Goal: Complete application form: Complete application form

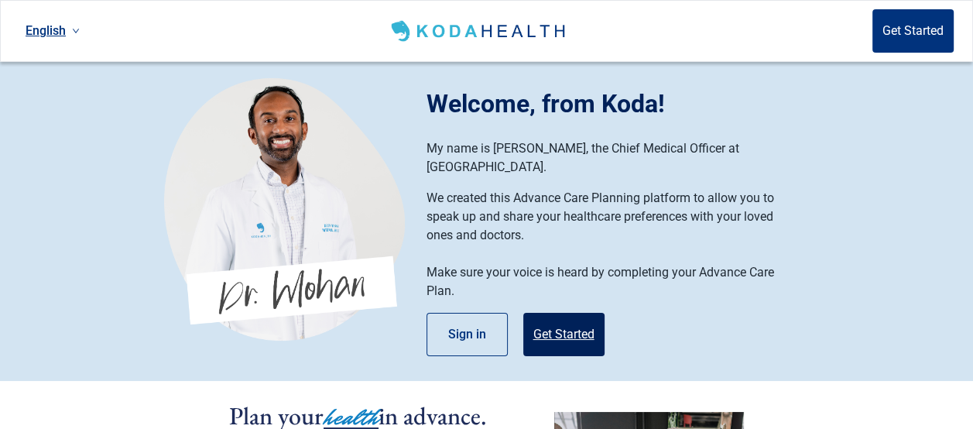
click at [563, 313] on button "Get Started" at bounding box center [563, 334] width 81 height 43
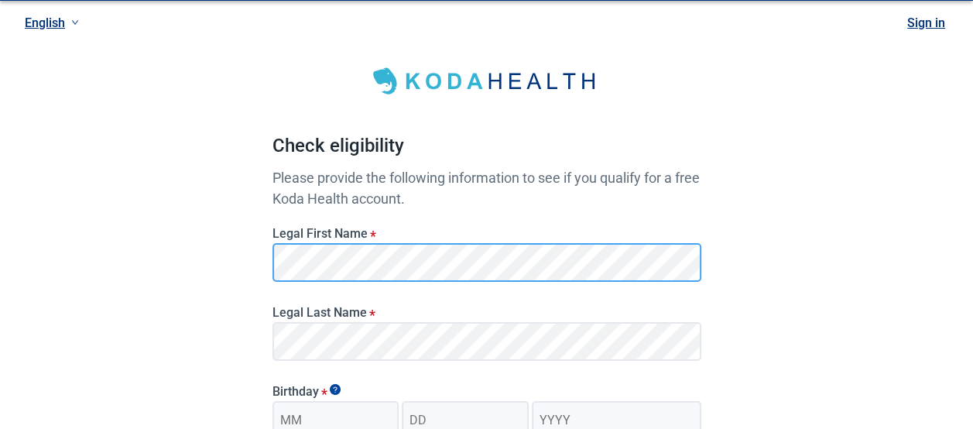
scroll to position [62, 0]
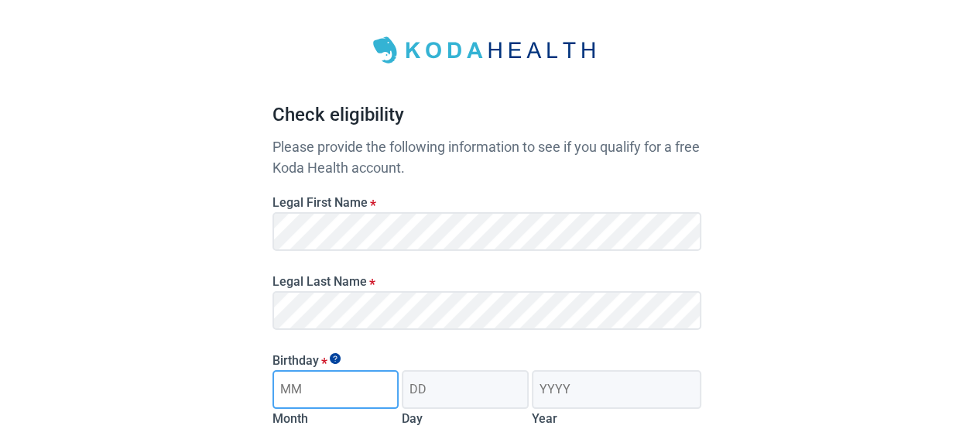
click at [347, 385] on input "Month" at bounding box center [335, 389] width 127 height 39
type input "02"
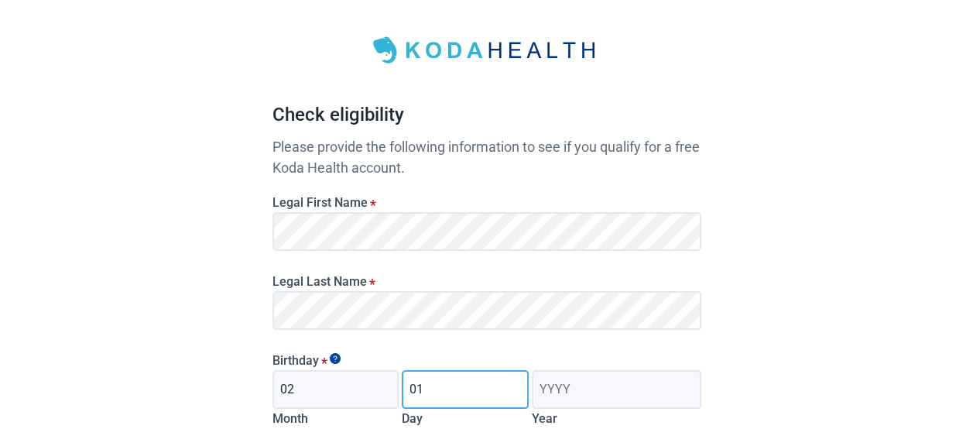
type input "01"
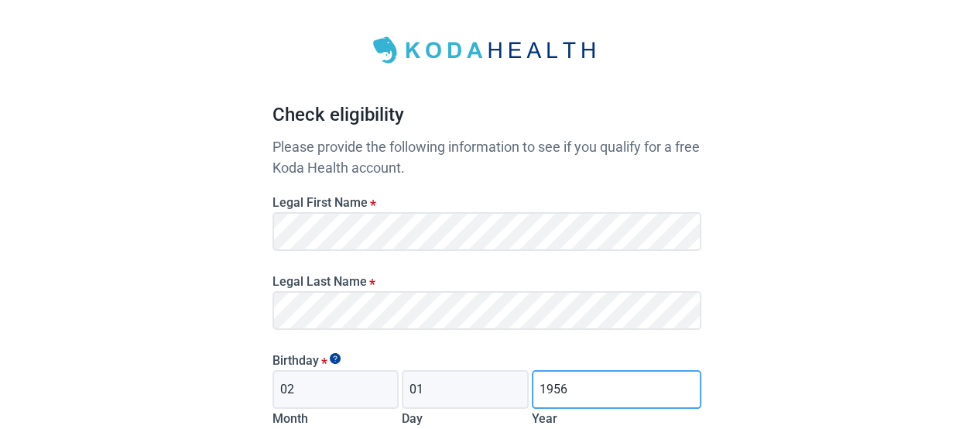
type input "1956"
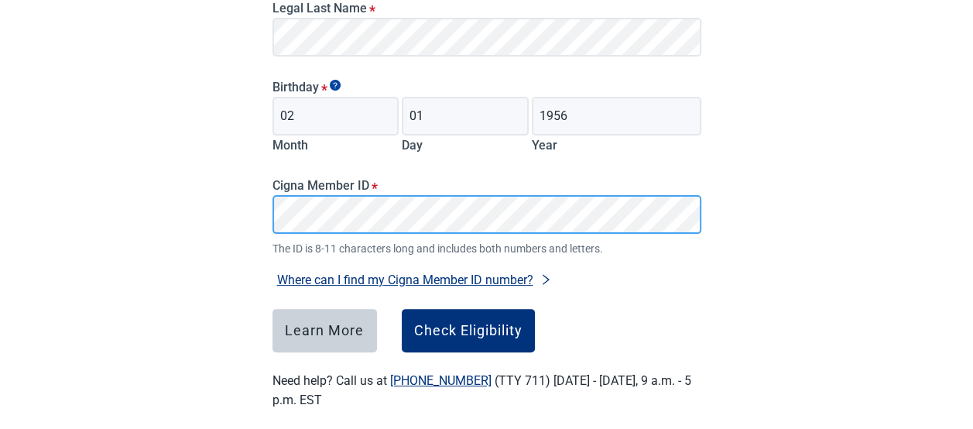
scroll to position [353, 0]
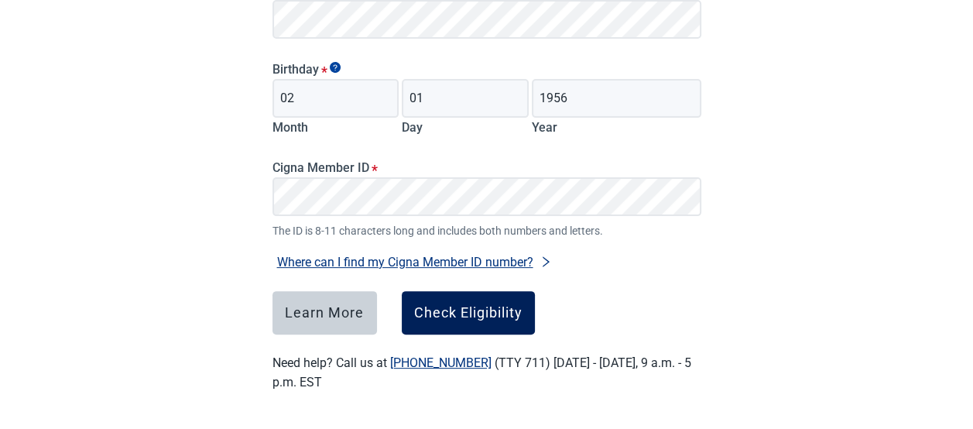
click at [486, 307] on div "Check Eligibility" at bounding box center [468, 312] width 108 height 15
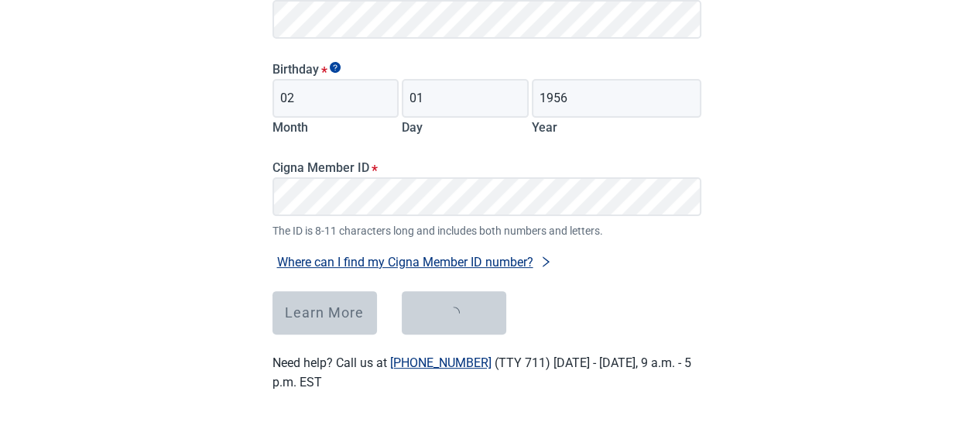
scroll to position [136, 0]
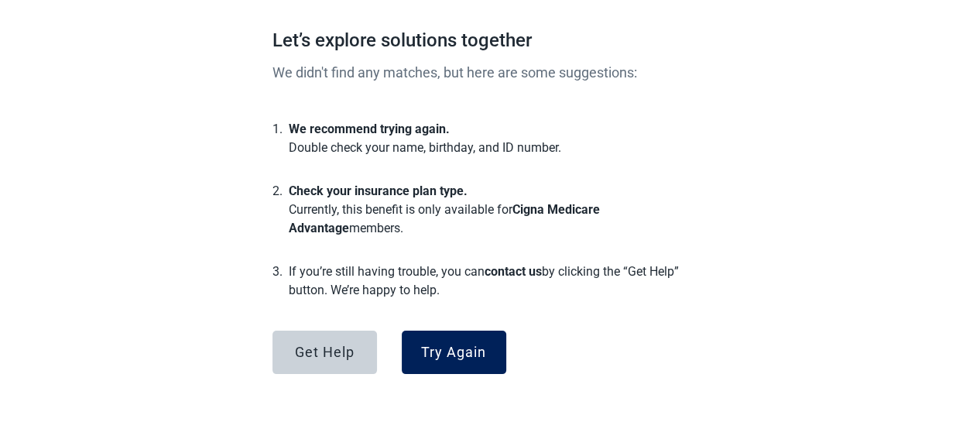
click at [427, 351] on div "Try Again" at bounding box center [453, 351] width 65 height 15
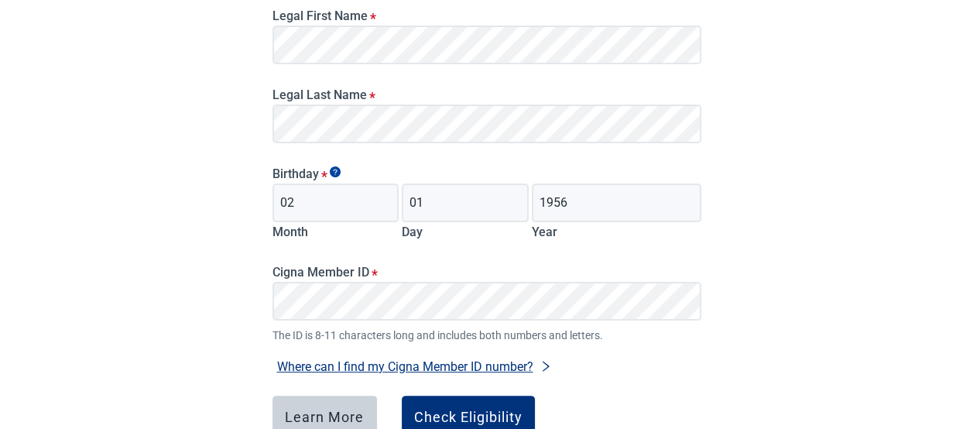
scroll to position [260, 0]
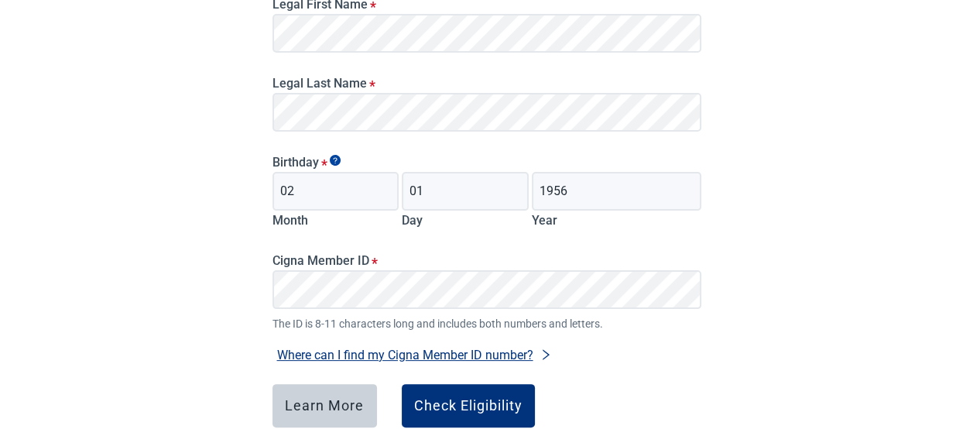
click at [816, 316] on div "Have Questions about Healthcare Planning? Learn More Here English Sign in Check…" at bounding box center [486, 131] width 973 height 782
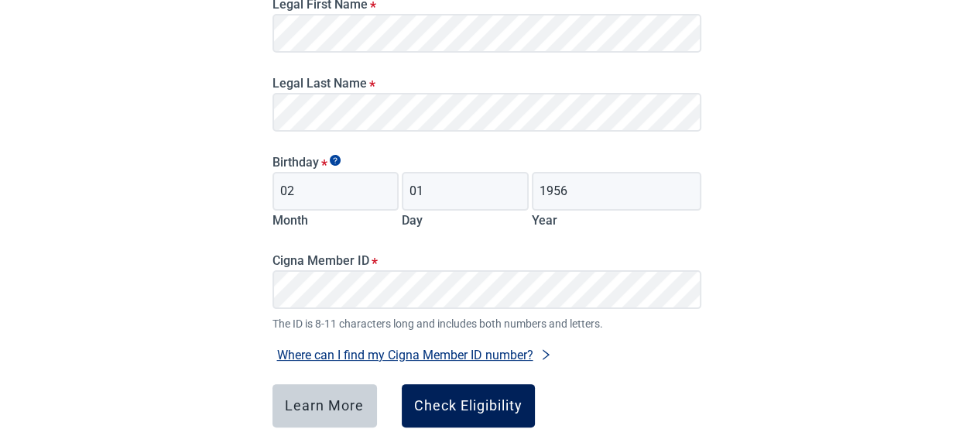
click at [472, 404] on div "Check Eligibility" at bounding box center [468, 405] width 108 height 15
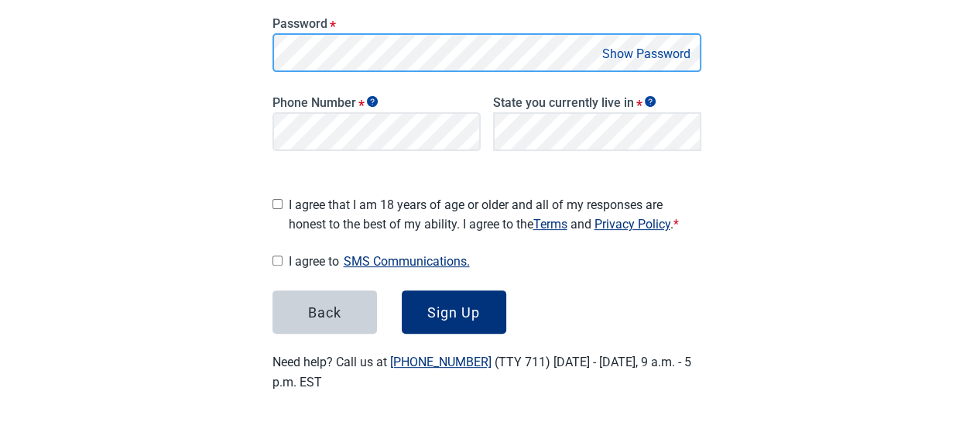
scroll to position [363, 0]
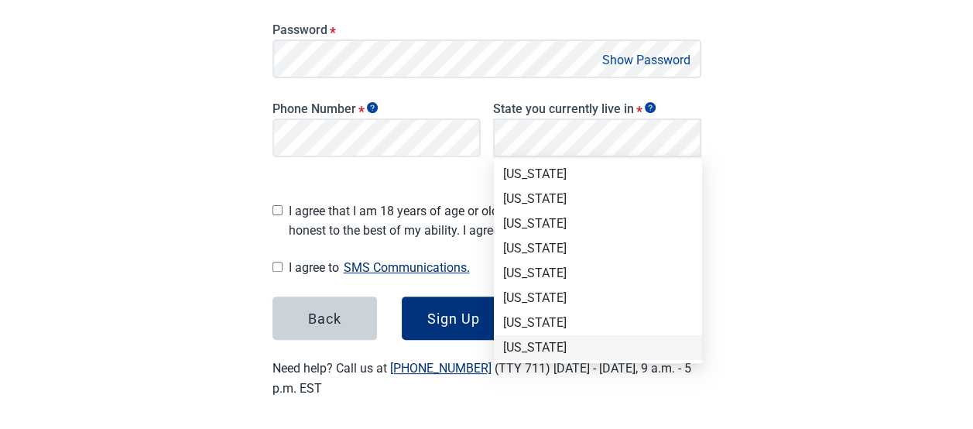
drag, startPoint x: 686, startPoint y: 247, endPoint x: 749, endPoint y: 386, distance: 152.8
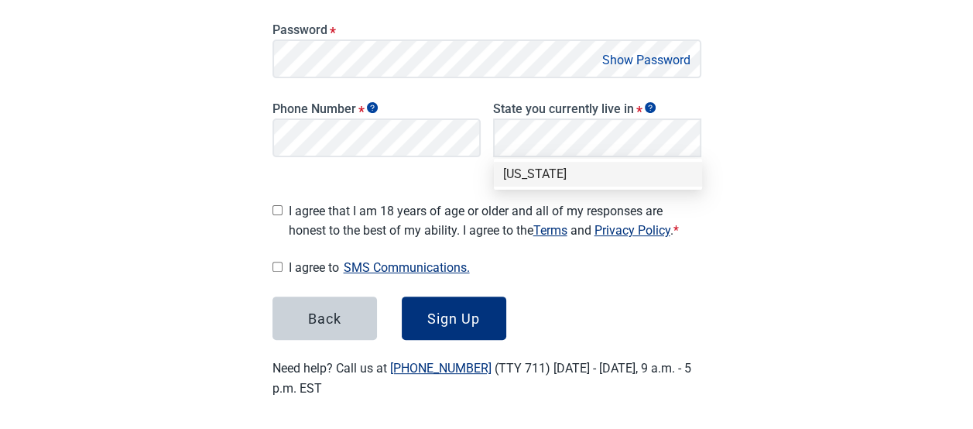
click at [539, 176] on div "[US_STATE]" at bounding box center [598, 174] width 190 height 17
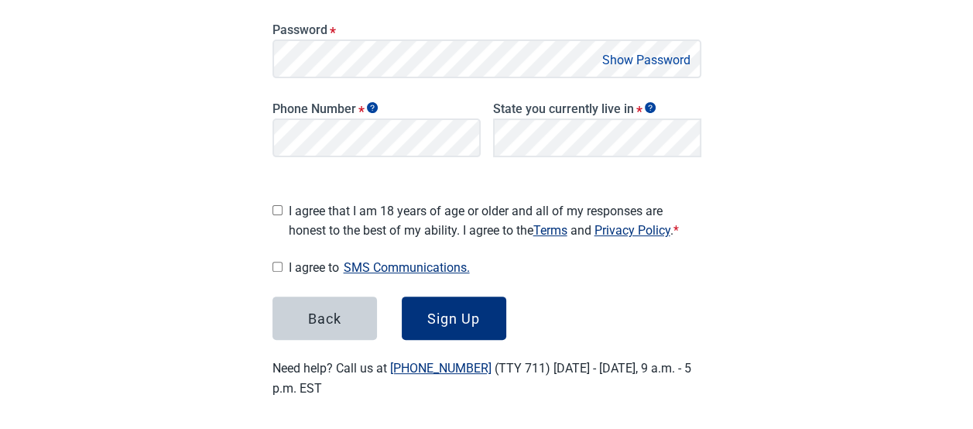
click at [278, 205] on input "I agree that I am 18 years of age or older and all of my responses are honest t…" at bounding box center [277, 210] width 10 height 10
checkbox input "true"
click at [442, 320] on div "Sign Up" at bounding box center [453, 317] width 53 height 15
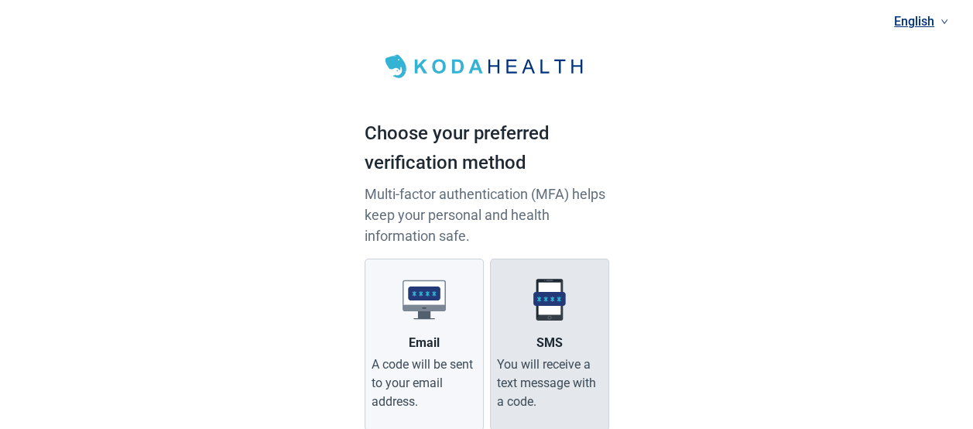
click at [552, 302] on img "Main content" at bounding box center [549, 299] width 43 height 43
click at [0, 0] on input "SMS You will receive a text message with a code." at bounding box center [0, 0] width 0 height 0
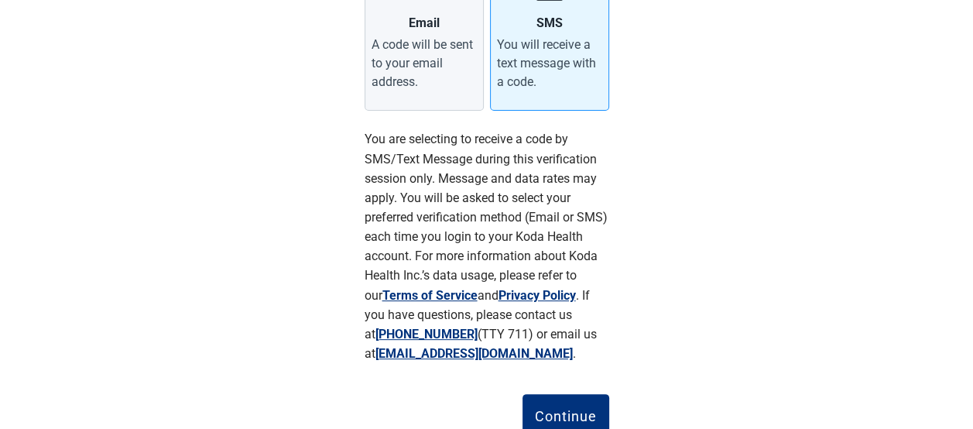
scroll to position [377, 0]
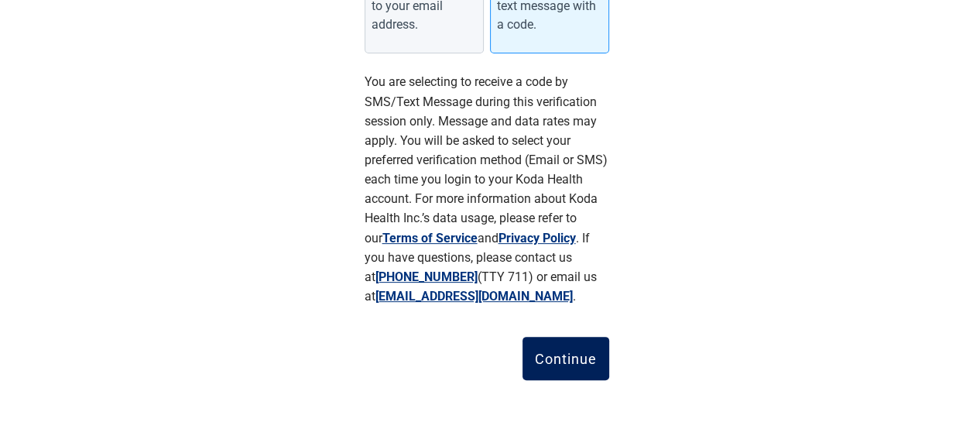
click at [577, 347] on button "Continue" at bounding box center [565, 358] width 87 height 43
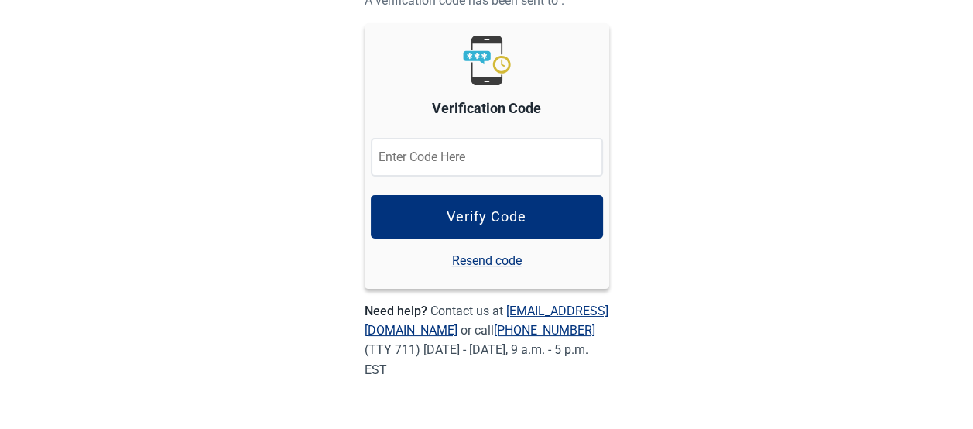
scroll to position [164, 0]
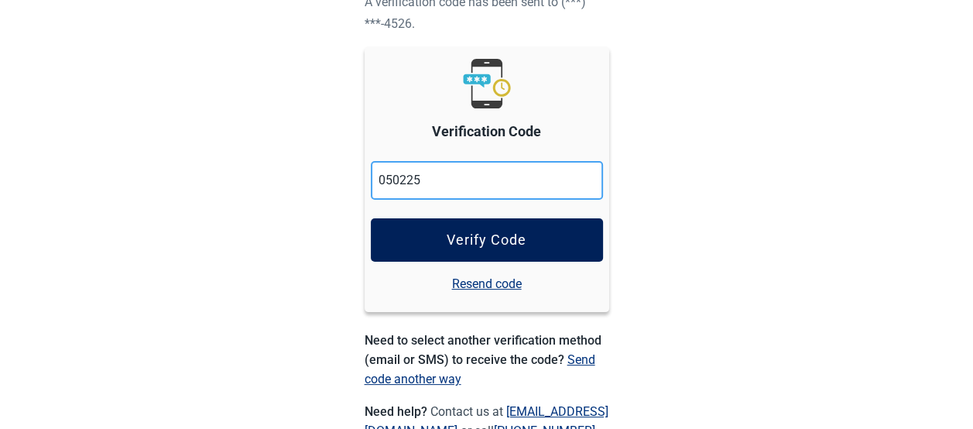
type input "050225"
click at [542, 234] on button "Verify Code" at bounding box center [487, 239] width 232 height 43
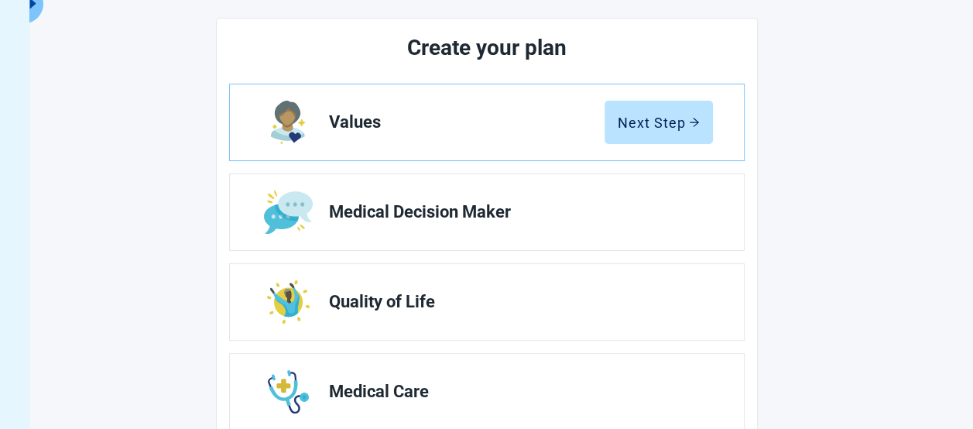
scroll to position [196, 0]
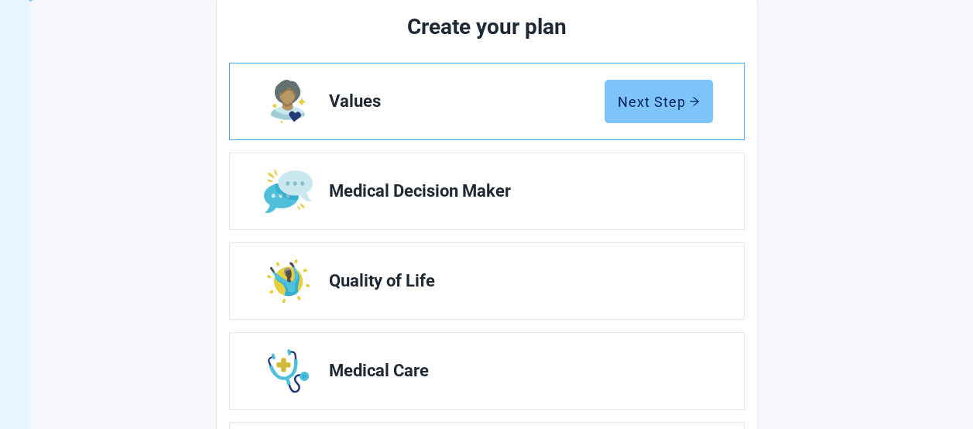
click at [666, 100] on div "Next Step" at bounding box center [659, 101] width 82 height 15
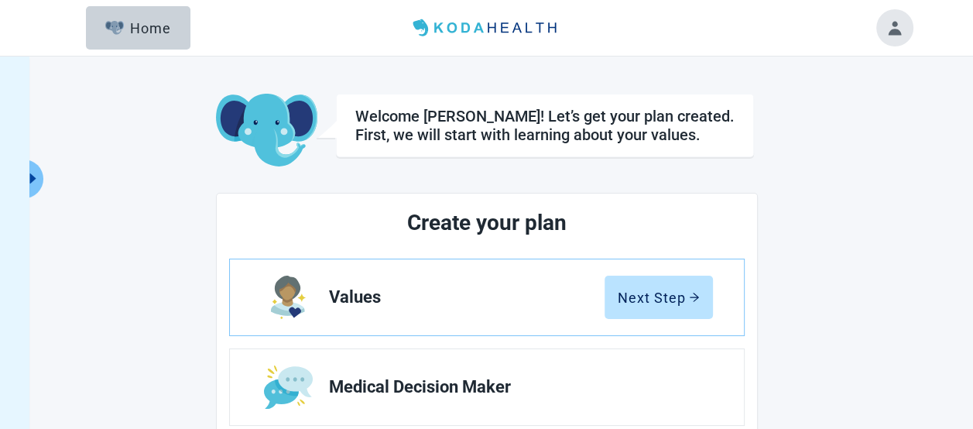
scroll to position [196, 0]
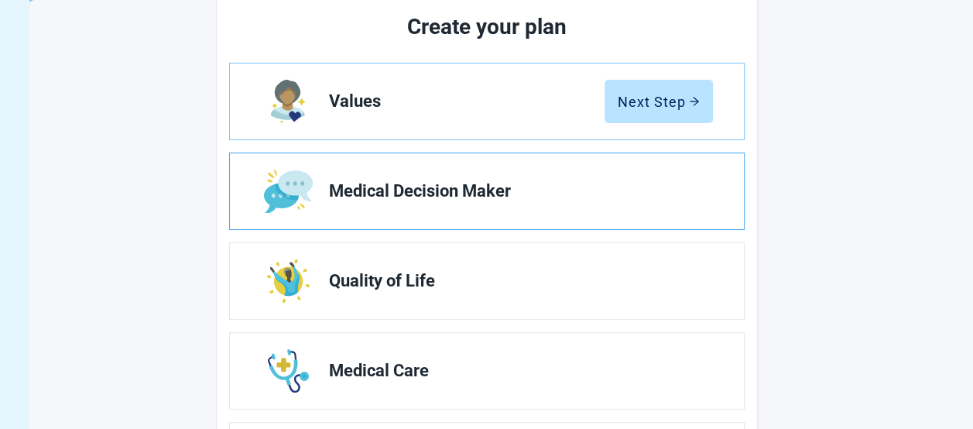
click at [645, 210] on link "Medical Decision Maker" at bounding box center [487, 191] width 514 height 76
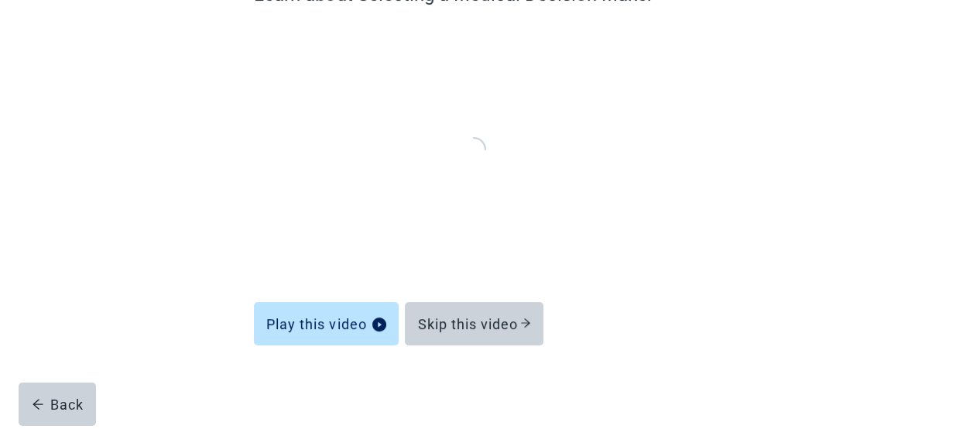
scroll to position [167, 0]
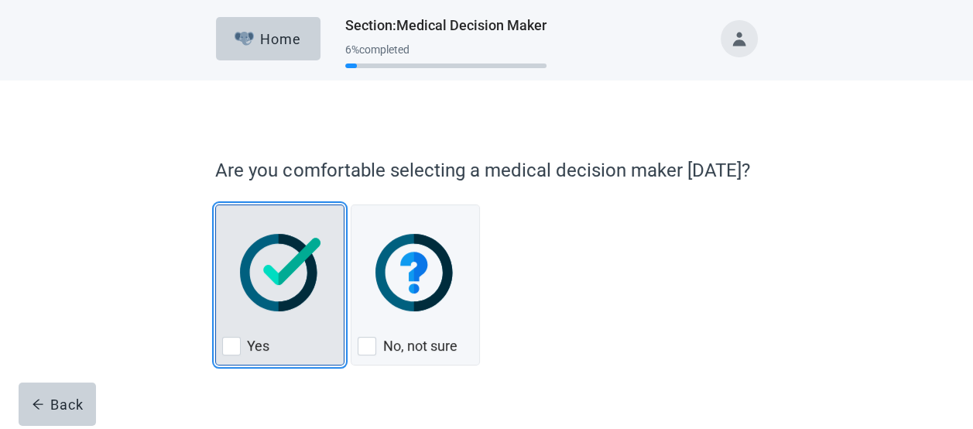
click at [272, 276] on img "Yes, checkbox, not checked" at bounding box center [280, 272] width 81 height 77
click at [216, 205] on input "Yes" at bounding box center [215, 204] width 1 height 1
checkbox input "true"
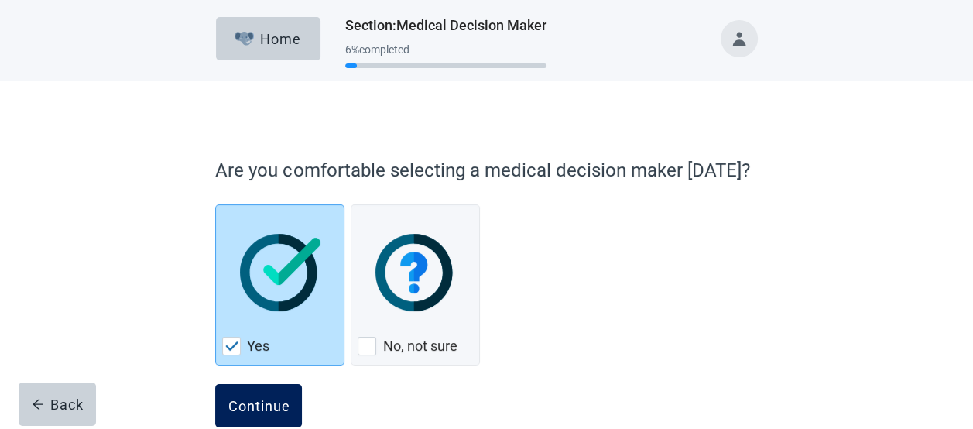
click at [248, 407] on div "Continue" at bounding box center [259, 405] width 62 height 15
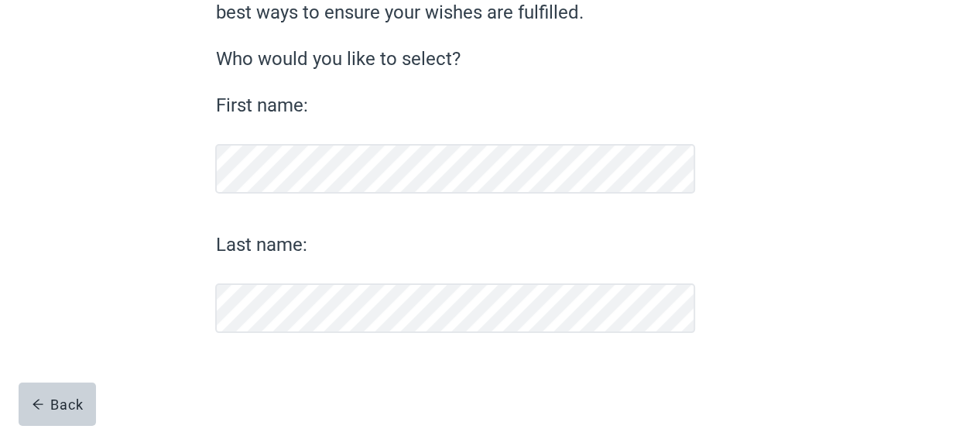
scroll to position [177, 0]
click at [282, 363] on button "Continue" at bounding box center [258, 373] width 87 height 43
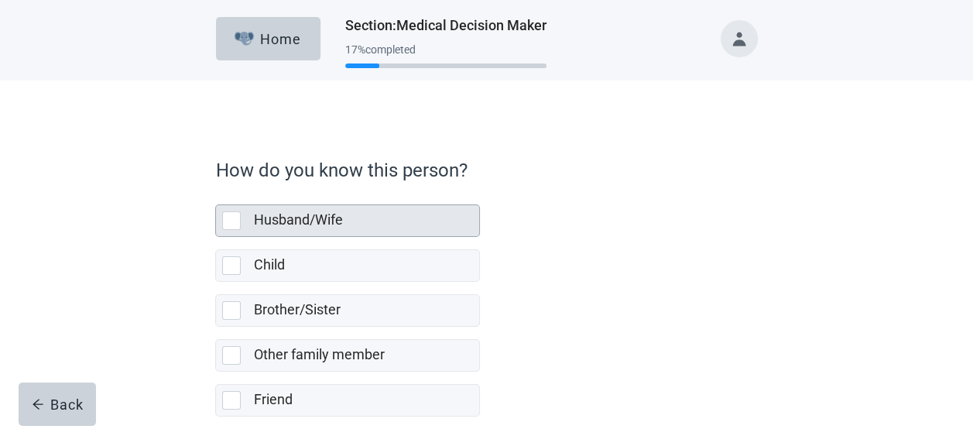
click at [326, 219] on label "Husband/Wife" at bounding box center [297, 219] width 89 height 16
checkbox input "true"
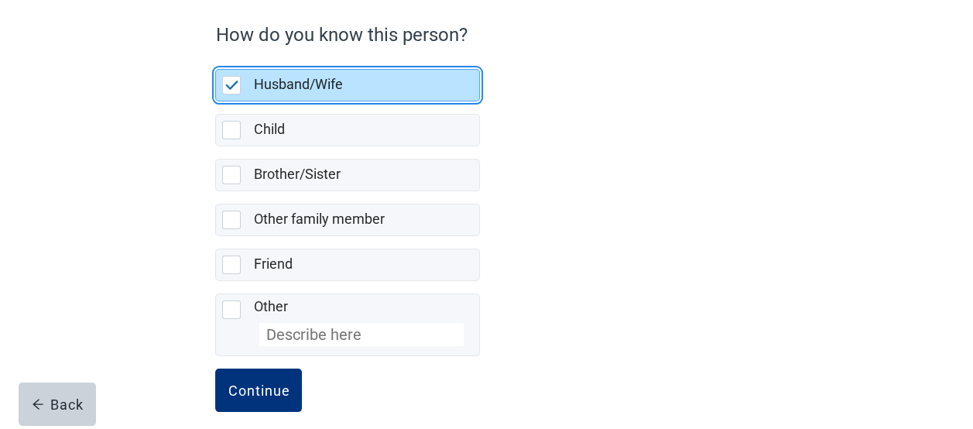
scroll to position [144, 0]
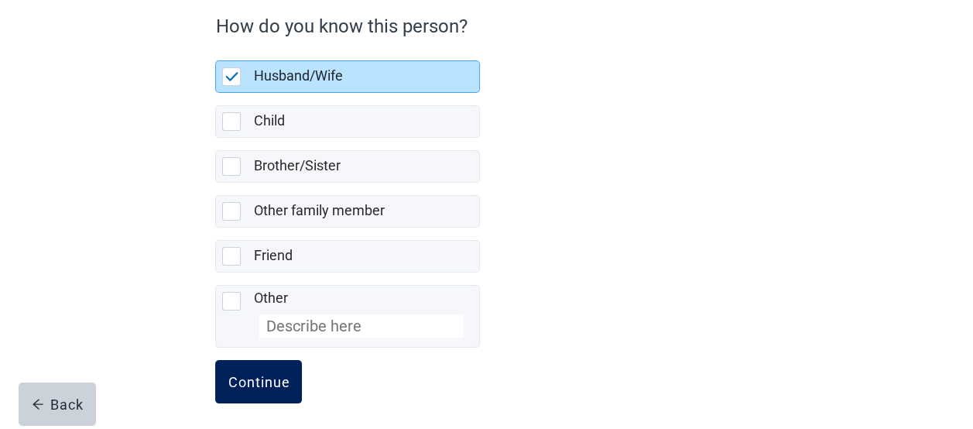
click at [248, 377] on div "Continue" at bounding box center [259, 381] width 62 height 15
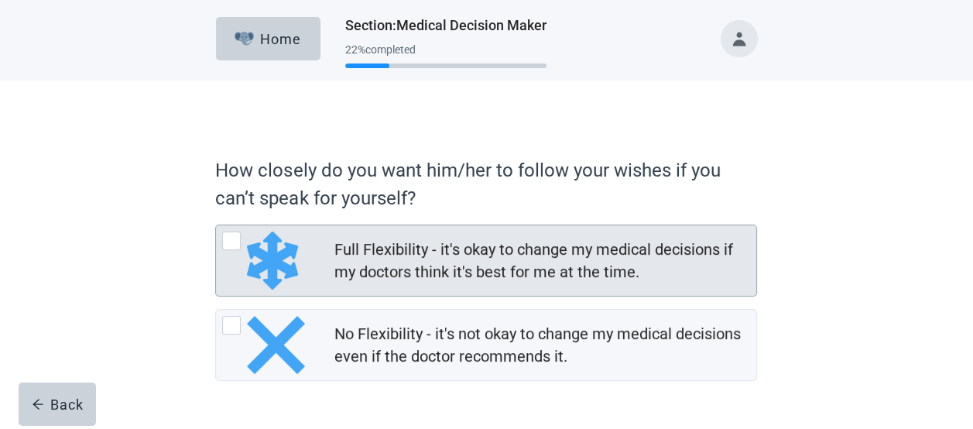
click at [329, 250] on div "Full Flexibility - it's okay to change my medical decisions if my doctors think…" at bounding box center [486, 260] width 540 height 70
click at [216, 225] on input "Full Flexibility - it's okay to change my medical decisions if my doctors think…" at bounding box center [215, 224] width 1 height 1
radio input "true"
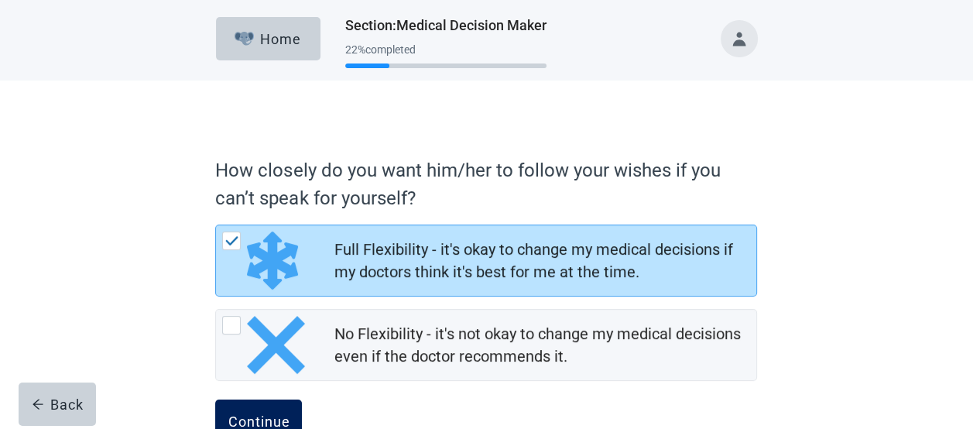
click at [264, 410] on button "Continue" at bounding box center [258, 420] width 87 height 43
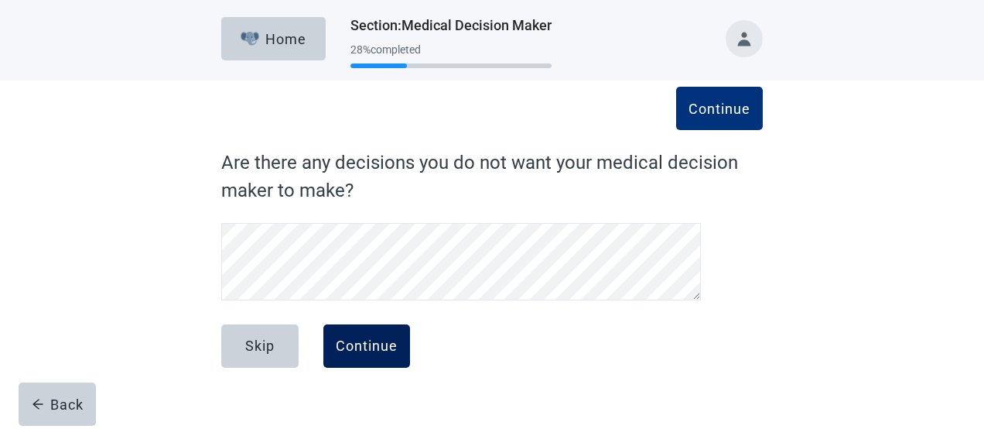
click at [337, 343] on div "Continue" at bounding box center [367, 345] width 62 height 15
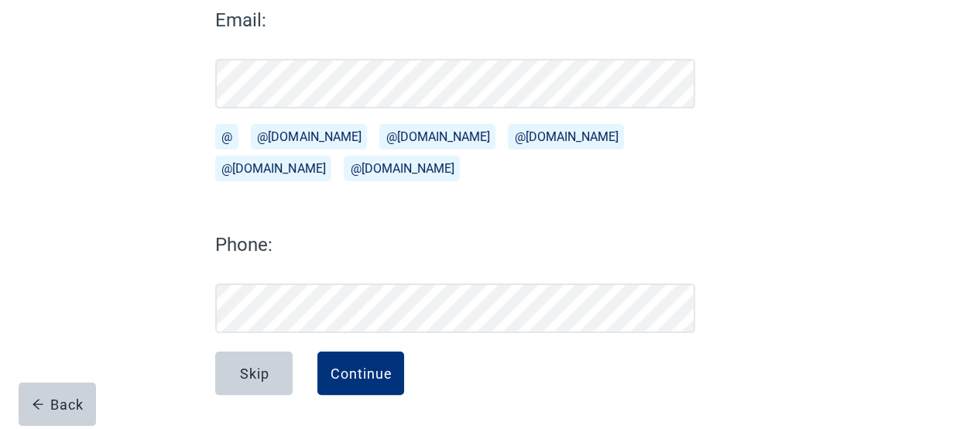
scroll to position [226, 0]
click at [337, 371] on div "Continue" at bounding box center [361, 372] width 62 height 15
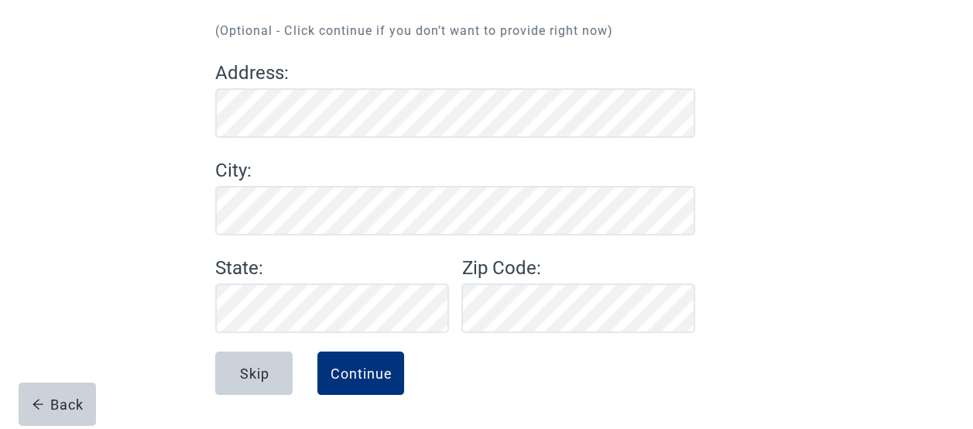
scroll to position [173, 0]
click at [378, 388] on button "Continue" at bounding box center [360, 372] width 87 height 43
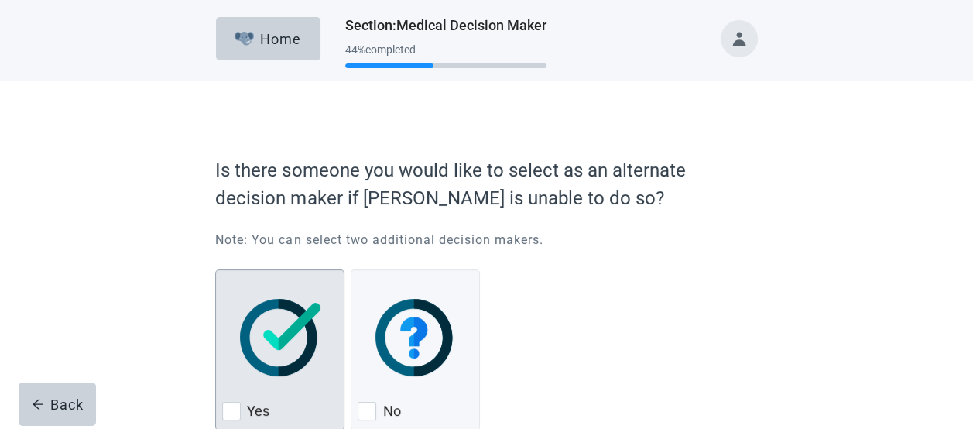
click at [295, 333] on img "Yes, checkbox, not checked" at bounding box center [280, 337] width 81 height 77
click at [216, 270] on input "Yes" at bounding box center [215, 269] width 1 height 1
checkbox input "true"
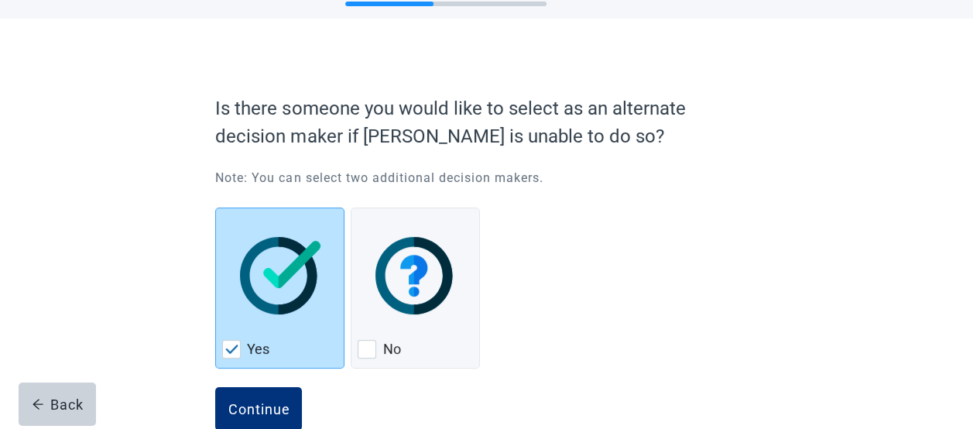
scroll to position [97, 0]
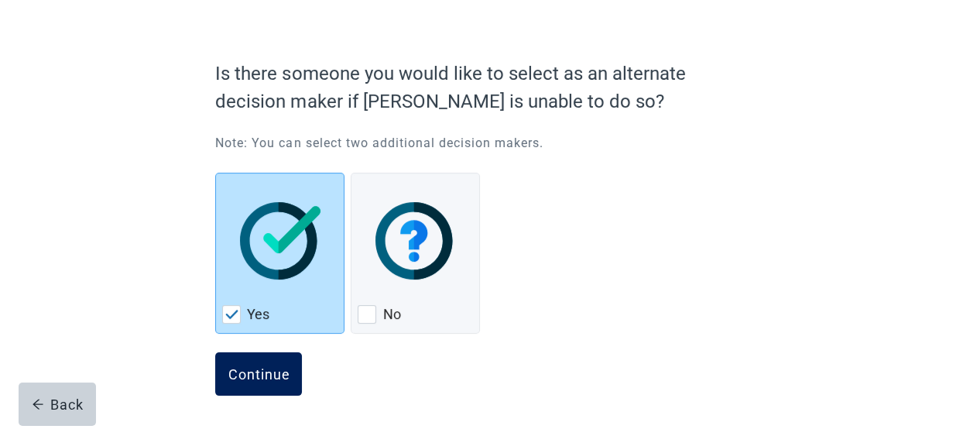
click at [260, 370] on div "Continue" at bounding box center [259, 373] width 62 height 15
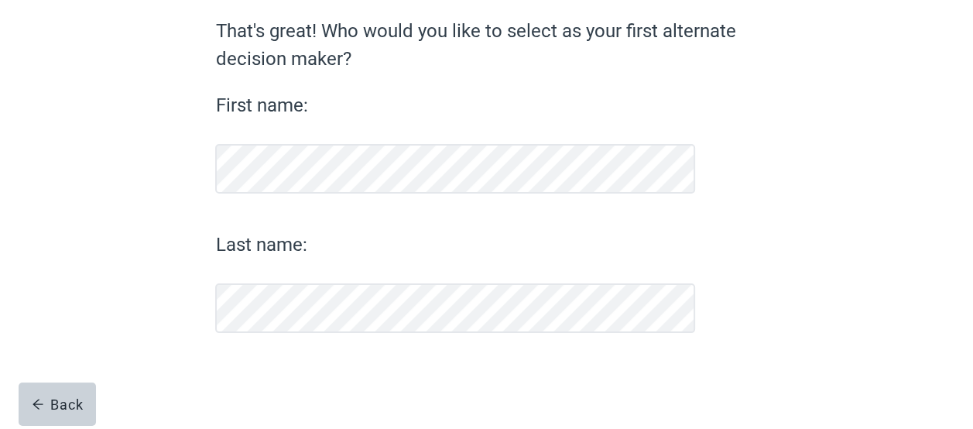
scroll to position [131, 0]
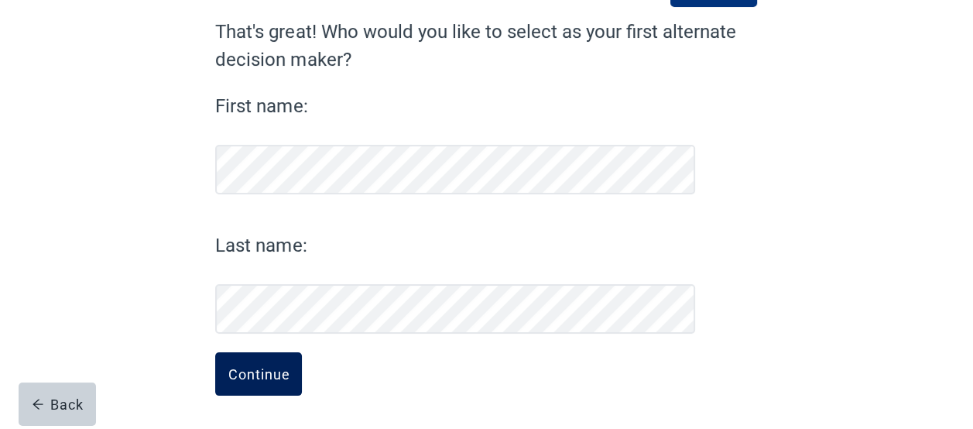
click at [262, 358] on button "Continue" at bounding box center [258, 373] width 87 height 43
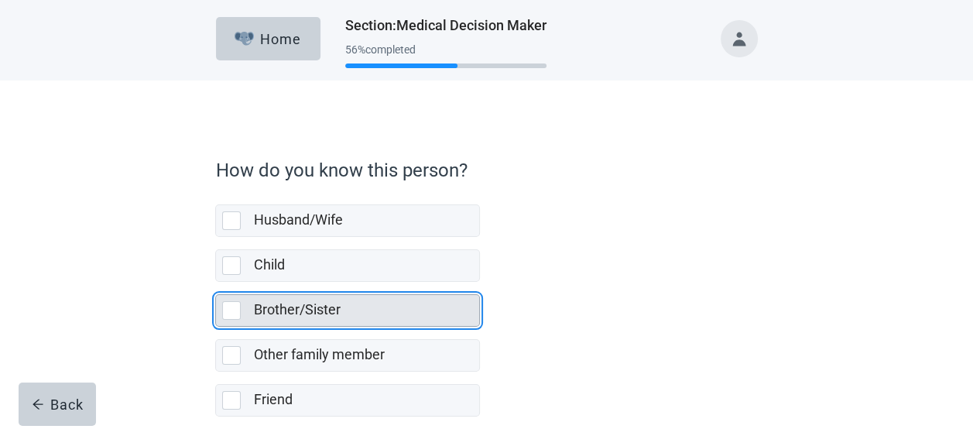
click at [328, 308] on label "Brother/Sister" at bounding box center [296, 309] width 87 height 16
checkbox input "true"
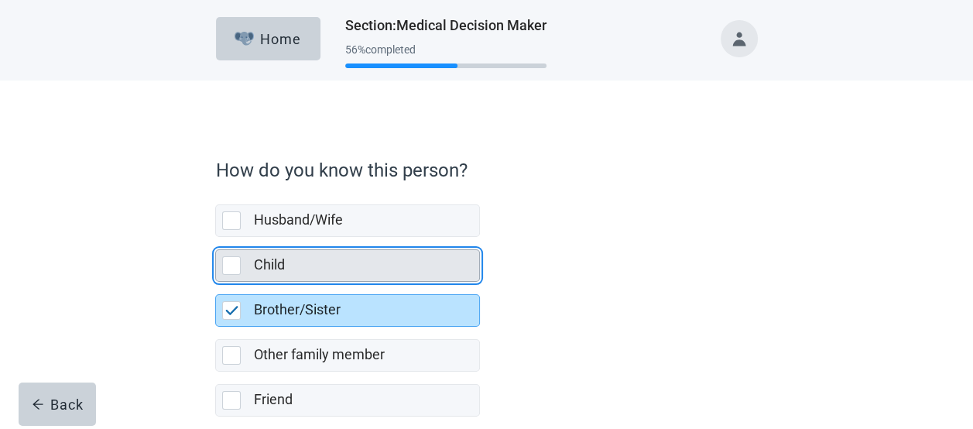
click at [278, 265] on label "Child" at bounding box center [268, 264] width 31 height 16
checkbox input "true"
checkbox input "false"
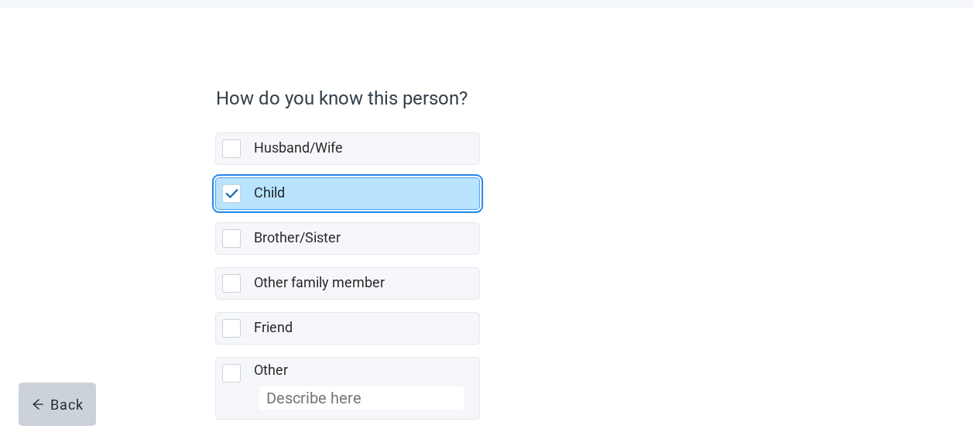
scroll to position [150, 0]
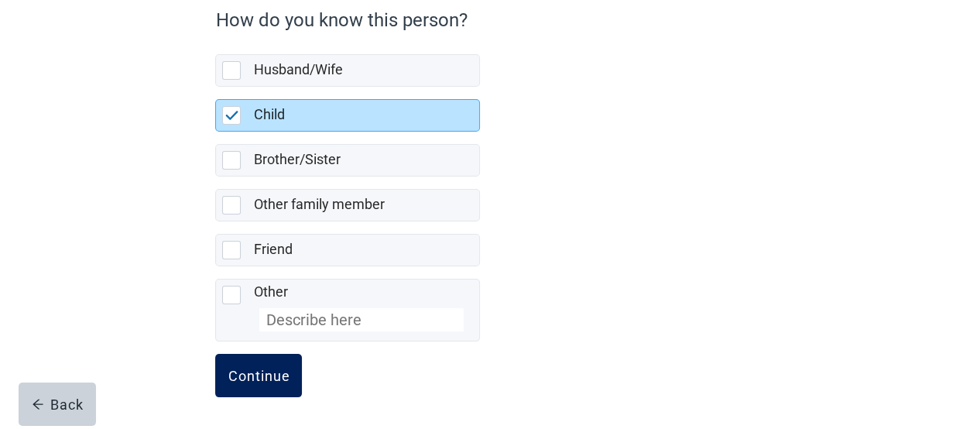
click at [267, 373] on div "Continue" at bounding box center [259, 375] width 62 height 15
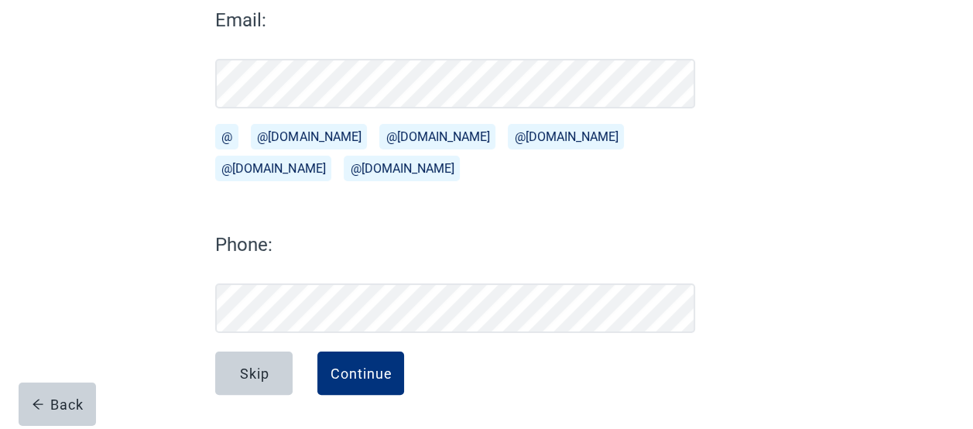
scroll to position [226, 0]
click at [358, 371] on div "Continue" at bounding box center [361, 372] width 62 height 15
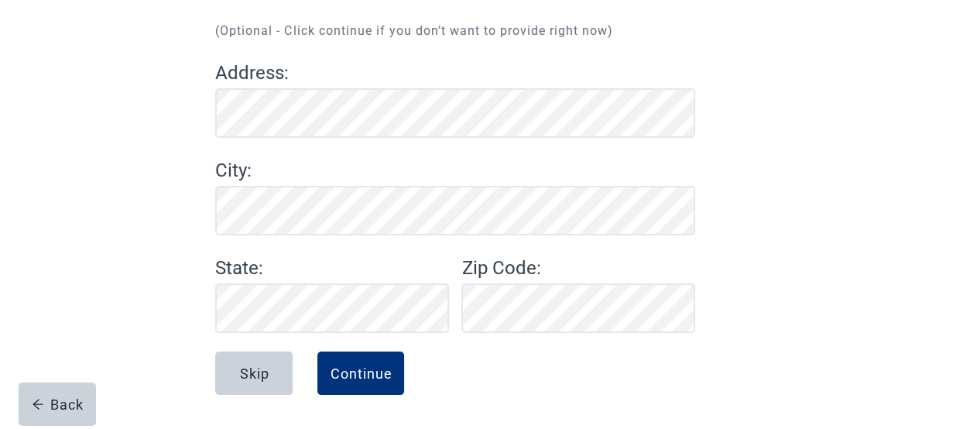
scroll to position [173, 0]
click at [377, 380] on div "Continue" at bounding box center [361, 372] width 62 height 15
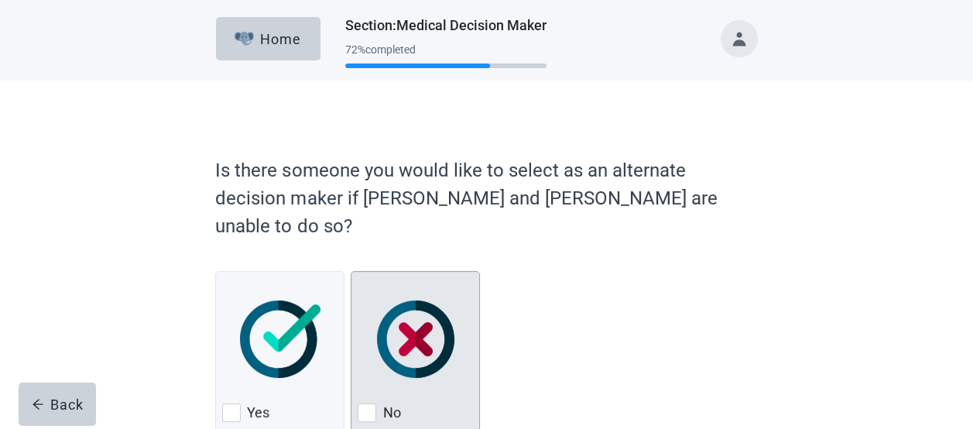
click at [414, 313] on img "No, checkbox, not checked" at bounding box center [415, 338] width 77 height 77
click at [351, 272] on input "No" at bounding box center [351, 271] width 1 height 1
checkbox input "true"
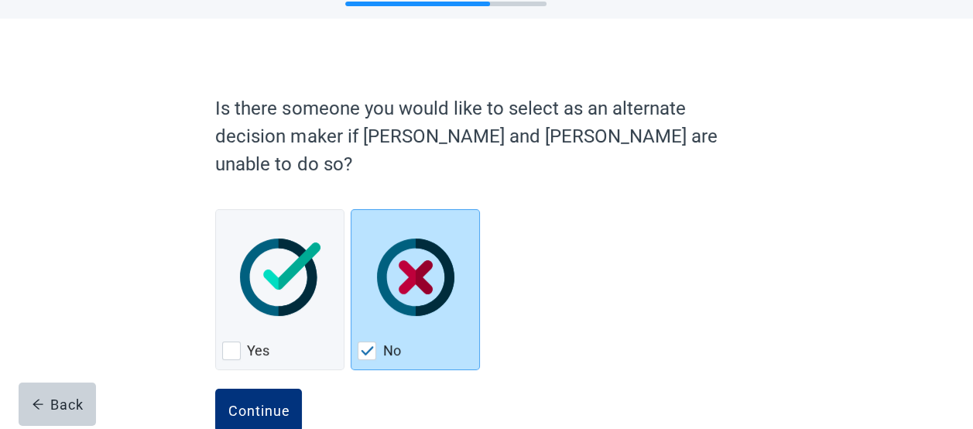
scroll to position [70, 0]
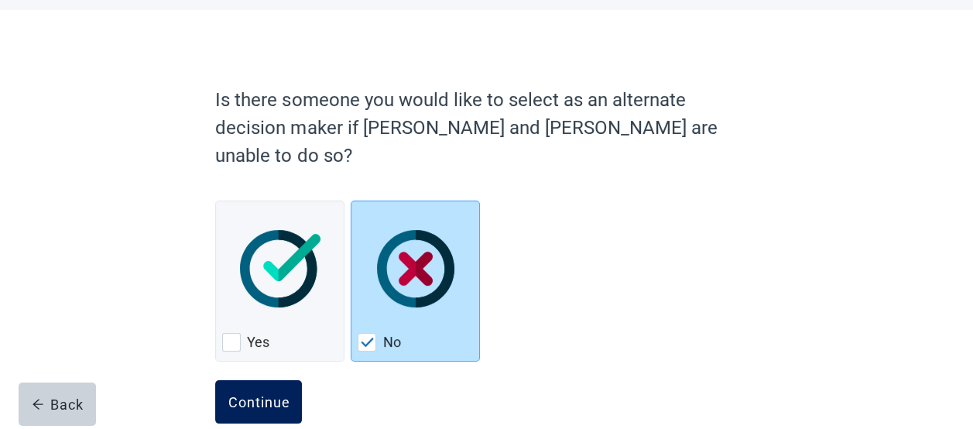
click at [243, 394] on div "Continue" at bounding box center [259, 401] width 62 height 15
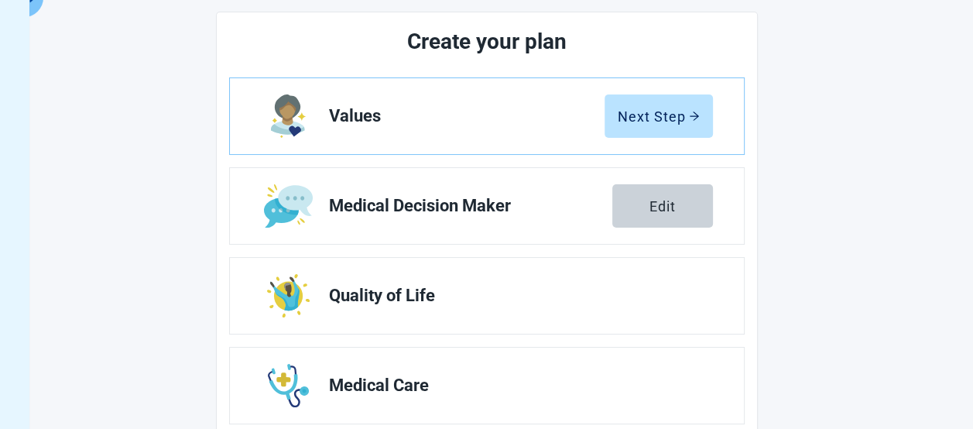
scroll to position [194, 0]
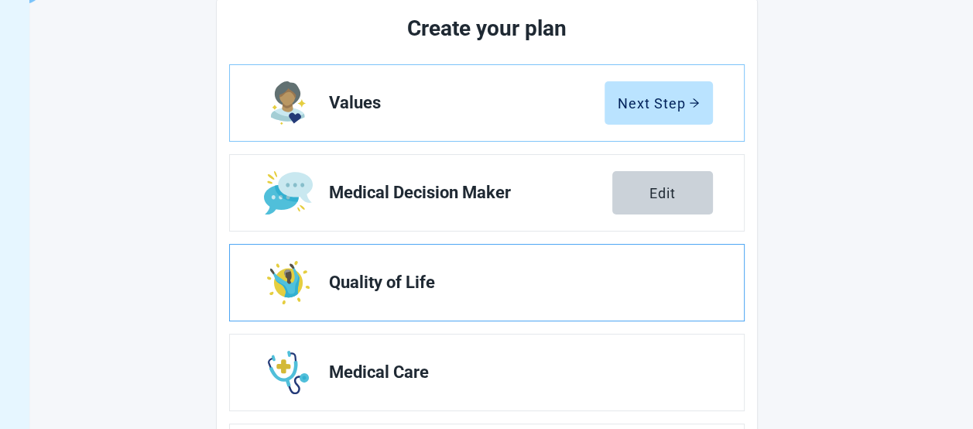
click at [607, 274] on span "Quality of Life" at bounding box center [514, 282] width 371 height 19
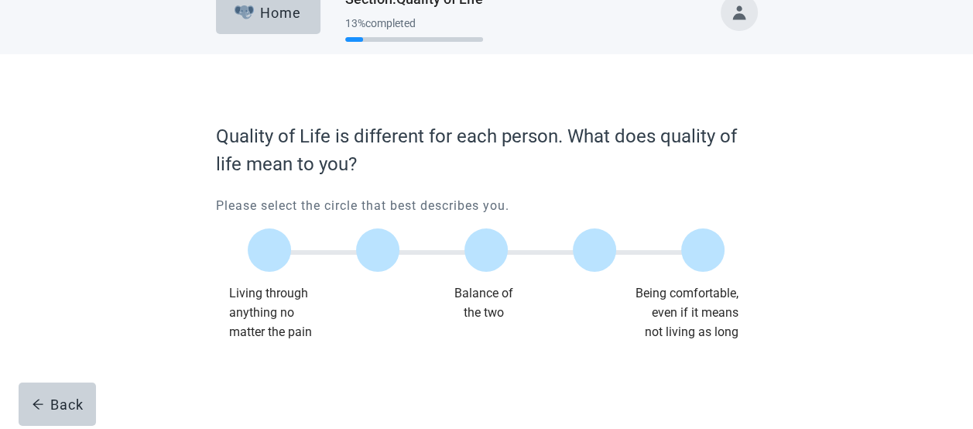
scroll to position [26, 0]
click at [857, 398] on div "Quality of Life is different for each person. What does quality of life mean to…" at bounding box center [486, 242] width 875 height 375
click at [481, 258] on label "Main content" at bounding box center [485, 250] width 43 height 43
click at [486, 251] on input "Quality of life scale: 50 out of 100. Balance of the two" at bounding box center [486, 251] width 0 height 0
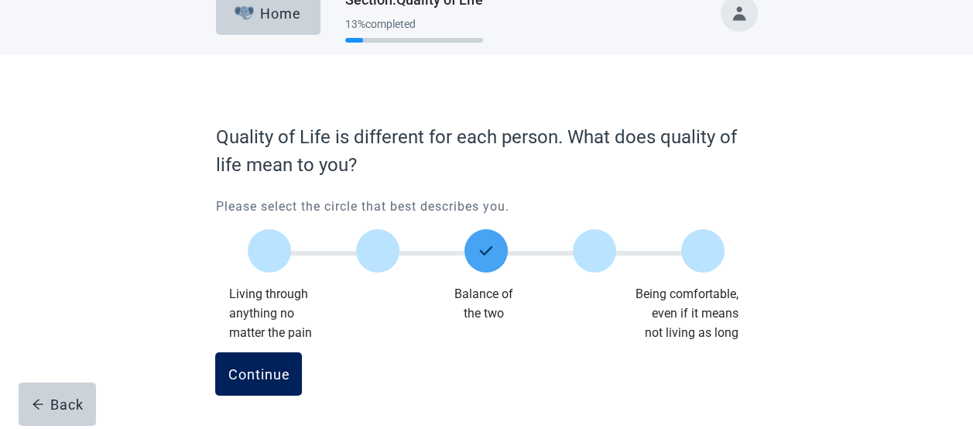
click at [239, 370] on div "Continue" at bounding box center [259, 373] width 62 height 15
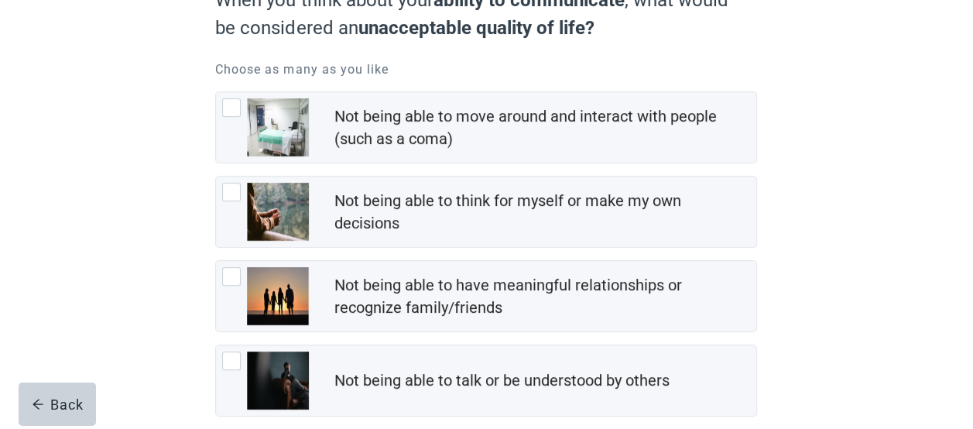
scroll to position [186, 0]
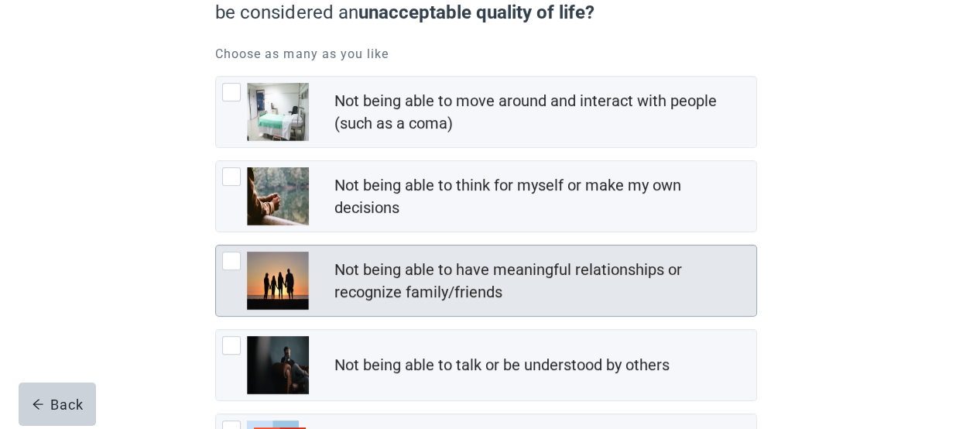
click at [288, 274] on img "Not being able to have meaningful relationships or recognize family/friends, ch…" at bounding box center [278, 281] width 62 height 58
click at [216, 245] on input "Not being able to have meaningful relationships or recognize family/friends" at bounding box center [215, 245] width 1 height 1
checkbox input "true"
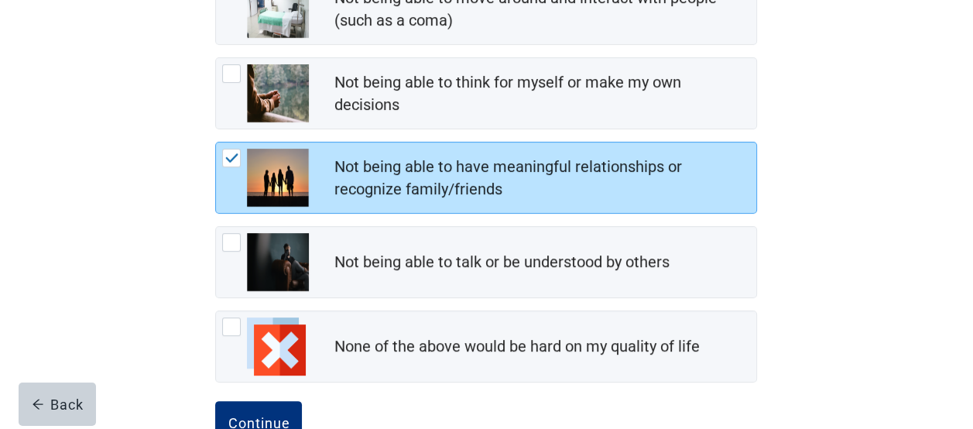
scroll to position [336, 0]
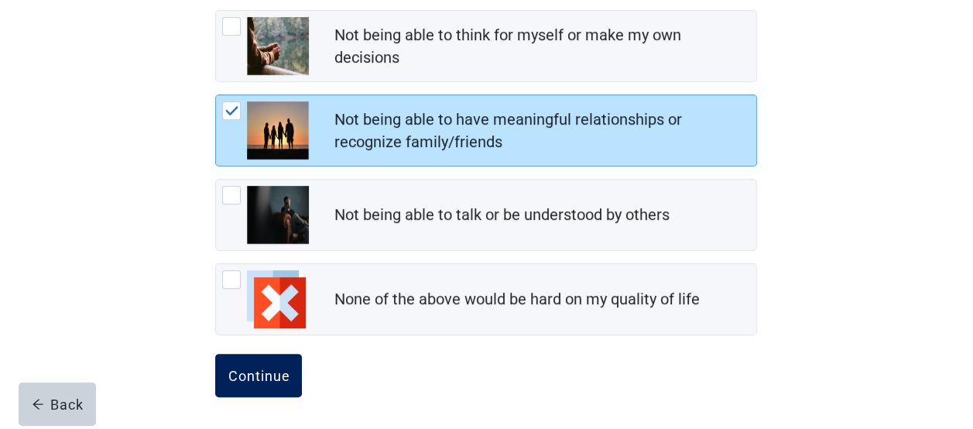
click at [282, 368] on div "Continue" at bounding box center [259, 375] width 62 height 15
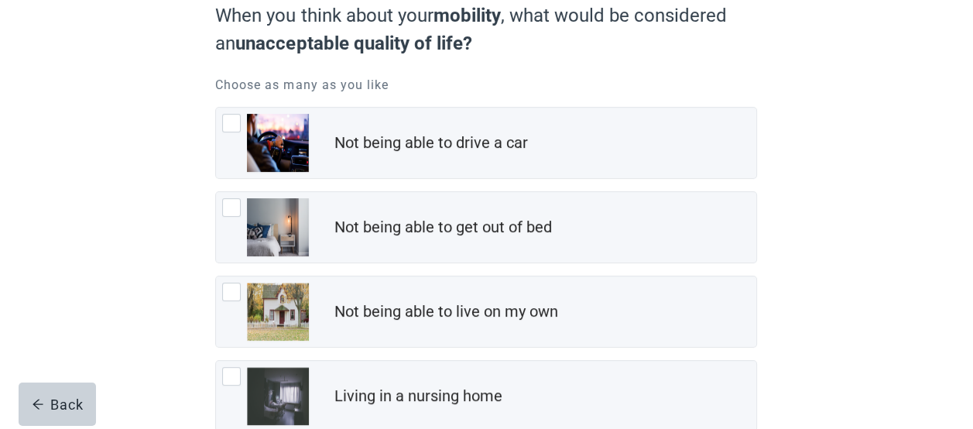
scroll to position [196, 0]
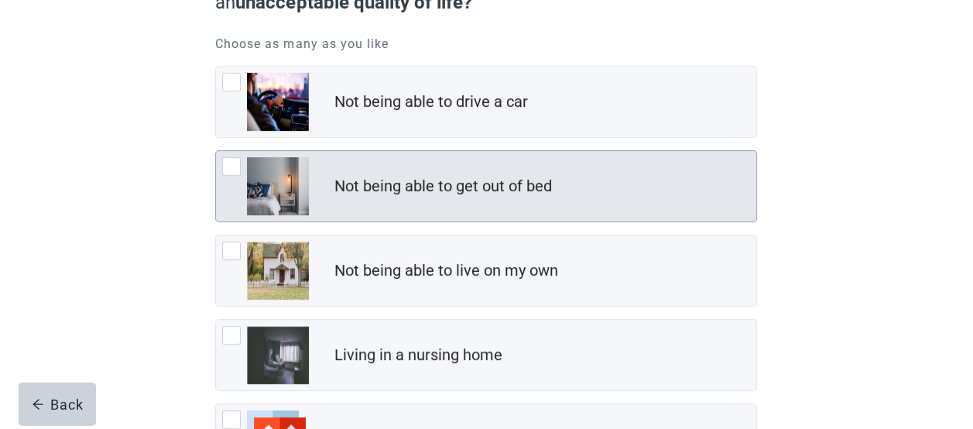
click at [291, 185] on img "Not being able to get out of bed, checkbox, not checked" at bounding box center [278, 186] width 62 height 58
click at [216, 151] on input "Not being able to get out of bed" at bounding box center [215, 150] width 1 height 1
checkbox input "true"
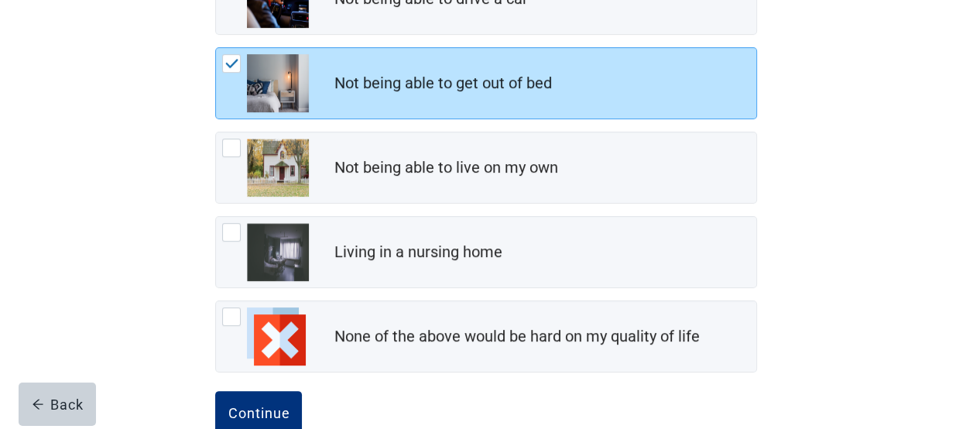
scroll to position [336, 0]
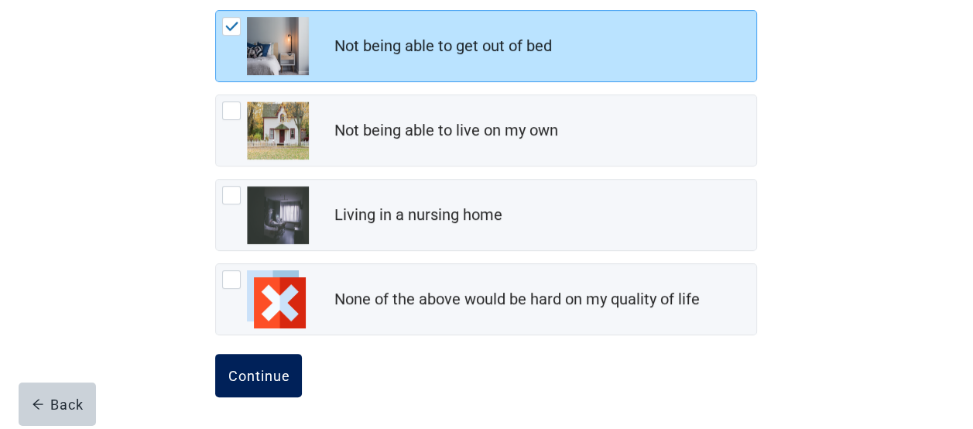
click at [269, 369] on div "Continue" at bounding box center [259, 375] width 62 height 15
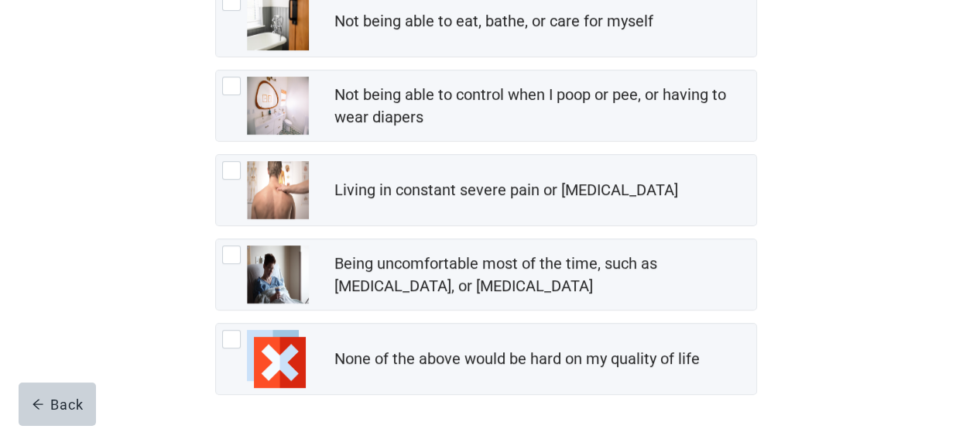
scroll to position [310, 0]
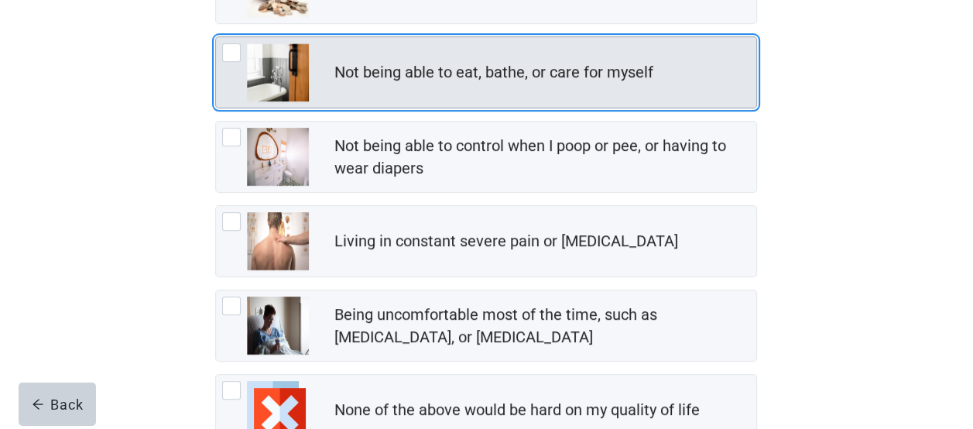
click at [253, 84] on img "Not being able to eat, bathe, or care for myself, checkbox, not checked" at bounding box center [278, 72] width 62 height 58
click at [216, 37] on input "Not being able to eat, bathe, or care for myself" at bounding box center [215, 36] width 1 height 1
checkbox input "true"
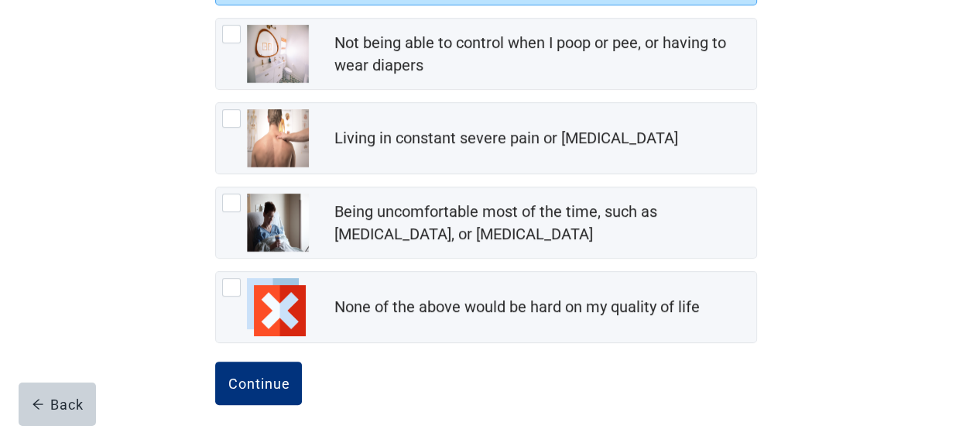
scroll to position [420, 0]
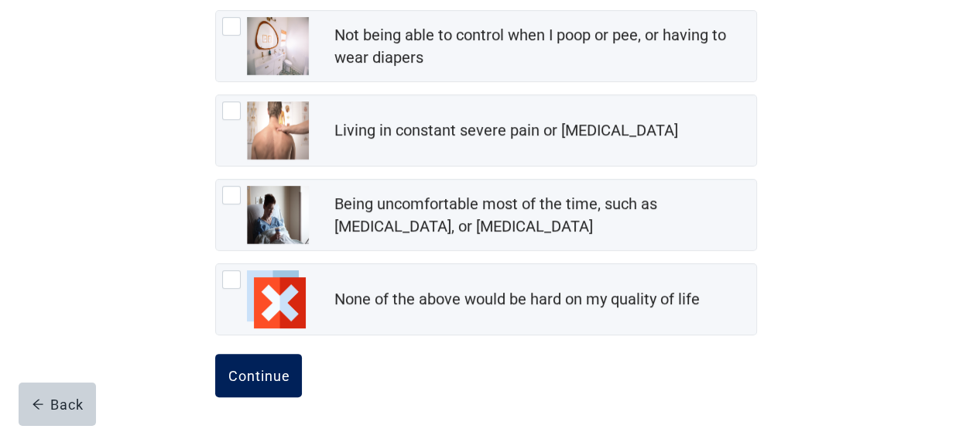
click at [263, 371] on div "Continue" at bounding box center [259, 375] width 62 height 15
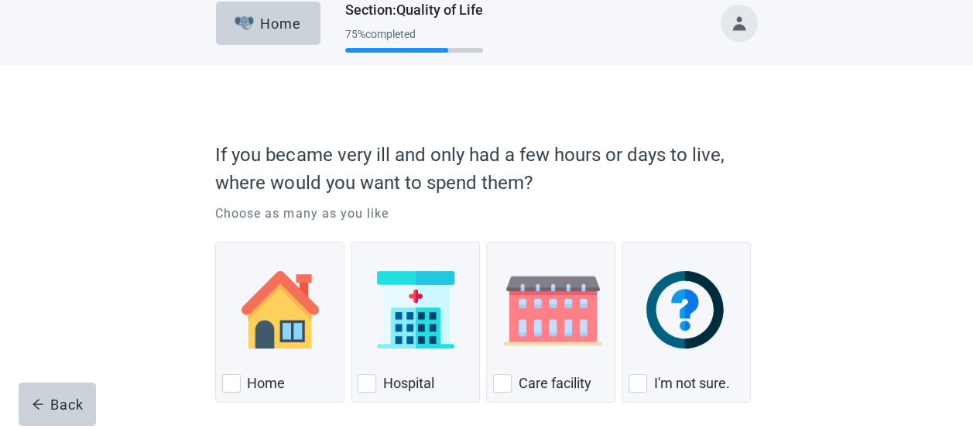
scroll to position [31, 0]
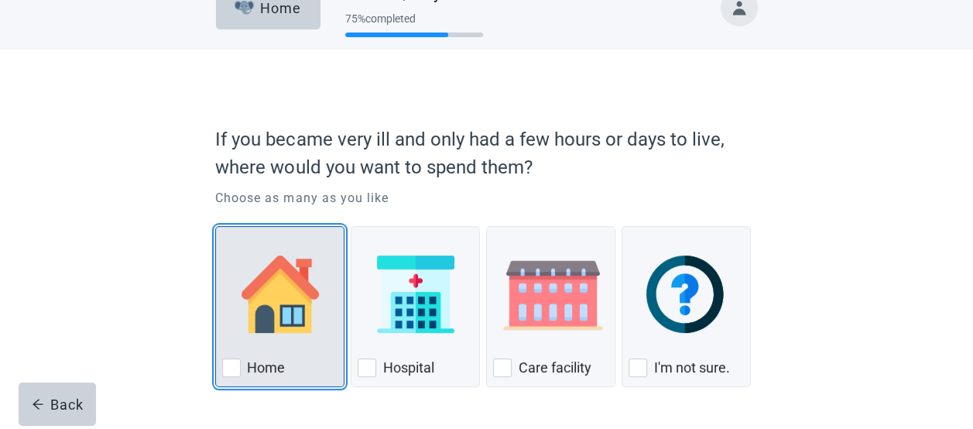
click at [316, 317] on img "Home, checkbox, not checked" at bounding box center [279, 293] width 77 height 77
click at [216, 227] on input "Home" at bounding box center [215, 226] width 1 height 1
checkbox input "true"
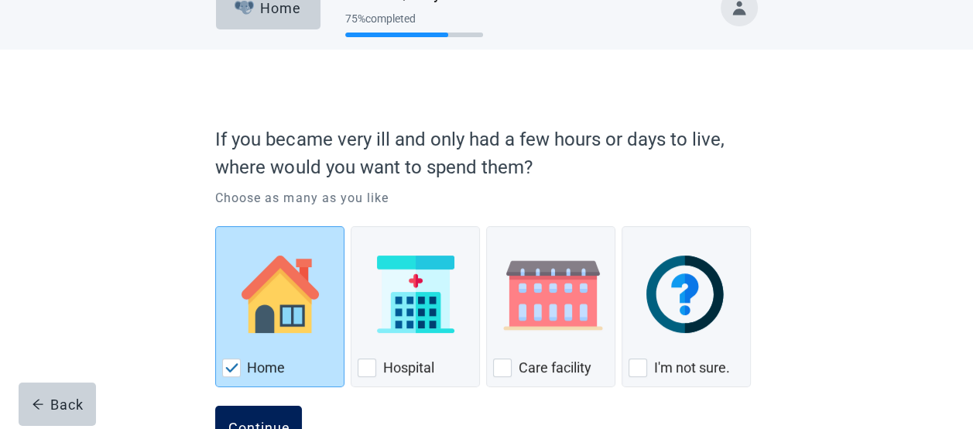
click at [272, 409] on button "Continue" at bounding box center [258, 427] width 87 height 43
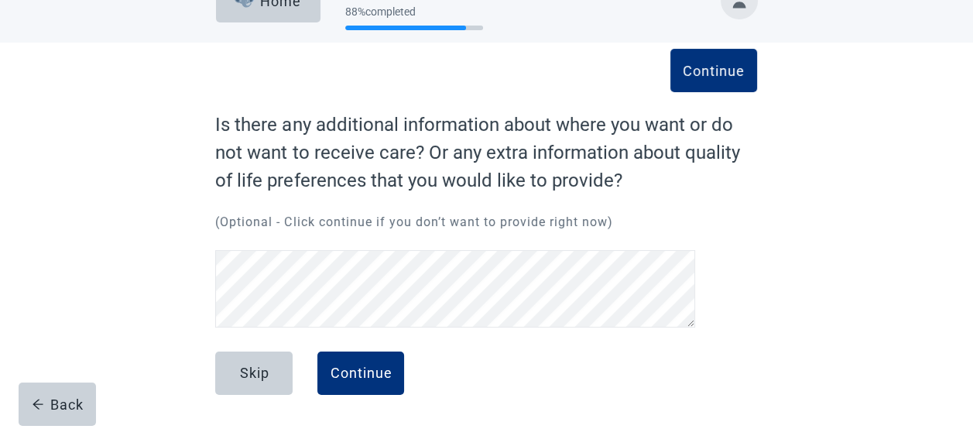
scroll to position [37, 0]
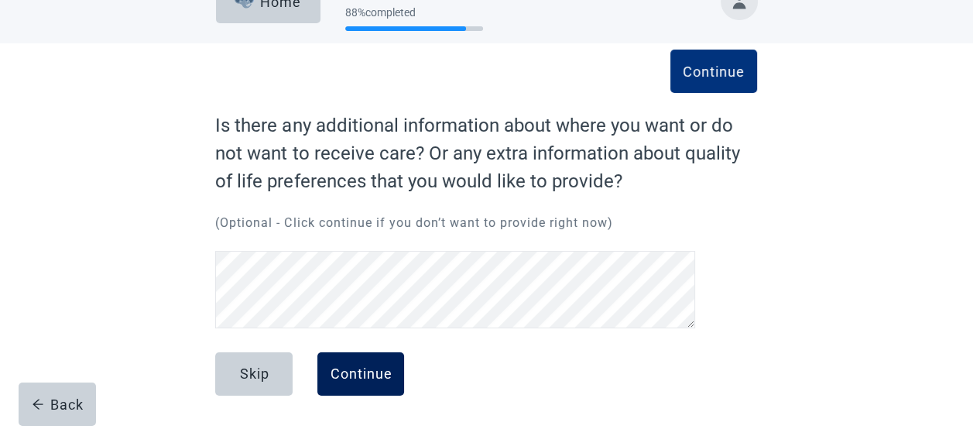
click at [361, 382] on button "Continue" at bounding box center [360, 373] width 87 height 43
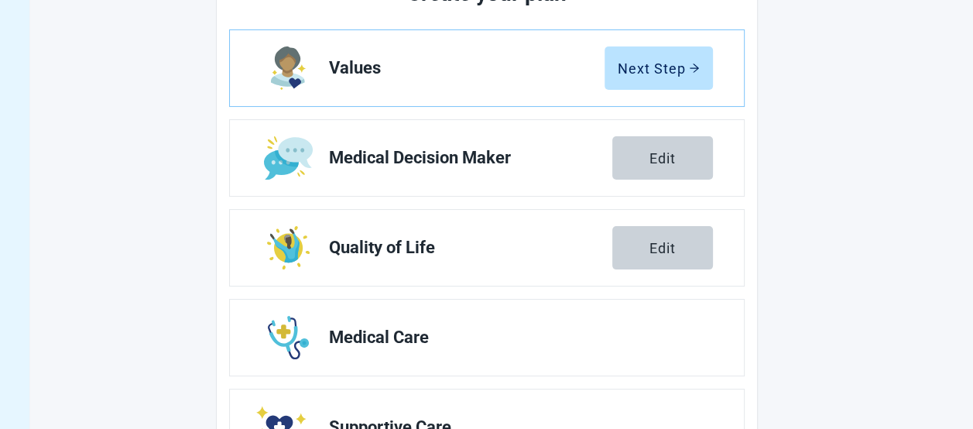
scroll to position [244, 0]
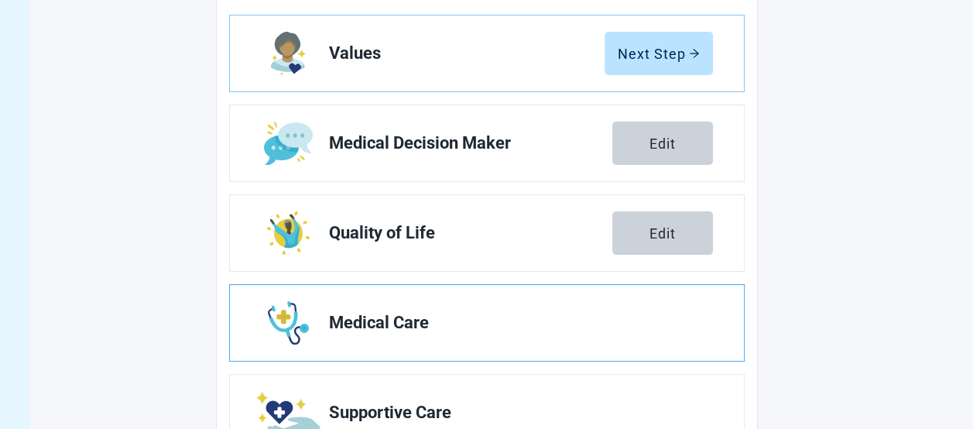
click at [512, 323] on span "Medical Care" at bounding box center [514, 322] width 371 height 19
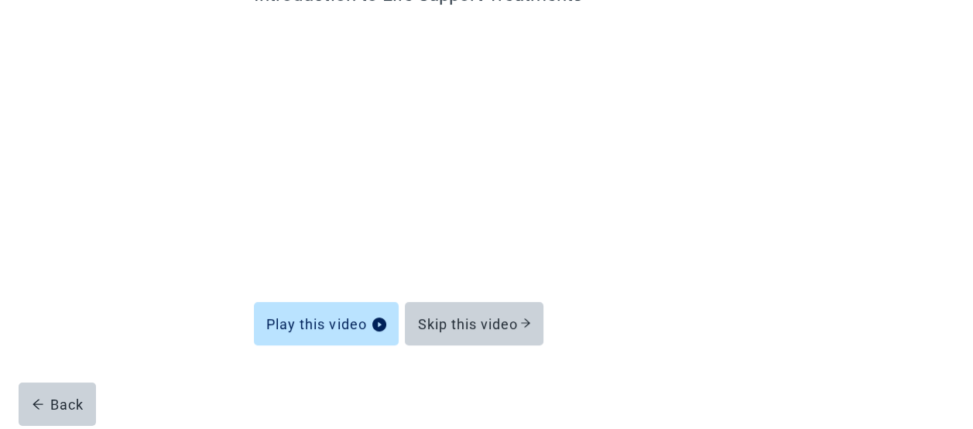
scroll to position [167, 0]
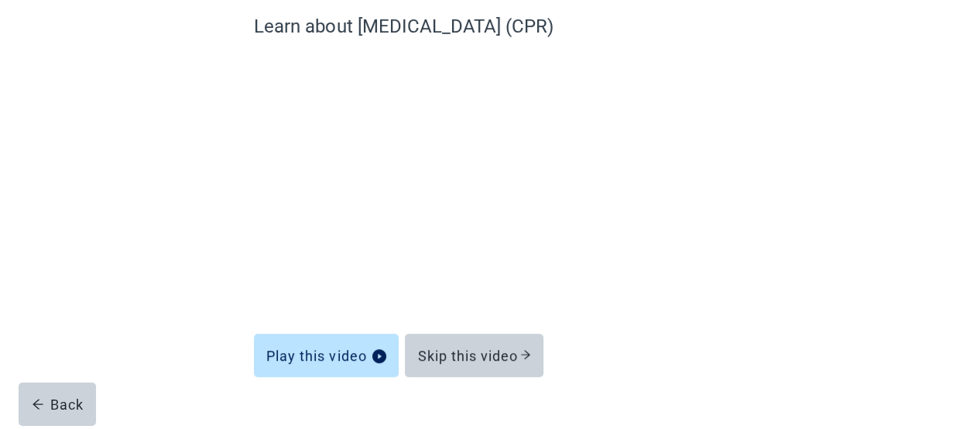
scroll to position [126, 0]
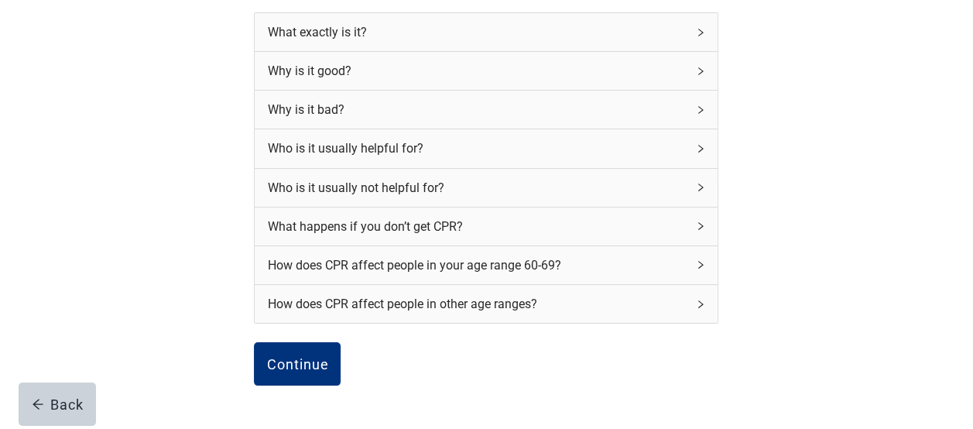
scroll to position [219, 0]
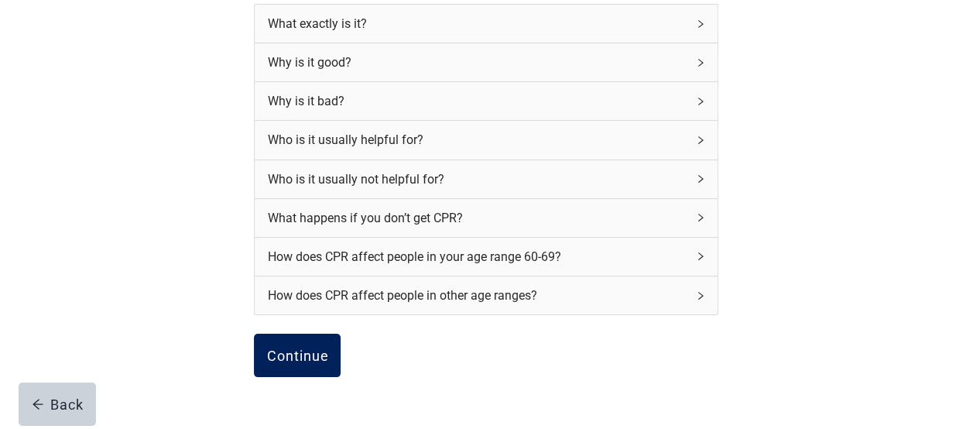
click at [289, 353] on div "Continue" at bounding box center [297, 354] width 62 height 15
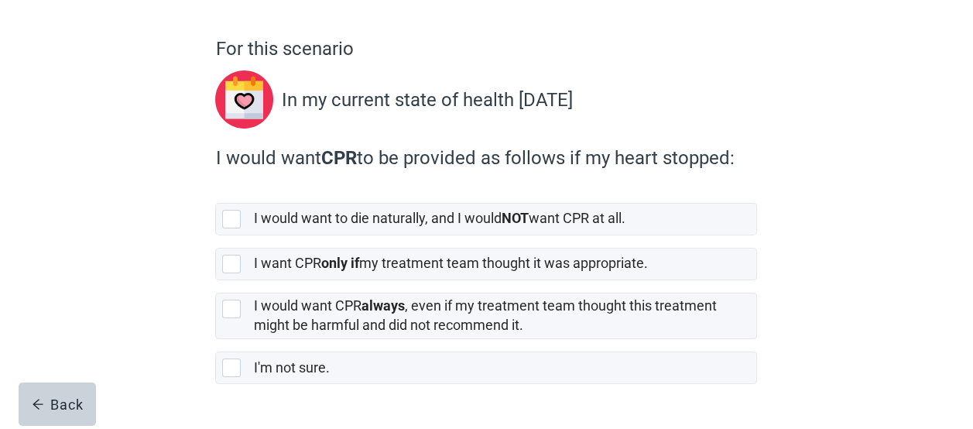
scroll to position [145, 0]
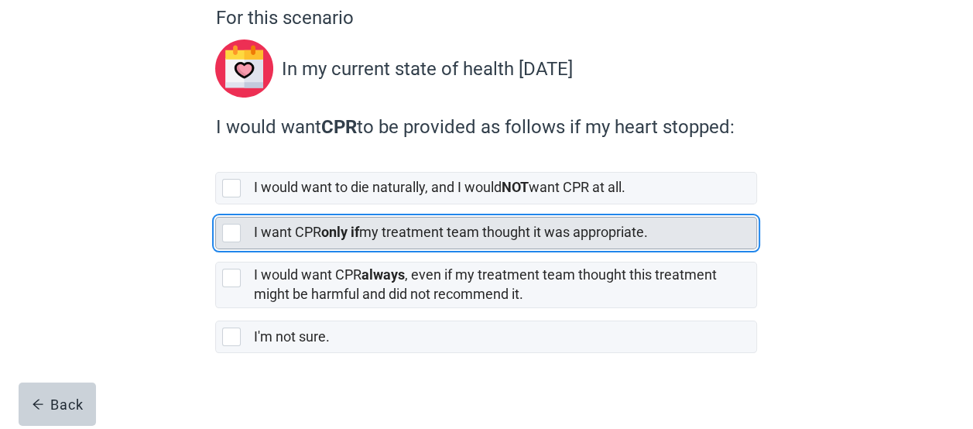
click at [244, 229] on div "[object Object], checkbox, not selected" at bounding box center [234, 233] width 25 height 19
click at [216, 205] on input "I want CPR only if my treatment team thought it was appropriate." at bounding box center [215, 204] width 1 height 1
checkbox input "true"
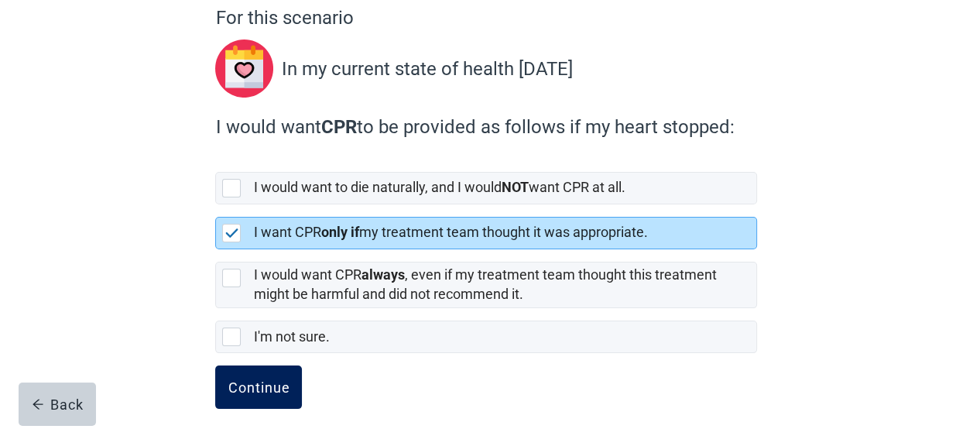
click at [265, 385] on div "Continue" at bounding box center [259, 386] width 62 height 15
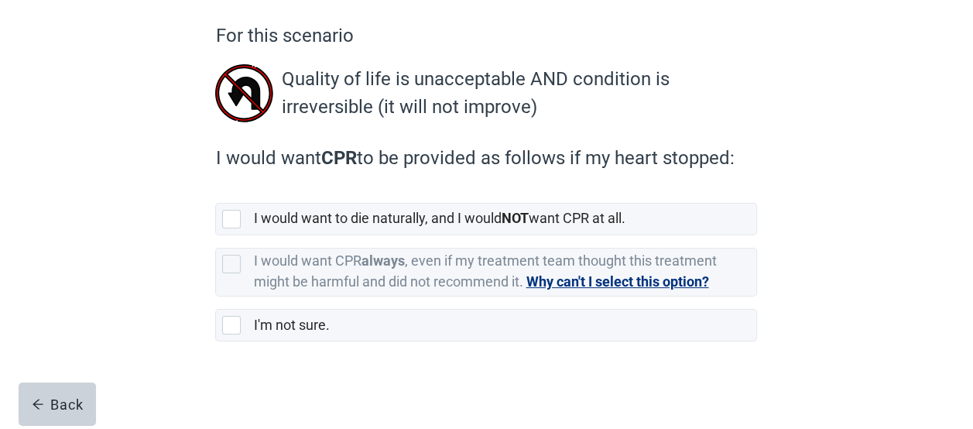
scroll to position [128, 0]
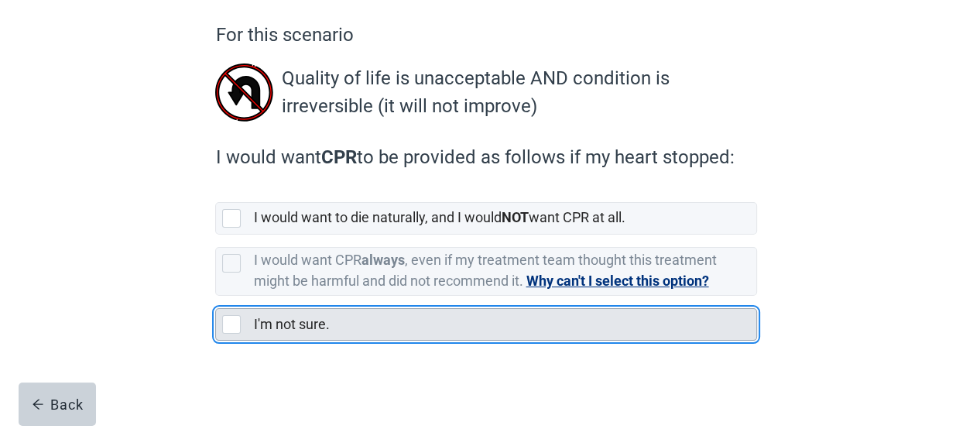
click at [231, 327] on div "I'm not sure., checkbox, not selected" at bounding box center [231, 324] width 19 height 19
click at [216, 296] on input "I'm not sure." at bounding box center [215, 296] width 1 height 1
checkbox input "true"
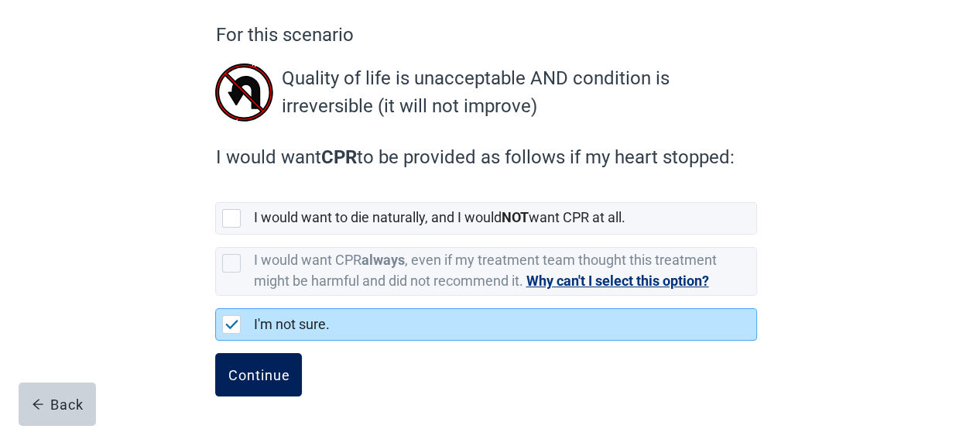
click at [245, 373] on div "Continue" at bounding box center [259, 374] width 62 height 15
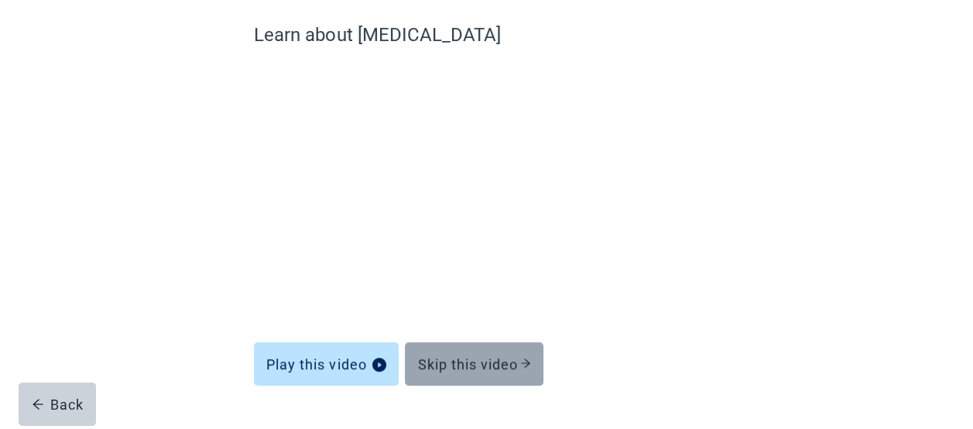
click at [492, 356] on div "Skip this video" at bounding box center [474, 363] width 114 height 15
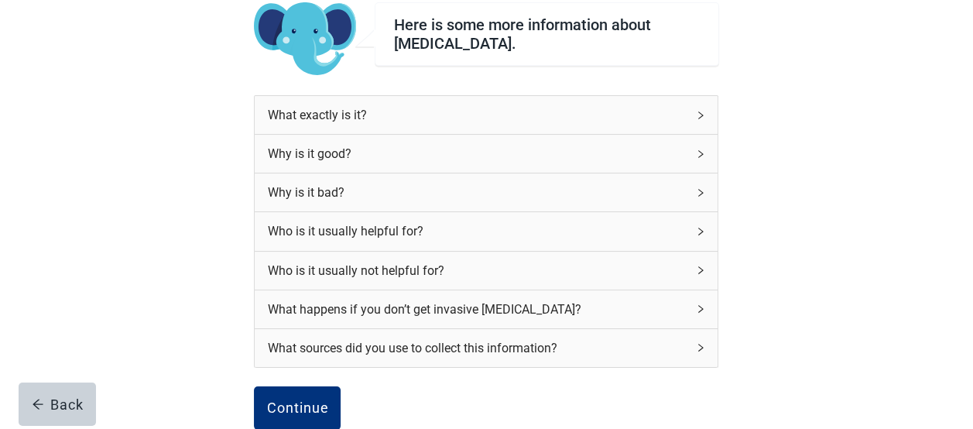
click at [549, 311] on div "What happens if you don’t get invasive [MEDICAL_DATA]?" at bounding box center [476, 308] width 419 height 19
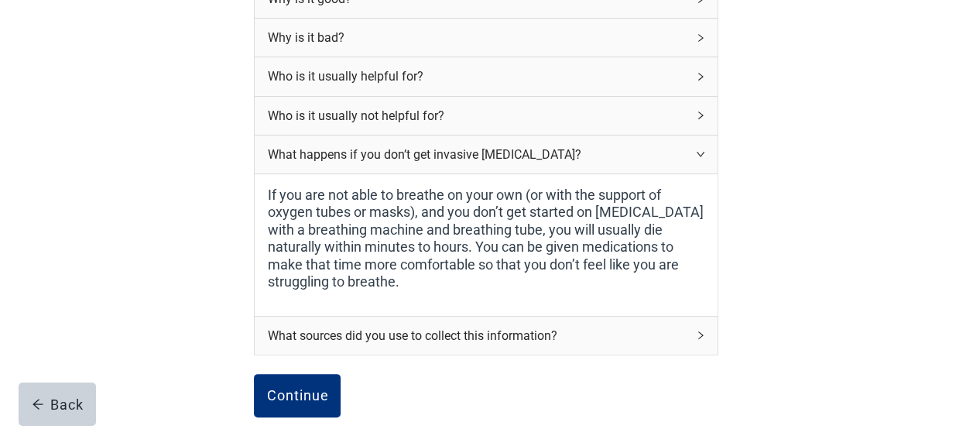
scroll to position [334, 0]
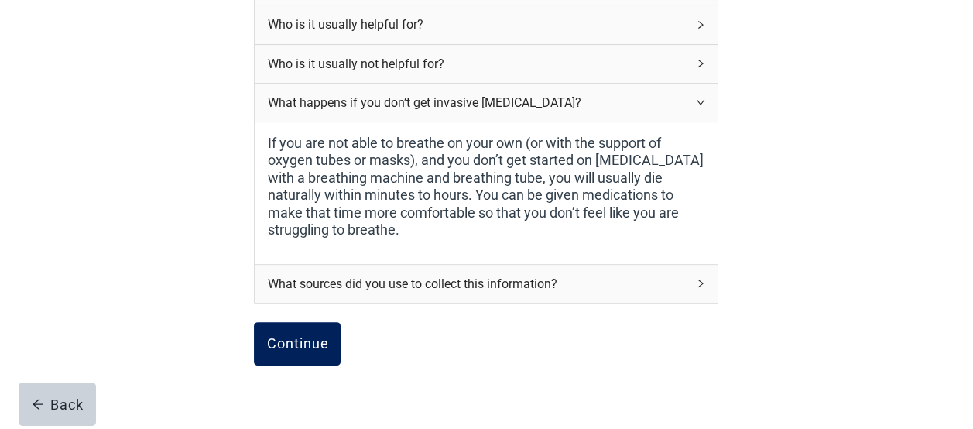
click at [318, 336] on div "Continue" at bounding box center [297, 343] width 62 height 15
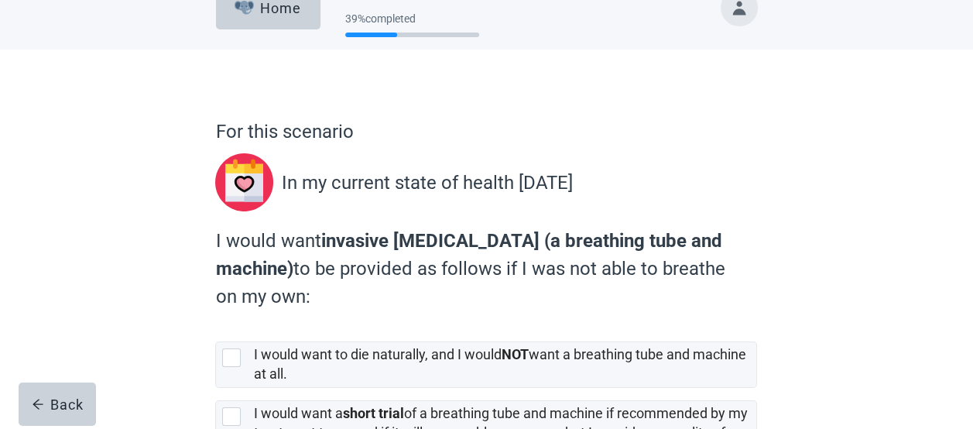
scroll to position [155, 0]
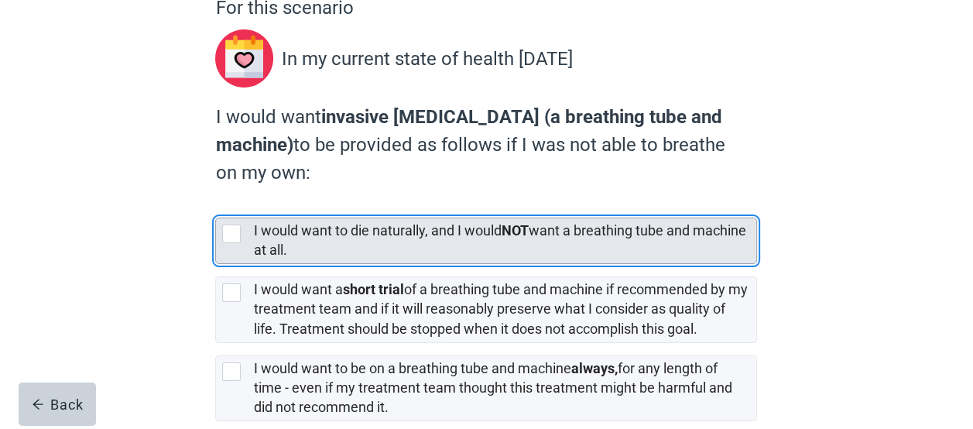
click at [579, 222] on label "I would want to die naturally, and I would NOT want a breathing tube and machin…" at bounding box center [499, 240] width 492 height 36
checkbox input "true"
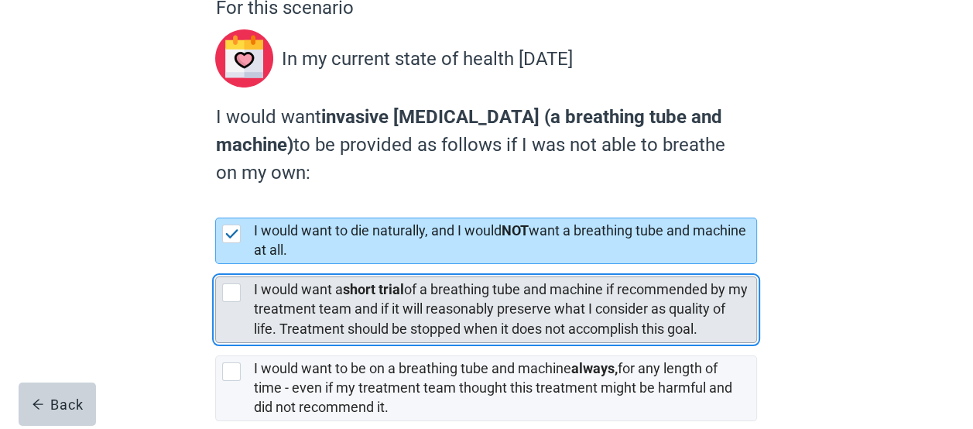
click at [229, 294] on div "[object Object], checkbox, not selected" at bounding box center [231, 292] width 19 height 19
click at [216, 265] on input "I would want a short trial of a breathing tube and machine if recommended by my…" at bounding box center [215, 264] width 1 height 1
checkbox input "true"
checkbox input "false"
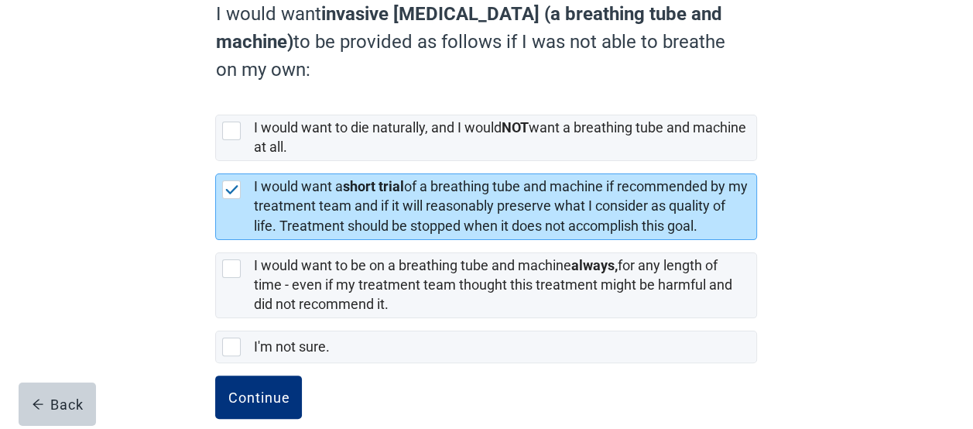
scroll to position [280, 0]
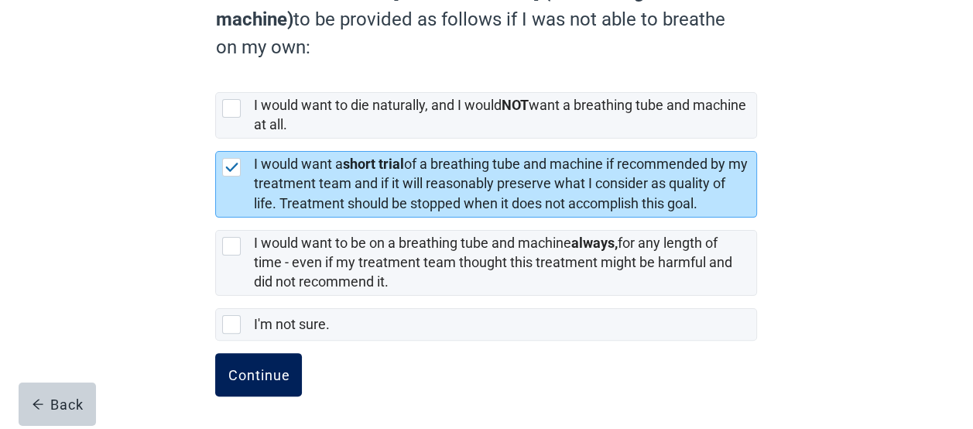
click at [284, 370] on div "Continue" at bounding box center [259, 374] width 62 height 15
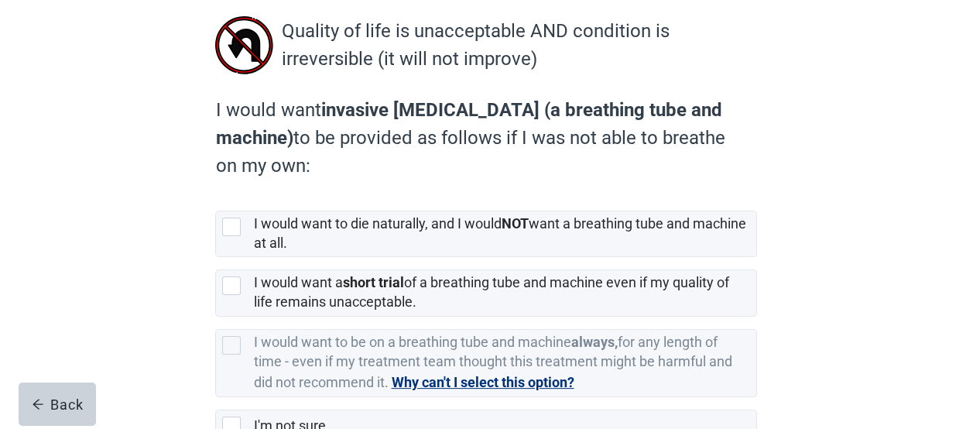
scroll to position [206, 0]
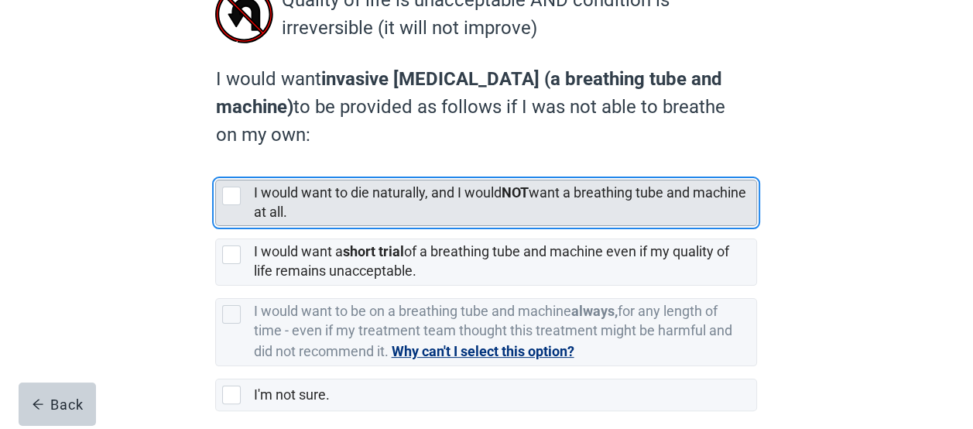
click at [228, 197] on div "[object Object], checkbox, not selected" at bounding box center [231, 196] width 19 height 19
click at [216, 168] on input "I would want to die naturally, and I would NOT want a breathing tube and machin…" at bounding box center [215, 167] width 1 height 1
checkbox input "true"
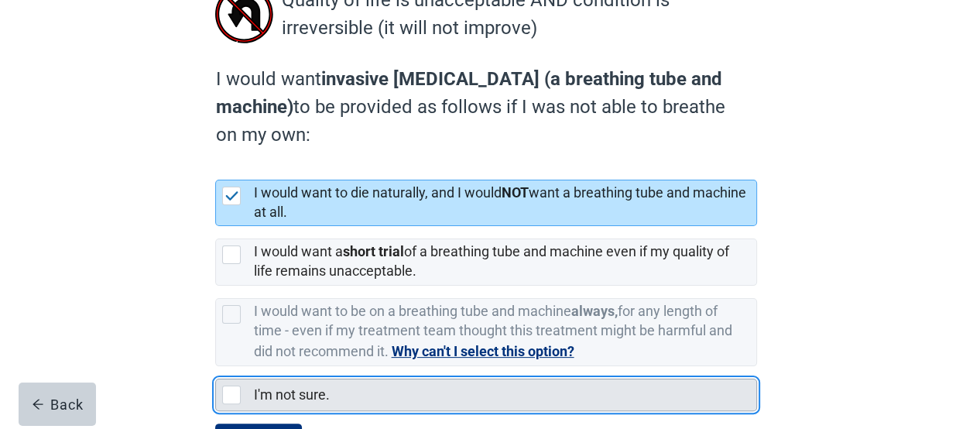
click at [235, 395] on div "I'm not sure., checkbox, not selected" at bounding box center [231, 394] width 19 height 19
click at [216, 367] on input "I'm not sure." at bounding box center [215, 366] width 1 height 1
checkbox input "true"
checkbox input "false"
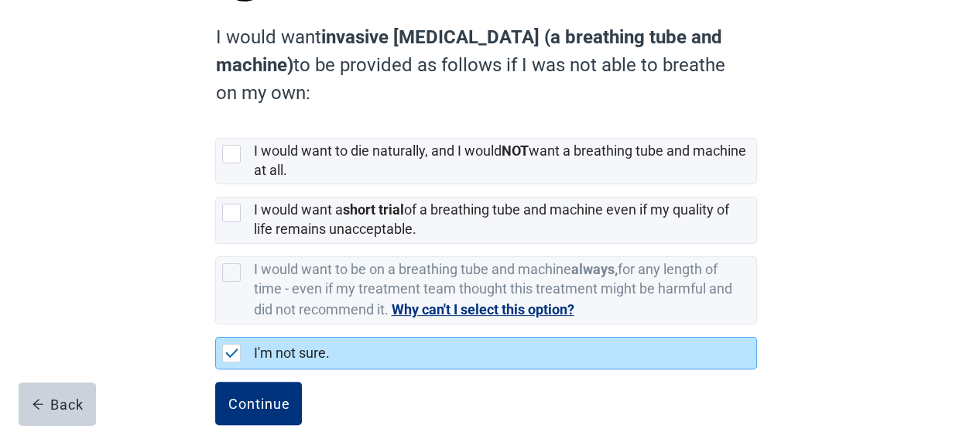
scroll to position [276, 0]
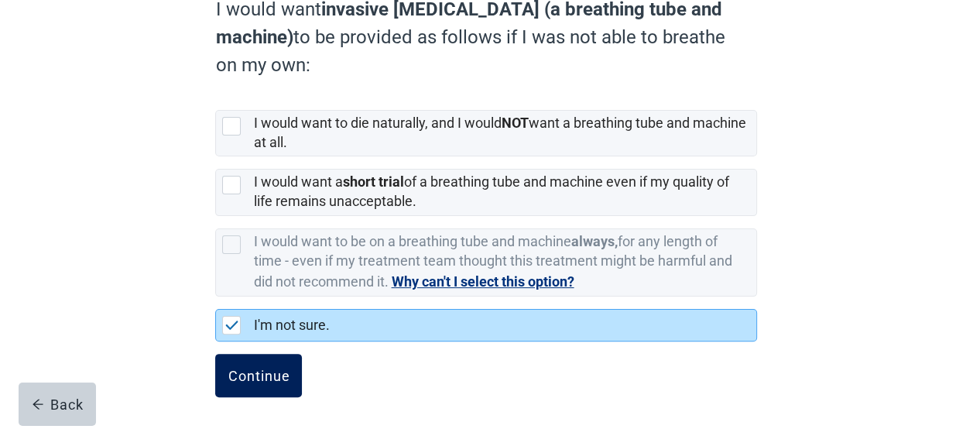
click at [266, 363] on button "Continue" at bounding box center [258, 375] width 87 height 43
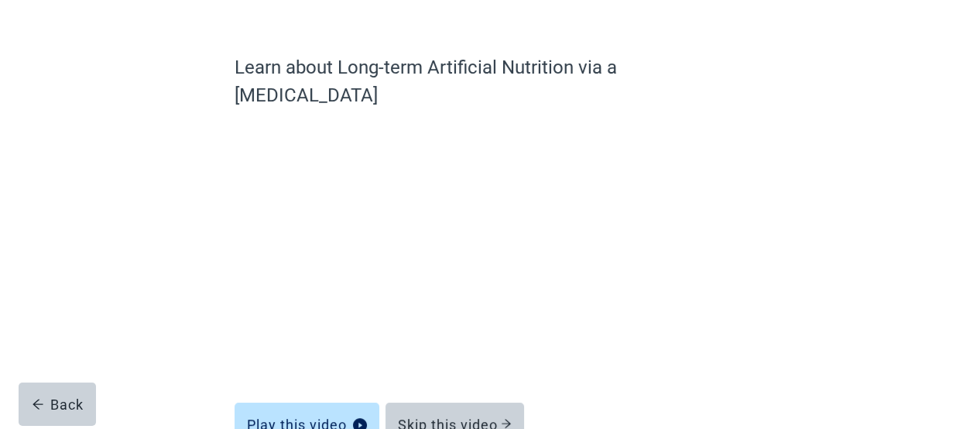
scroll to position [167, 0]
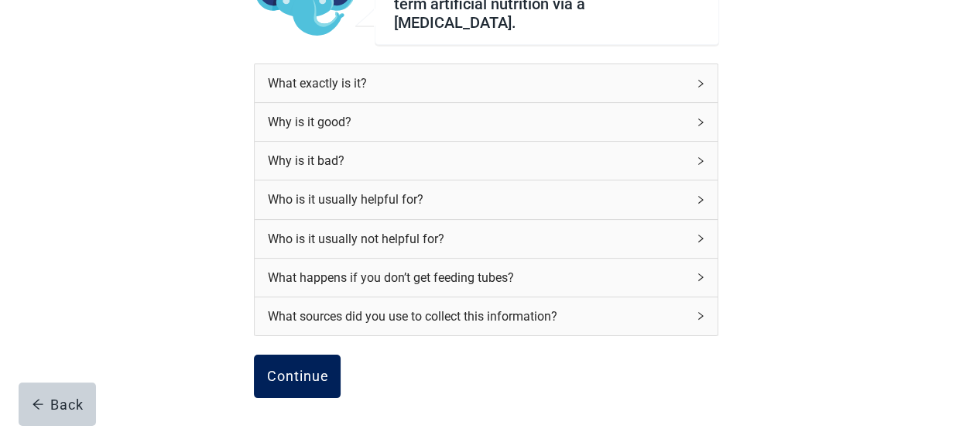
click at [313, 368] on div "Continue" at bounding box center [297, 375] width 62 height 15
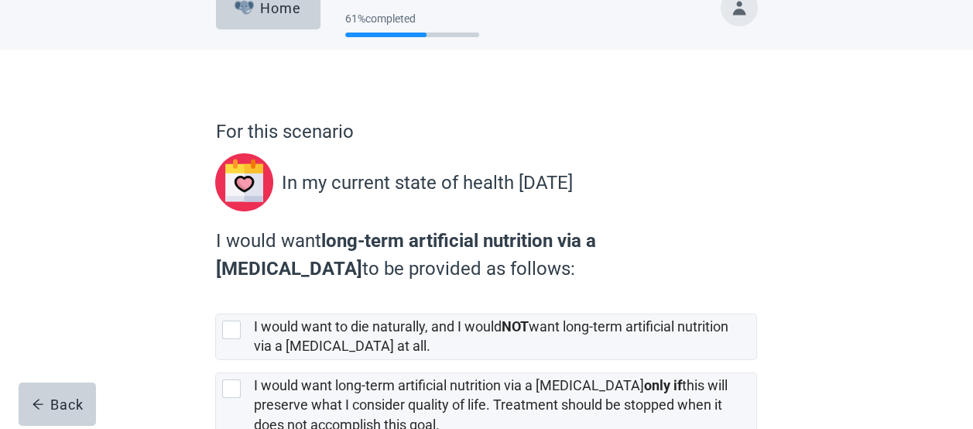
scroll to position [134, 0]
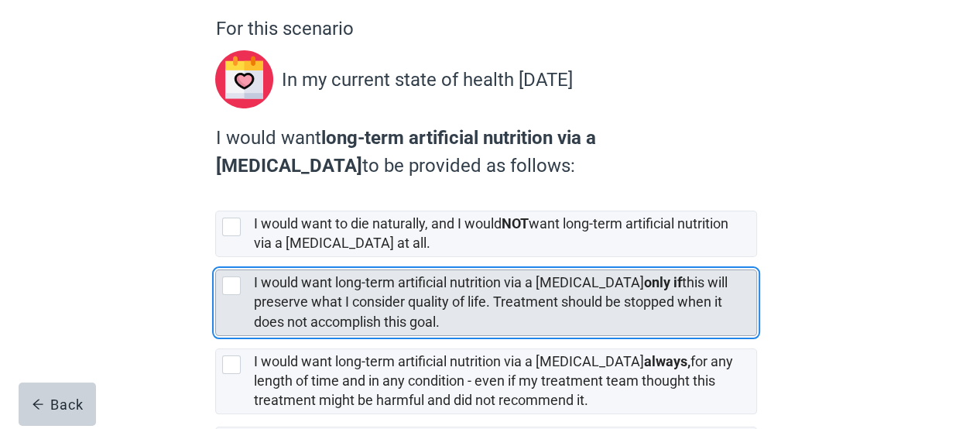
click at [227, 286] on div "[object Object], checkbox, not selected" at bounding box center [231, 285] width 19 height 19
click at [216, 258] on input "I would want long-term artificial nutrition via a [MEDICAL_DATA] only if this w…" at bounding box center [215, 257] width 1 height 1
checkbox input "true"
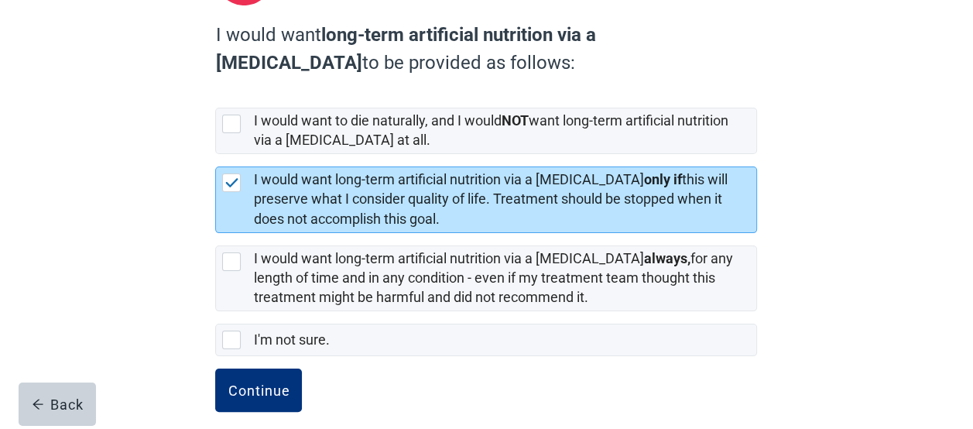
scroll to position [252, 0]
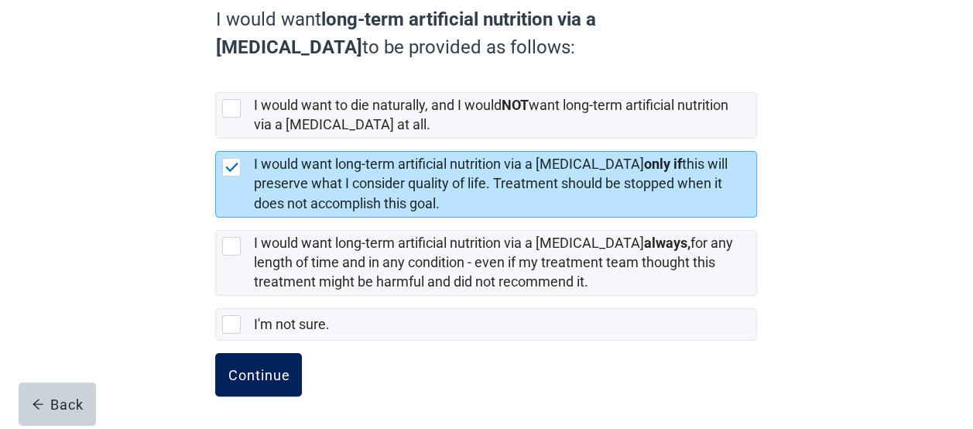
click at [245, 378] on div "Continue" at bounding box center [259, 374] width 62 height 15
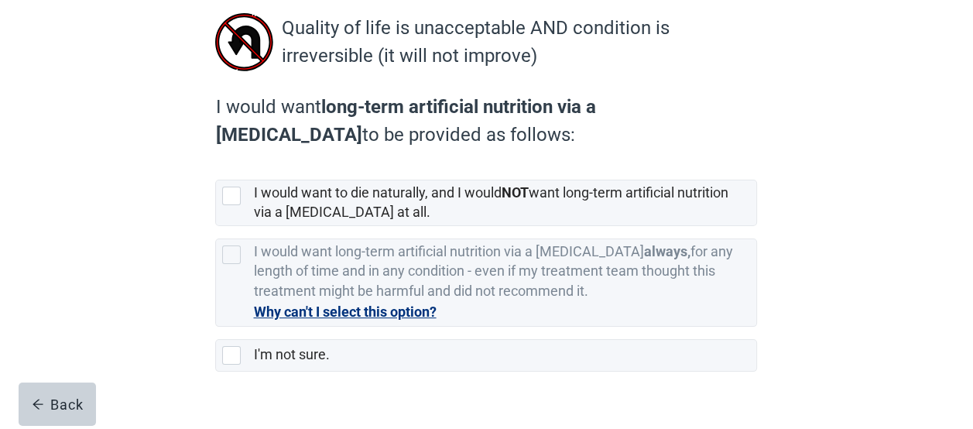
scroll to position [105, 0]
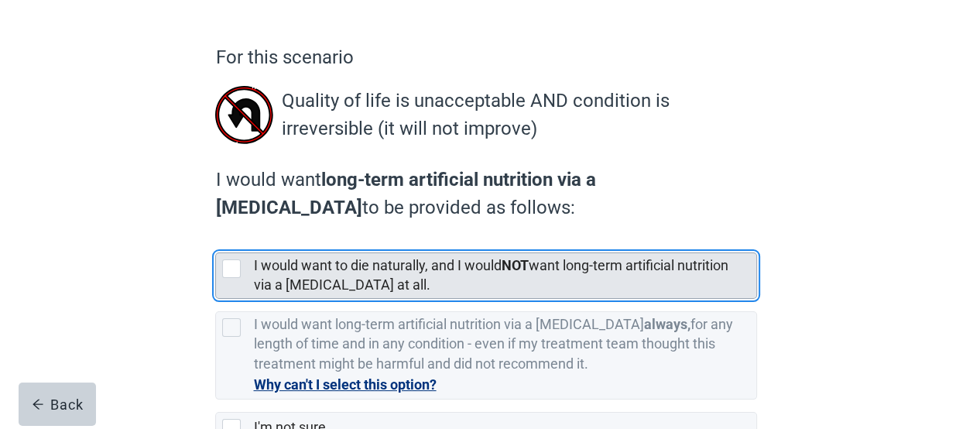
click at [234, 271] on div "[object Object], checkbox, not selected" at bounding box center [231, 268] width 19 height 19
click at [216, 241] on input "I would want to die naturally, and I would NOT want long-term artificial nutrit…" at bounding box center [215, 240] width 1 height 1
checkbox input "true"
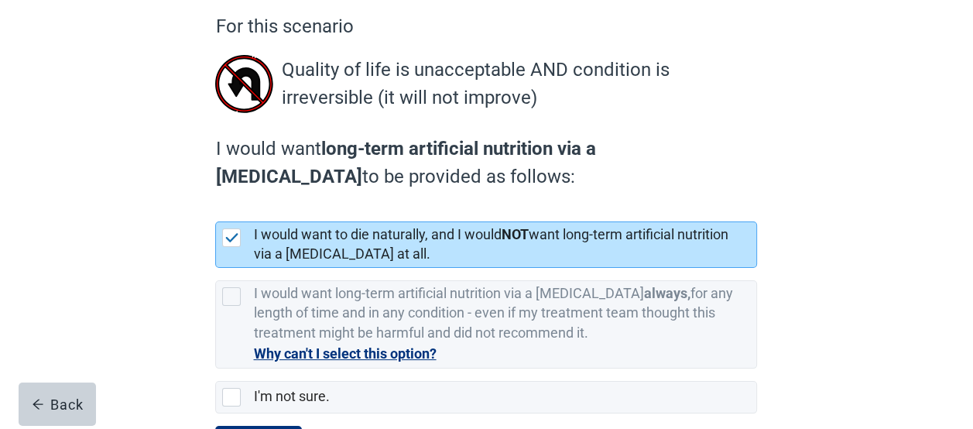
scroll to position [209, 0]
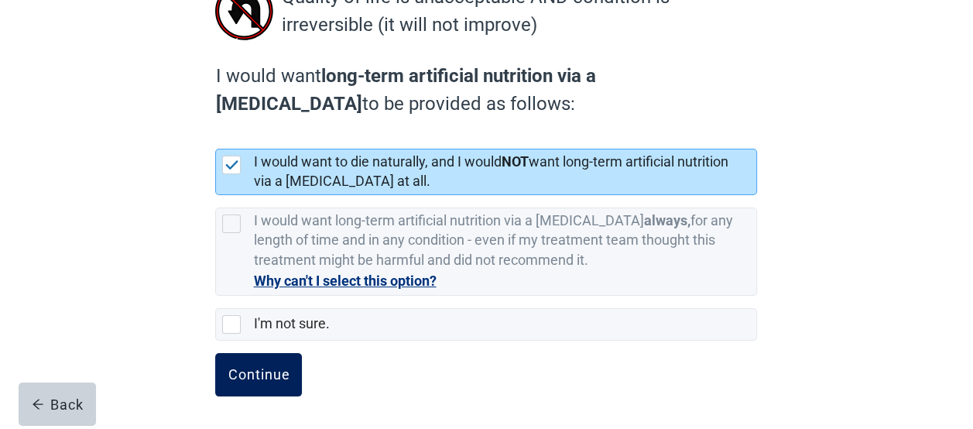
click at [244, 373] on div "Continue" at bounding box center [259, 374] width 62 height 15
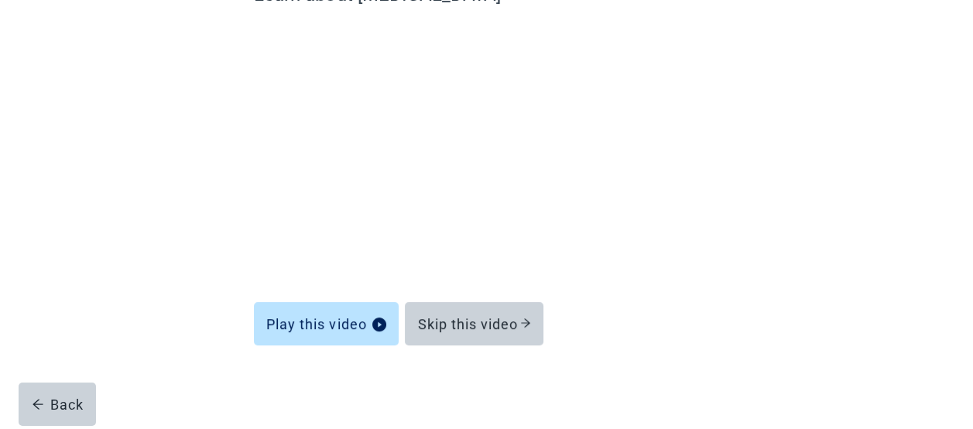
scroll to position [167, 0]
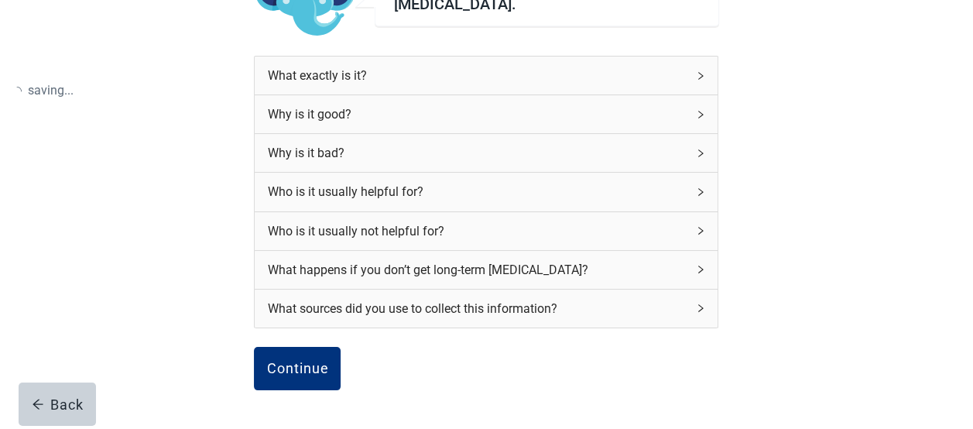
scroll to position [209, 0]
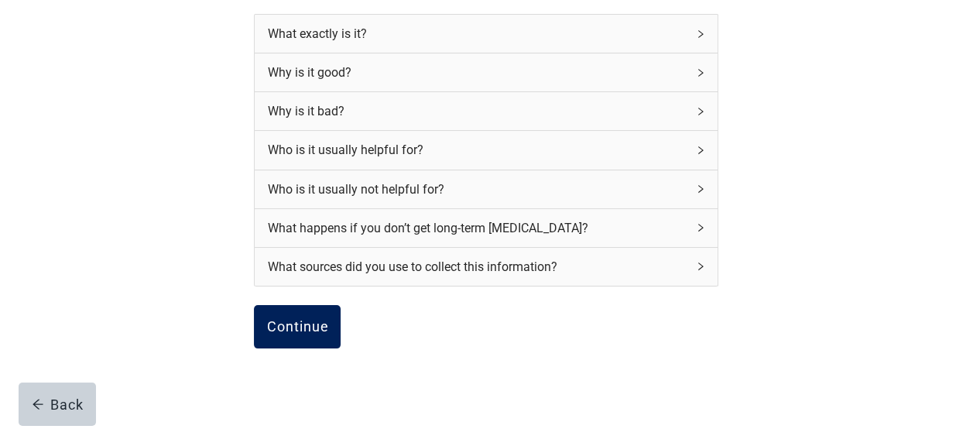
click at [277, 319] on div "Continue" at bounding box center [297, 326] width 62 height 15
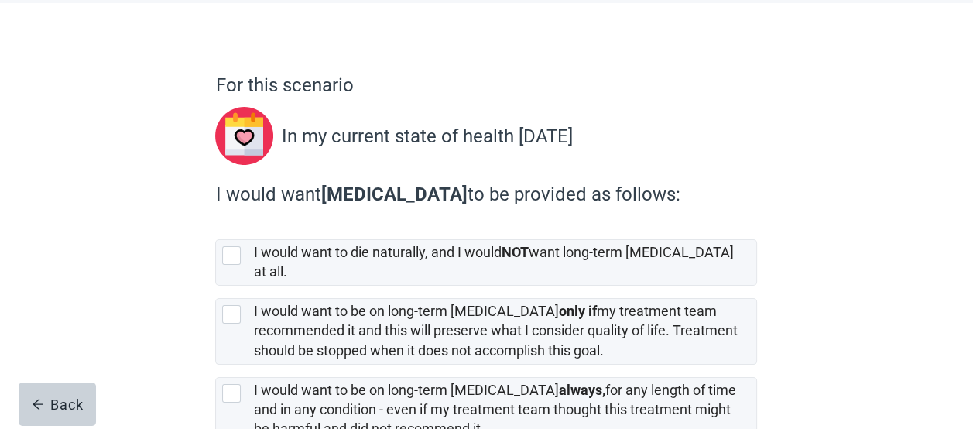
scroll to position [93, 0]
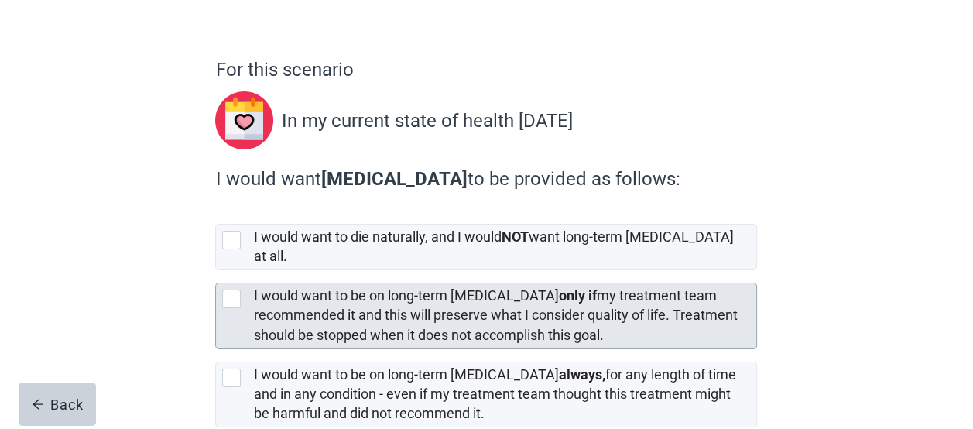
click at [235, 289] on div "[object Object], checkbox, not selected" at bounding box center [231, 298] width 19 height 19
click at [216, 271] on input "I would want to be on long-term [MEDICAL_DATA] only if my treatment team recomm…" at bounding box center [215, 270] width 1 height 1
checkbox input "true"
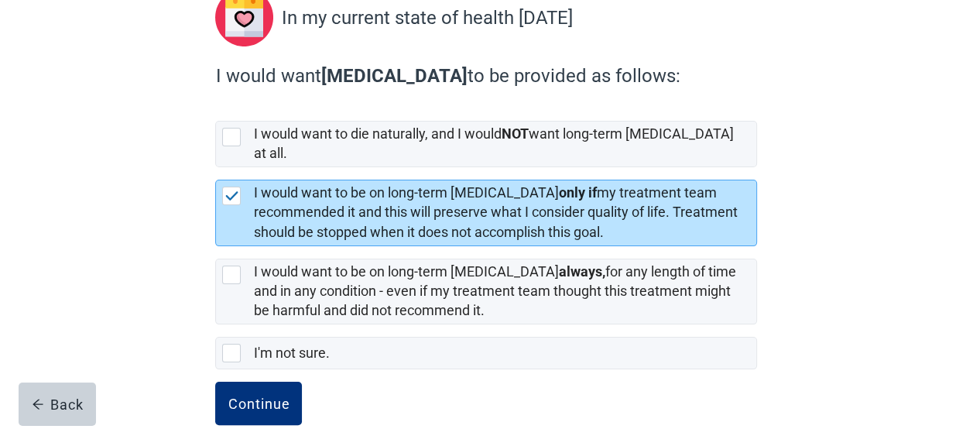
scroll to position [210, 0]
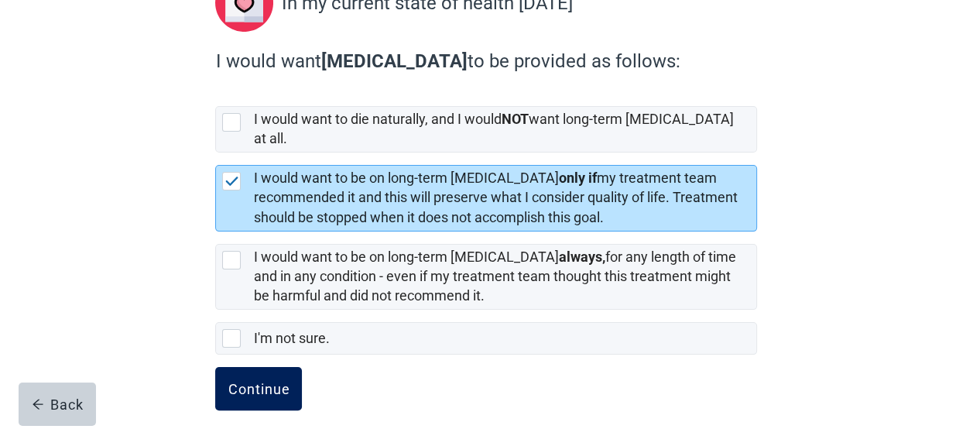
click at [250, 367] on button "Continue" at bounding box center [258, 388] width 87 height 43
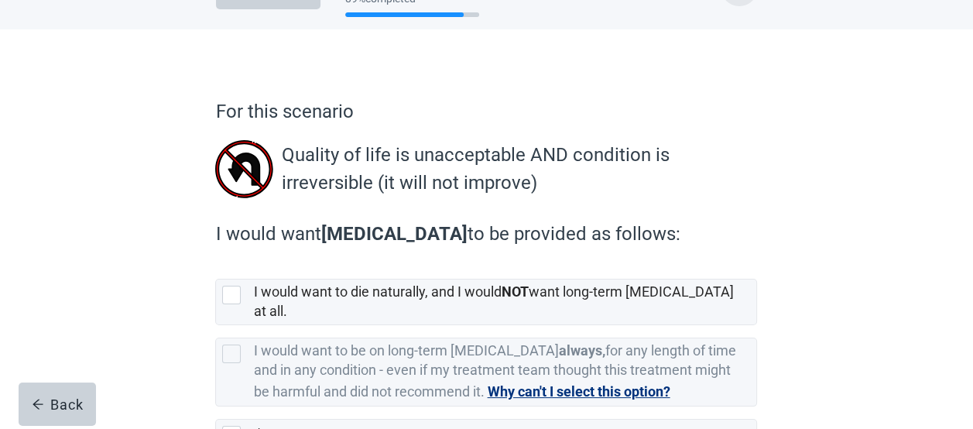
scroll to position [82, 0]
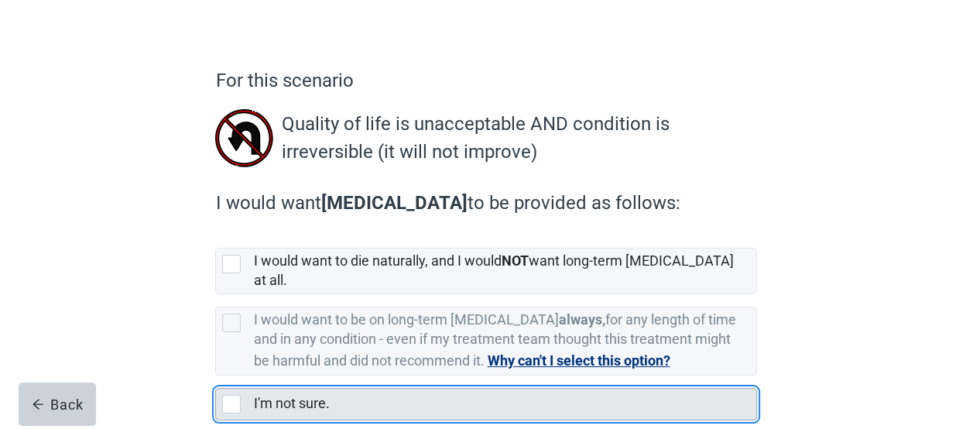
click at [232, 395] on div "I'm not sure., checkbox, not selected" at bounding box center [231, 404] width 19 height 19
click at [216, 376] on input "I'm not sure." at bounding box center [215, 375] width 1 height 1
checkbox input "true"
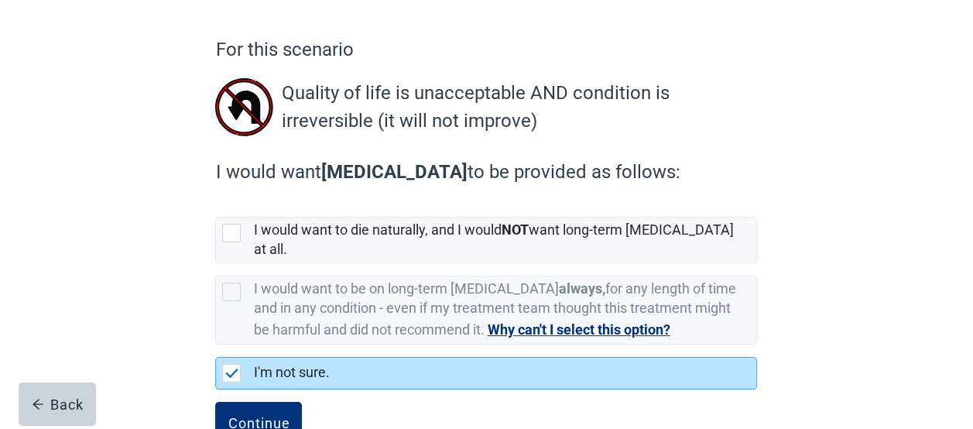
scroll to position [148, 0]
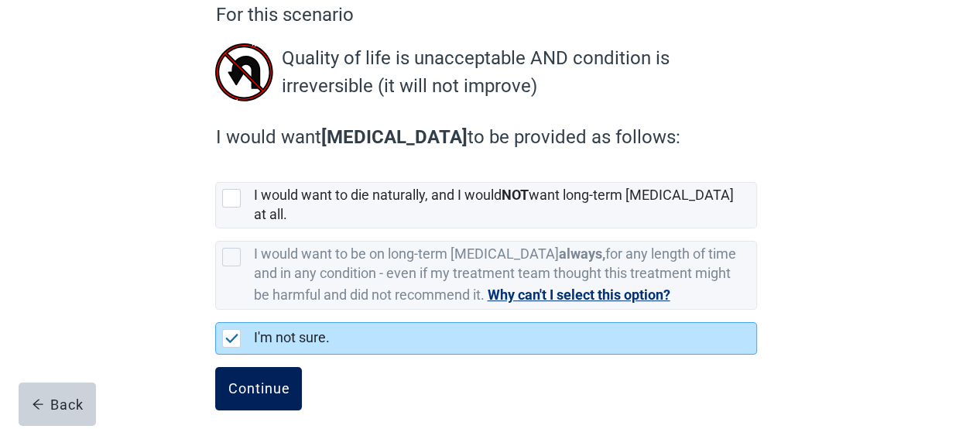
click at [251, 381] on div "Continue" at bounding box center [259, 388] width 62 height 15
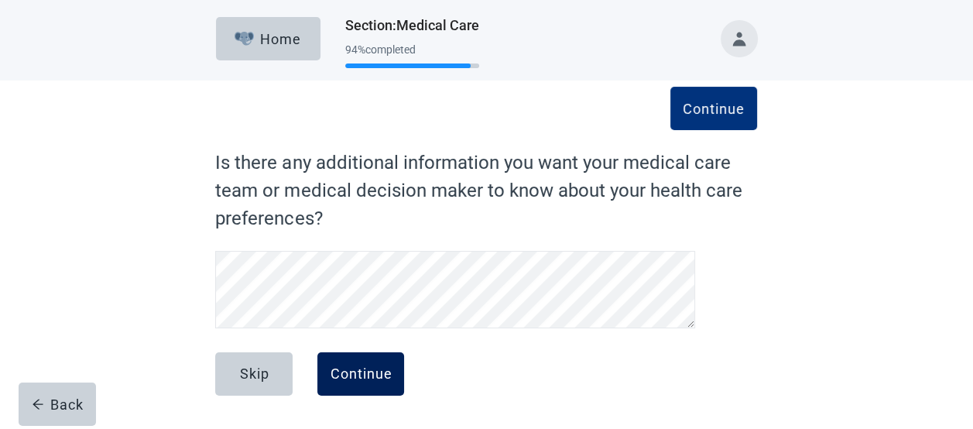
click at [354, 363] on button "Continue" at bounding box center [360, 373] width 87 height 43
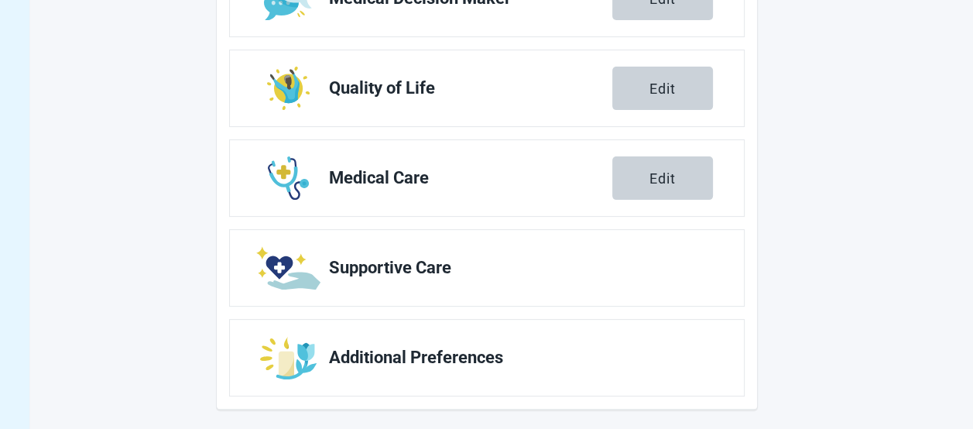
scroll to position [393, 0]
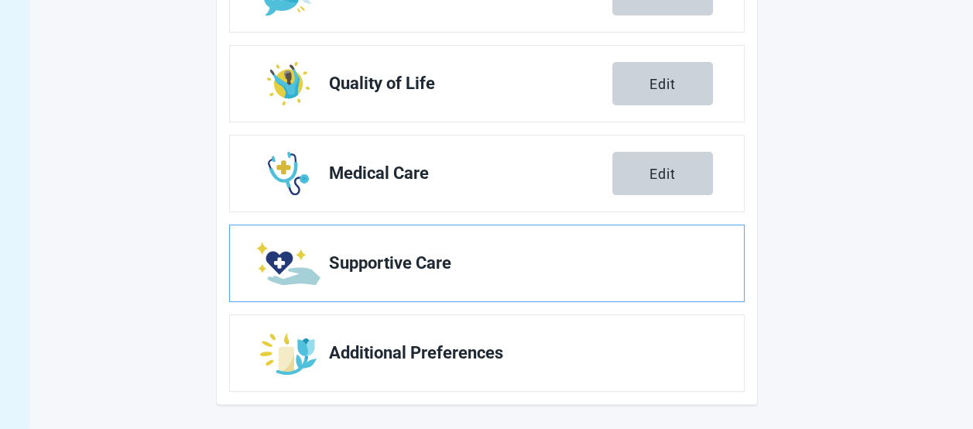
click at [496, 283] on link "Supportive Care" at bounding box center [487, 263] width 514 height 76
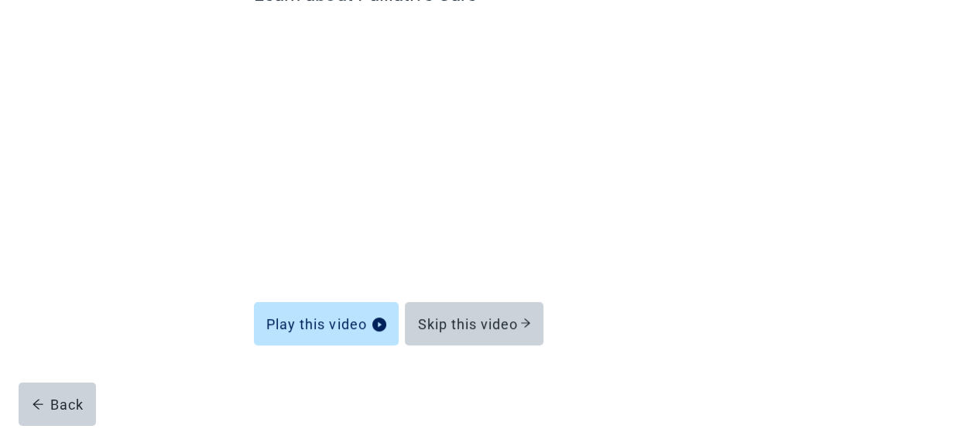
scroll to position [167, 0]
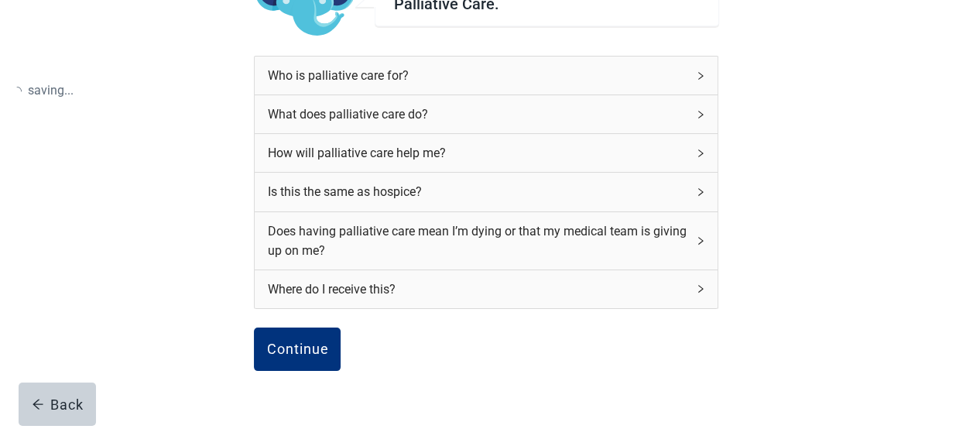
scroll to position [250, 0]
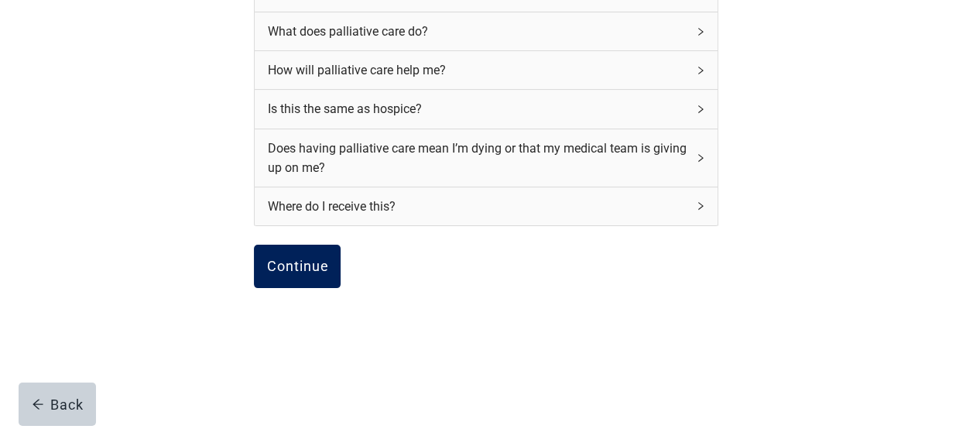
click at [297, 274] on button "Continue" at bounding box center [297, 266] width 87 height 43
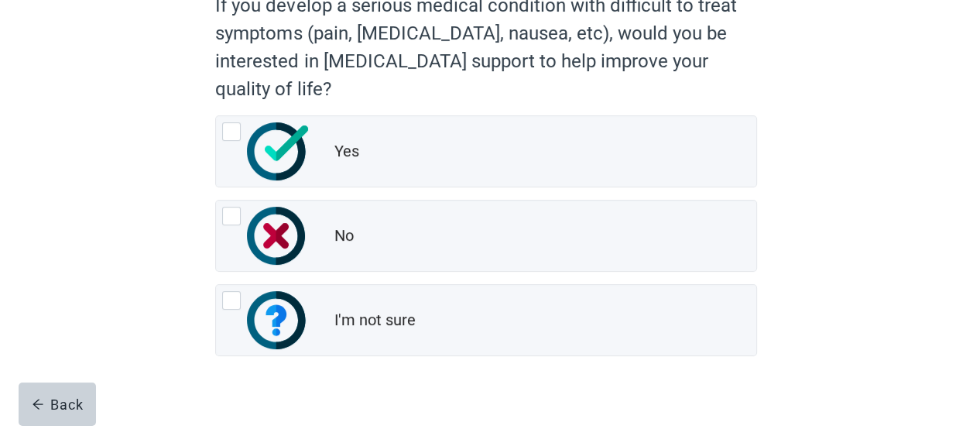
scroll to position [187, 0]
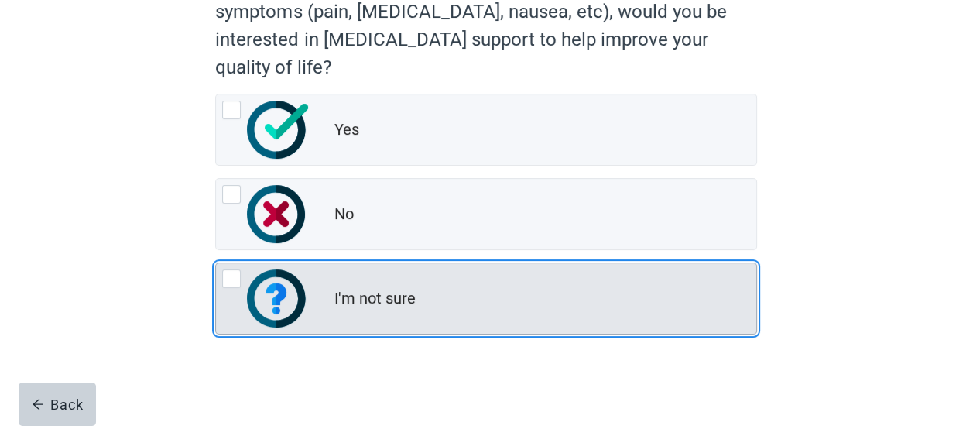
click at [254, 299] on img "I'm not sure, radio button, not checked" at bounding box center [277, 298] width 60 height 58
click at [216, 263] on input "I'm not sure" at bounding box center [215, 262] width 1 height 1
radio input "true"
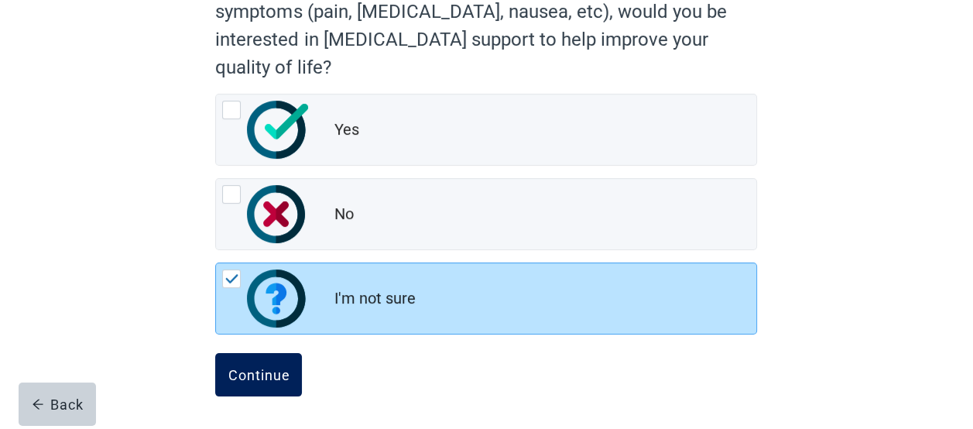
click at [265, 370] on div "Continue" at bounding box center [259, 374] width 62 height 15
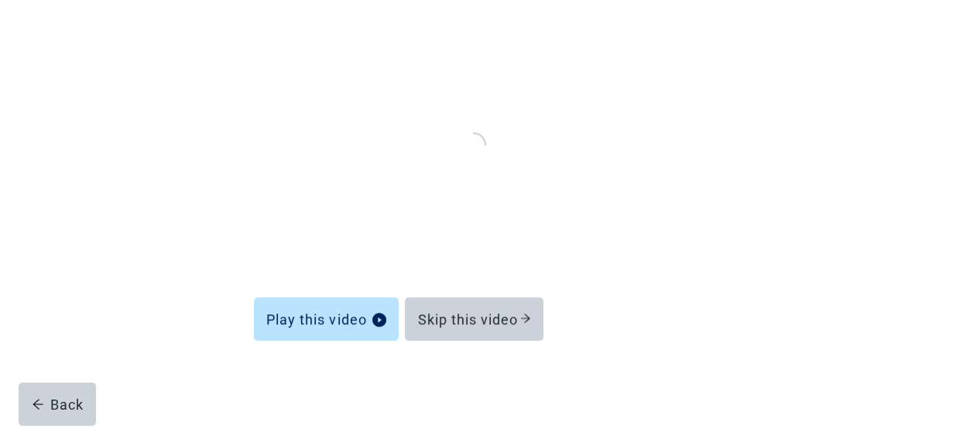
scroll to position [167, 0]
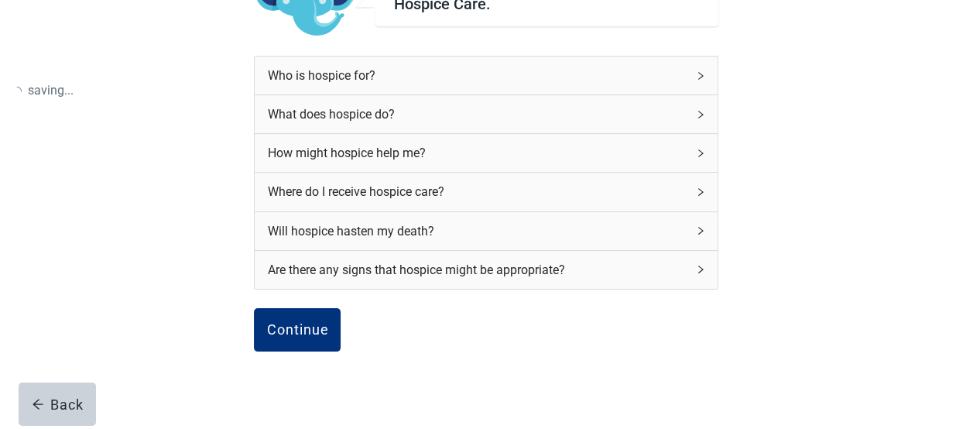
scroll to position [187, 0]
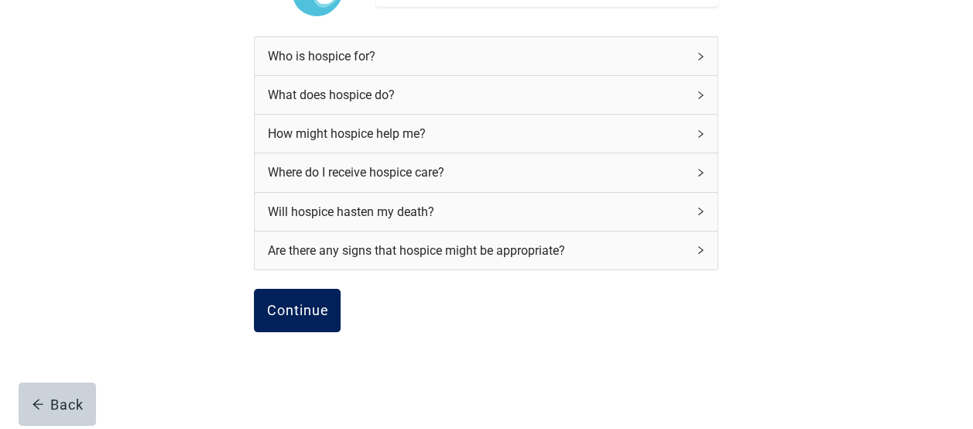
click at [291, 317] on div "Continue" at bounding box center [297, 310] width 62 height 15
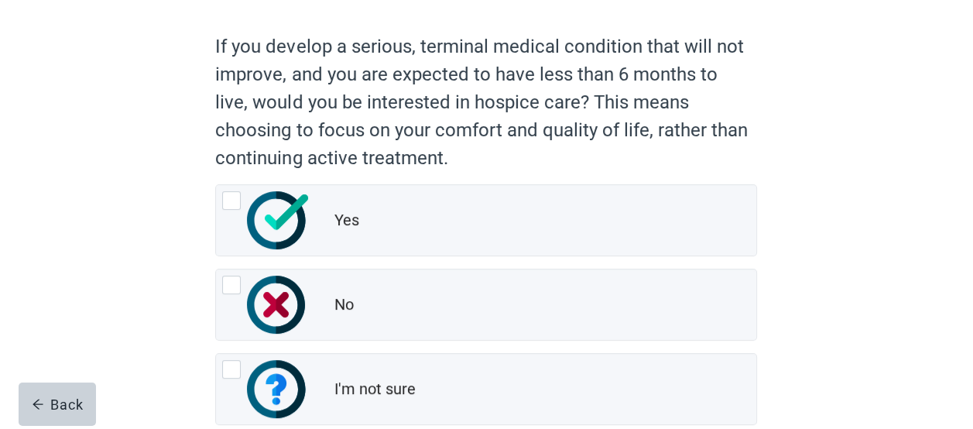
scroll to position [155, 0]
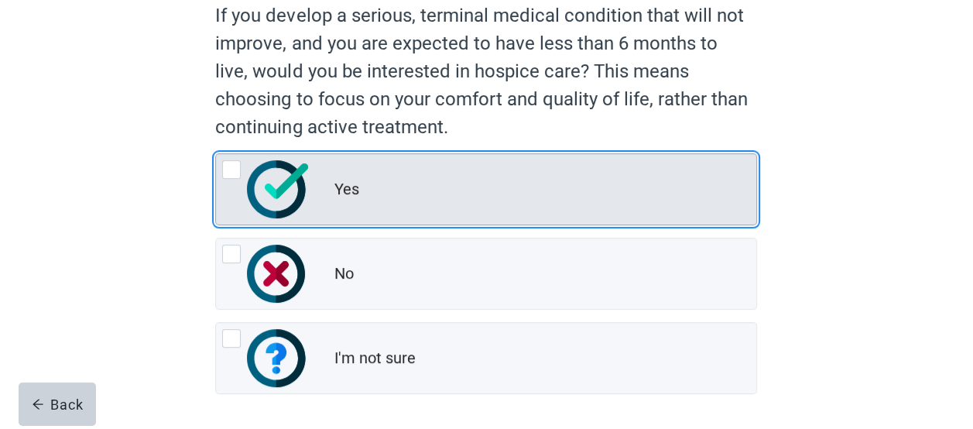
click at [232, 175] on div "Yes, radio button, not checked" at bounding box center [231, 169] width 19 height 19
click at [216, 154] on input "Yes" at bounding box center [215, 153] width 1 height 1
radio input "true"
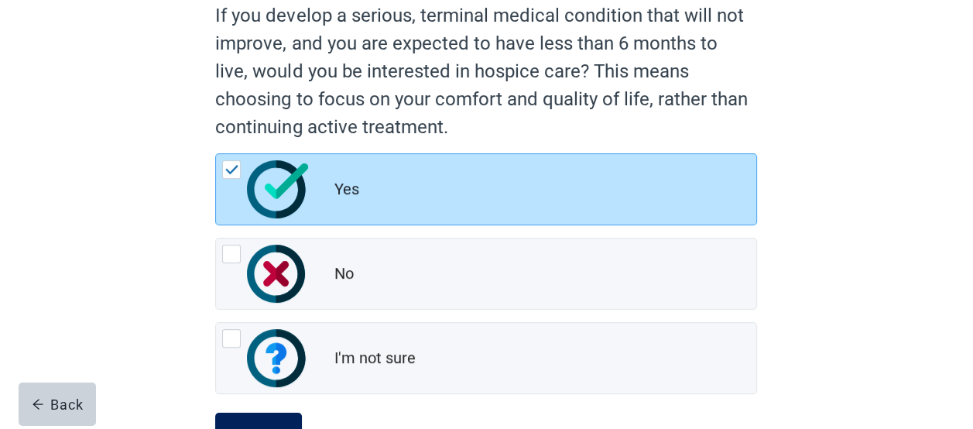
click at [262, 422] on button "Continue" at bounding box center [258, 433] width 87 height 43
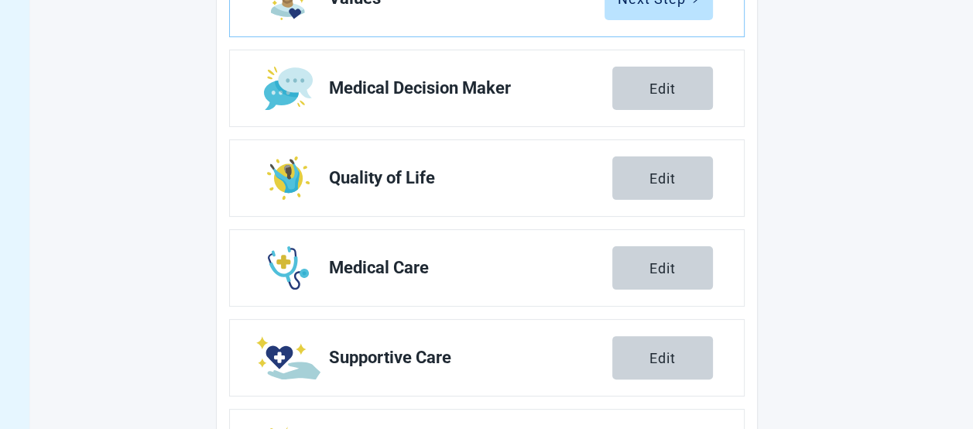
scroll to position [393, 0]
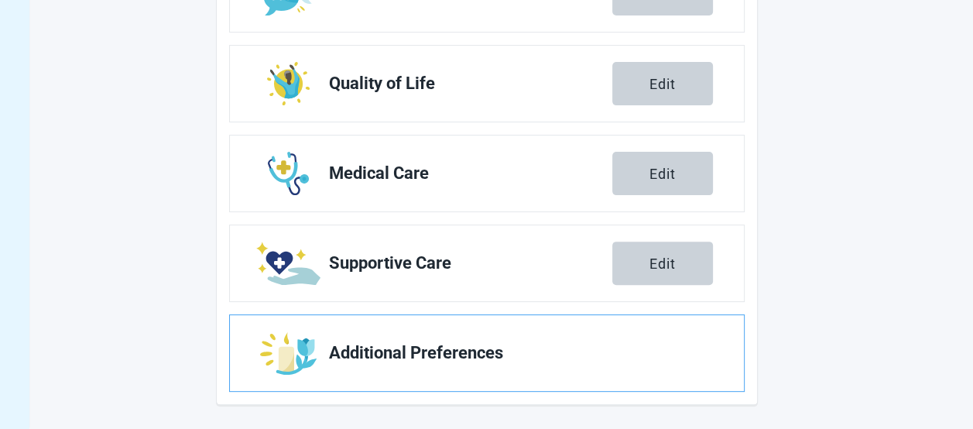
click at [613, 344] on span "Additional Preferences" at bounding box center [514, 353] width 371 height 19
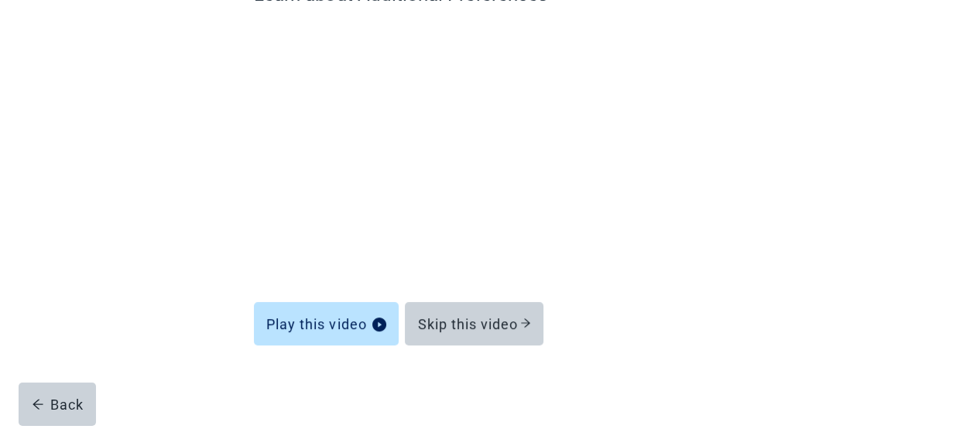
scroll to position [167, 0]
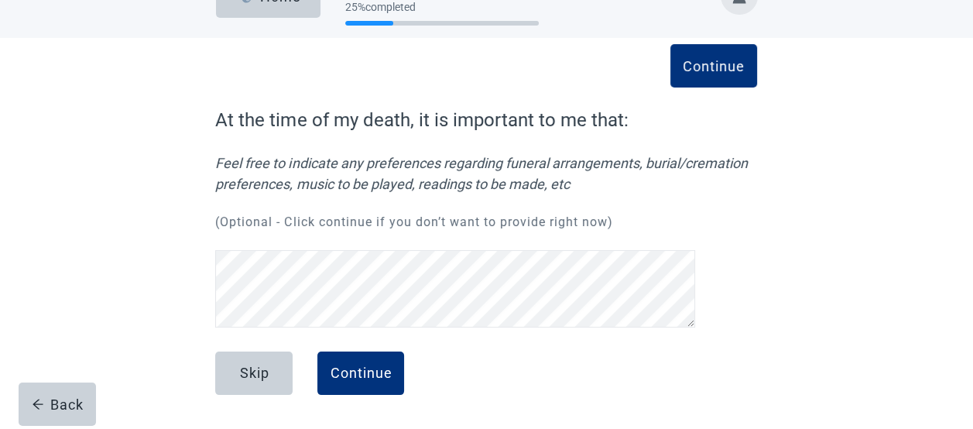
scroll to position [43, 0]
click at [371, 371] on div "Continue" at bounding box center [361, 372] width 62 height 15
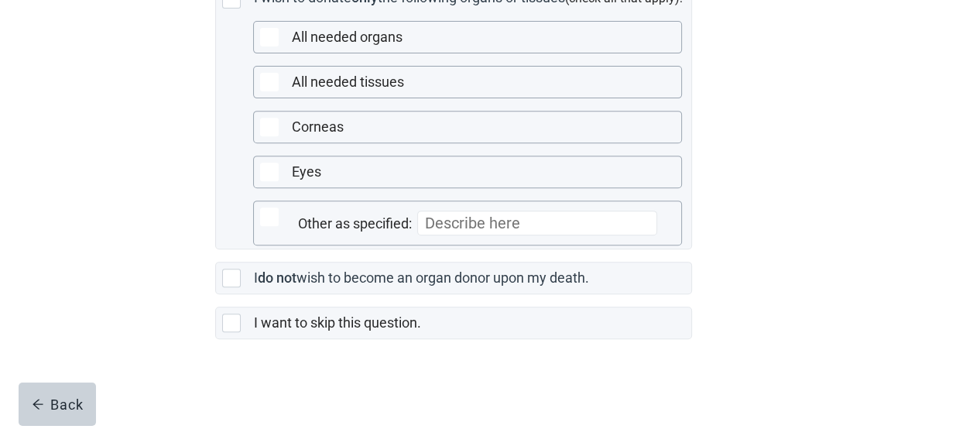
scroll to position [522, 0]
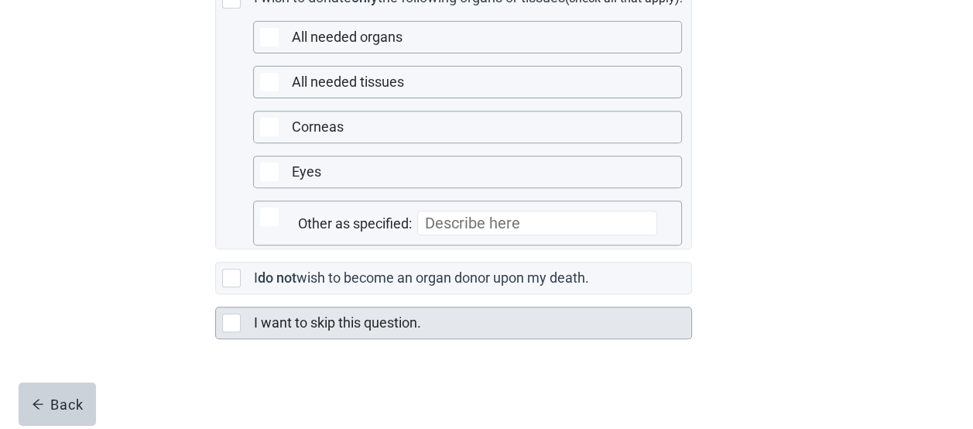
click at [241, 323] on div "Main content" at bounding box center [234, 322] width 25 height 19
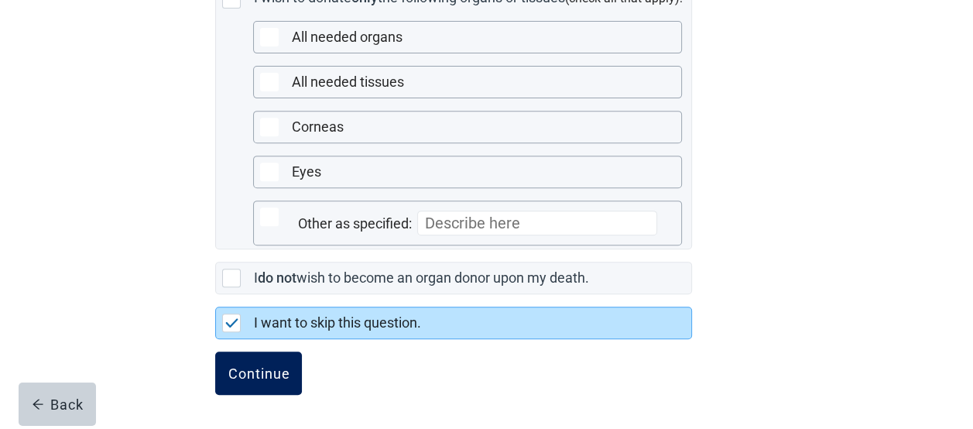
click at [262, 365] on div "Continue" at bounding box center [259, 372] width 62 height 15
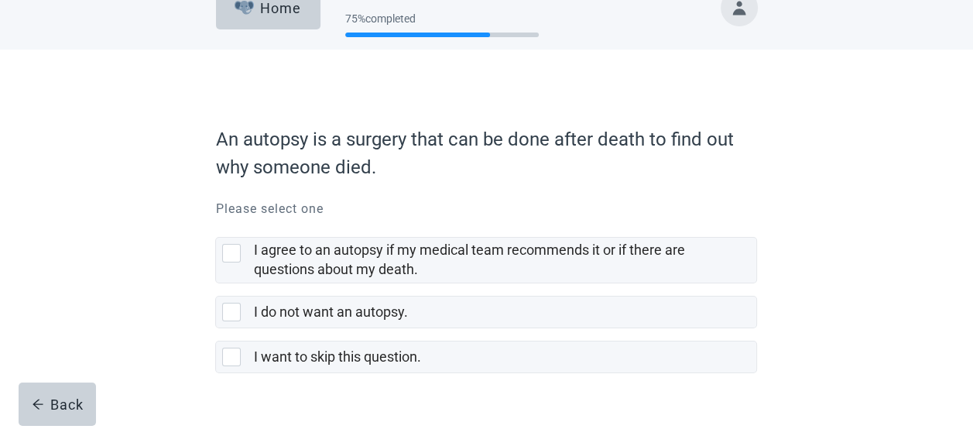
scroll to position [63, 0]
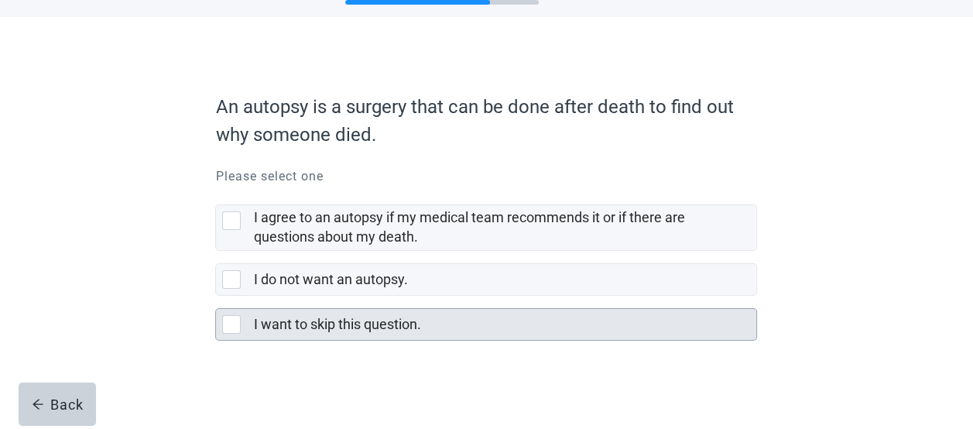
click at [229, 327] on div "I want to skip this question., checkbox, not selected" at bounding box center [231, 324] width 19 height 19
click at [216, 296] on input "I want to skip this question." at bounding box center [215, 296] width 1 height 1
checkbox input "true"
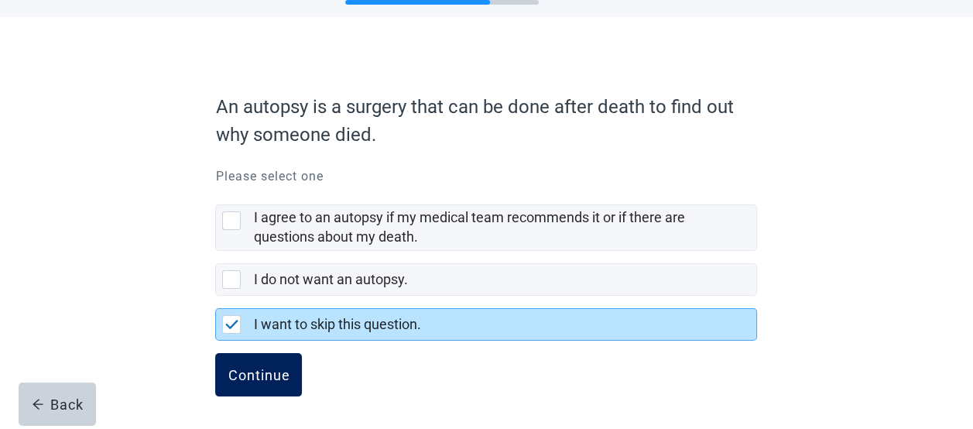
click at [249, 371] on div "Continue" at bounding box center [259, 374] width 62 height 15
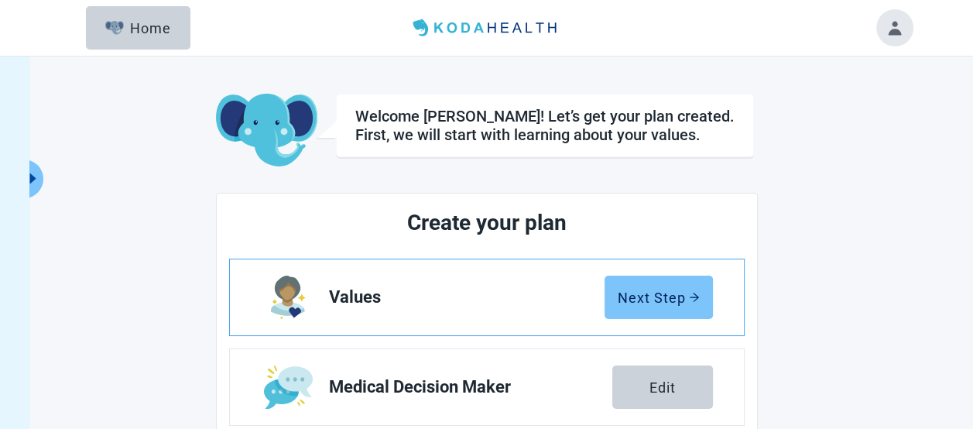
click at [693, 306] on button "Next Step" at bounding box center [658, 297] width 108 height 43
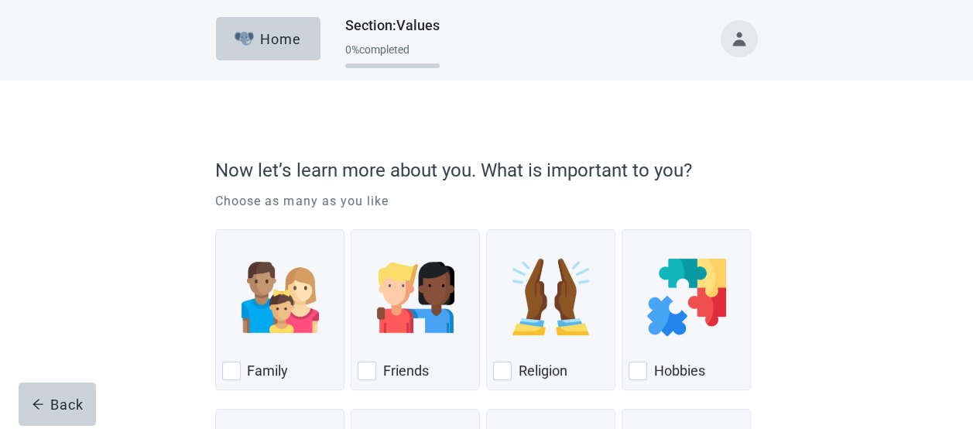
click at [842, 235] on div "Now let’s learn more about you. What is important to you? Choose as many as you…" at bounding box center [486, 372] width 875 height 585
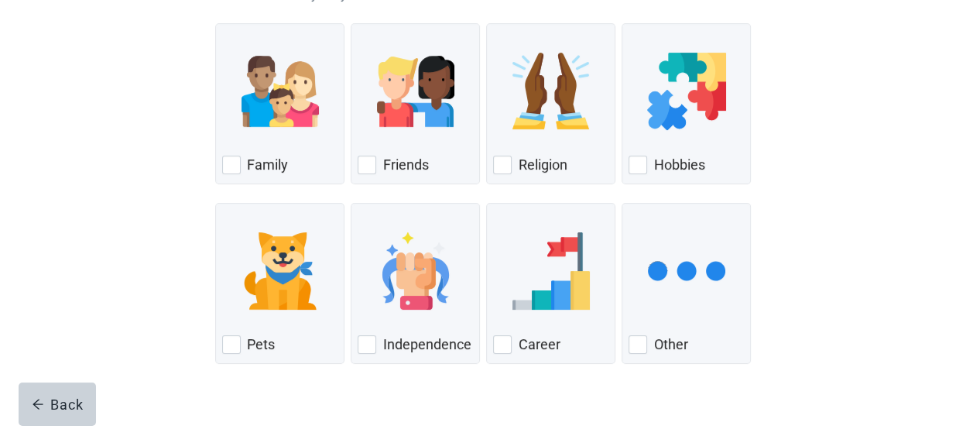
scroll to position [235, 0]
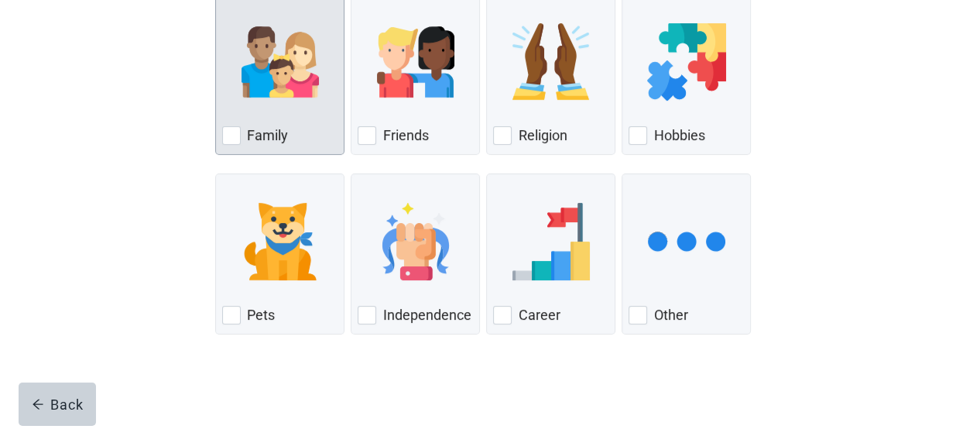
click at [315, 85] on img "Family, checkbox, not checked" at bounding box center [279, 61] width 77 height 77
checkbox input "true"
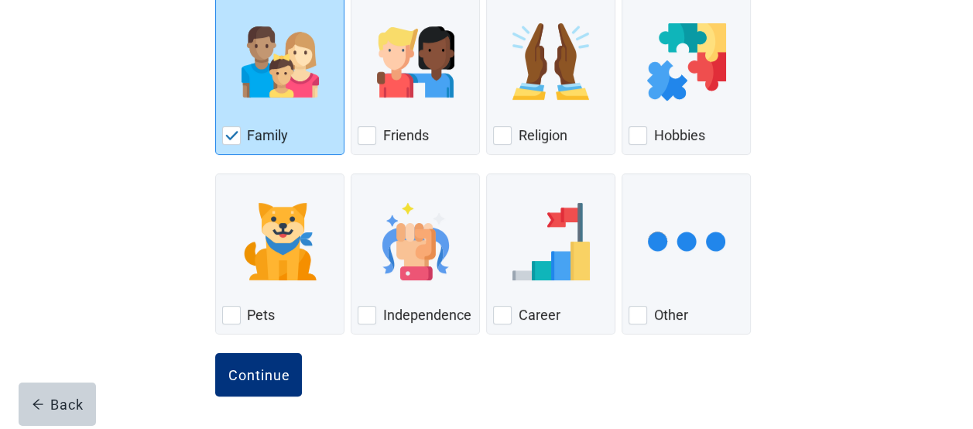
scroll to position [15, 0]
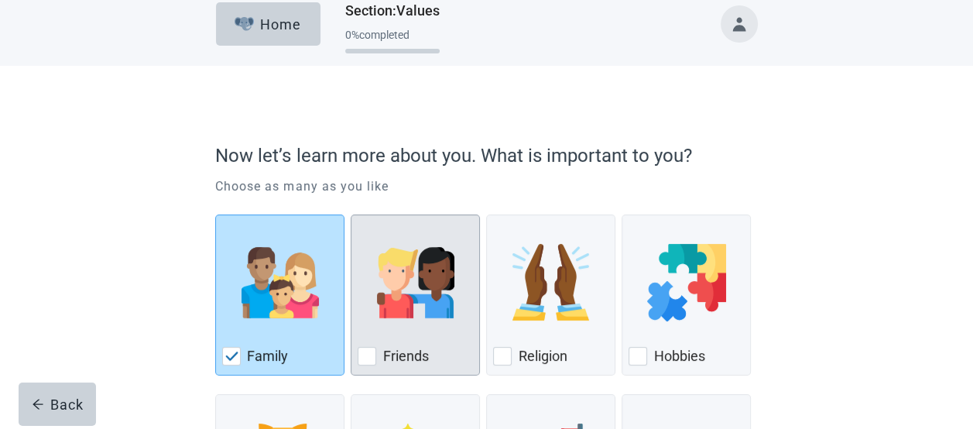
click at [416, 341] on div "Friends, checkbox, not checked" at bounding box center [415, 282] width 115 height 122
click at [351, 215] on input "Friends" at bounding box center [351, 214] width 1 height 1
checkbox input "true"
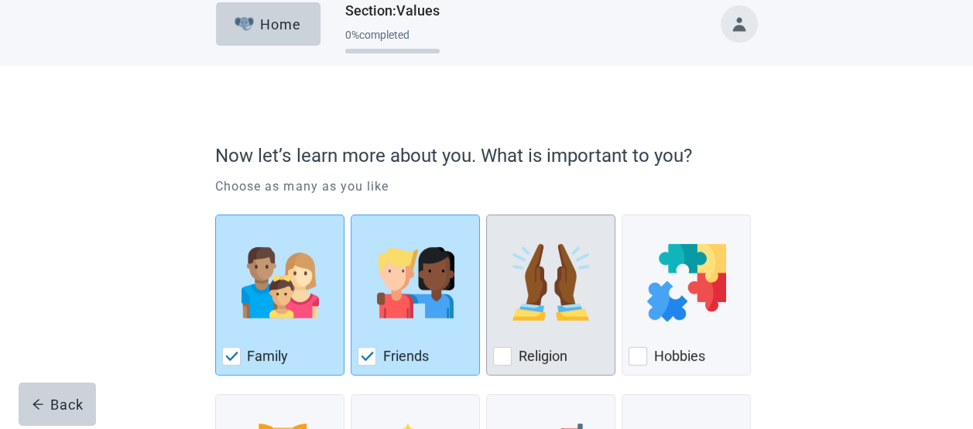
click at [514, 345] on div "Religion" at bounding box center [550, 356] width 115 height 25
click at [487, 215] on input "Religion" at bounding box center [486, 214] width 1 height 1
checkbox input "true"
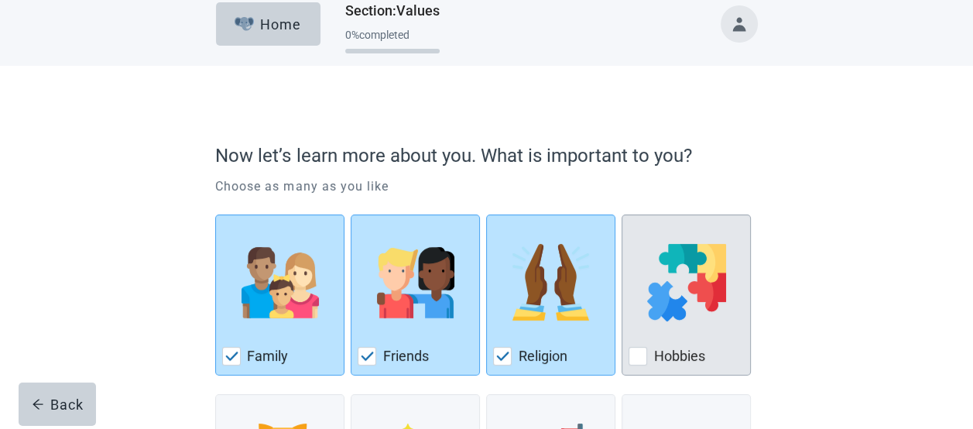
click at [655, 358] on label "Hobbies" at bounding box center [678, 356] width 51 height 19
checkbox input "true"
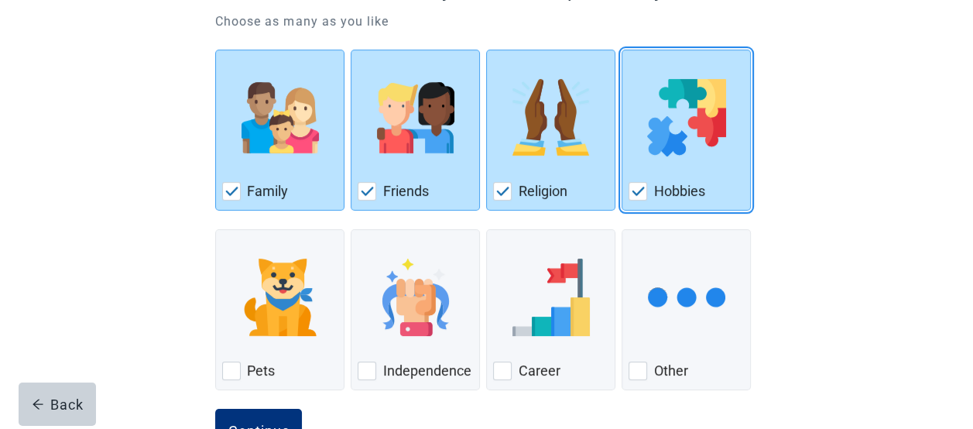
scroll to position [235, 0]
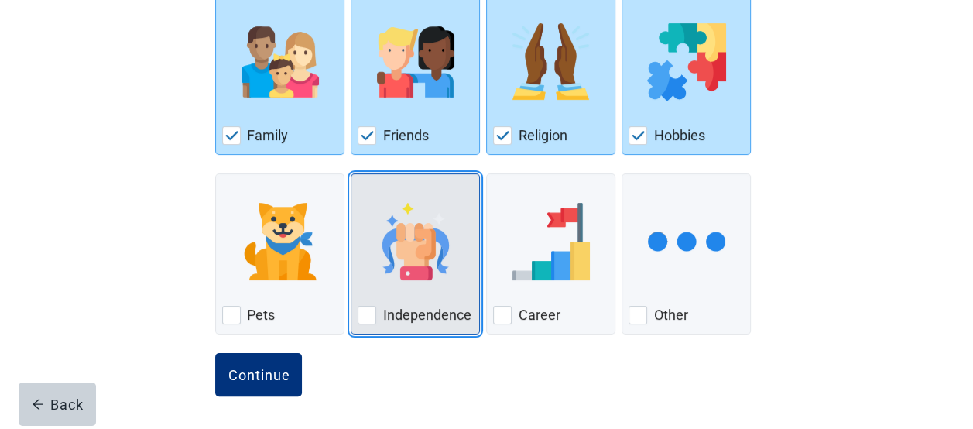
click at [416, 309] on label "Independence" at bounding box center [426, 315] width 88 height 19
checkbox input "true"
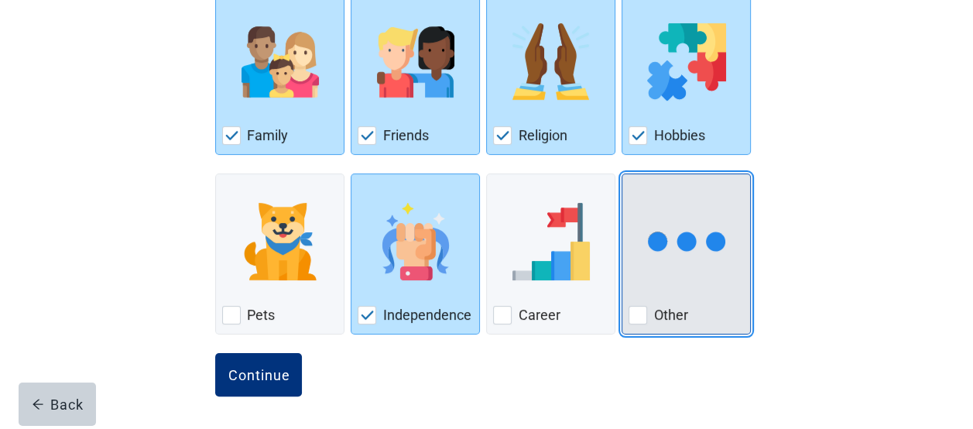
click at [632, 316] on div "Other, checkbox, not checked" at bounding box center [637, 315] width 19 height 19
click at [622, 174] on input "Other" at bounding box center [621, 173] width 1 height 1
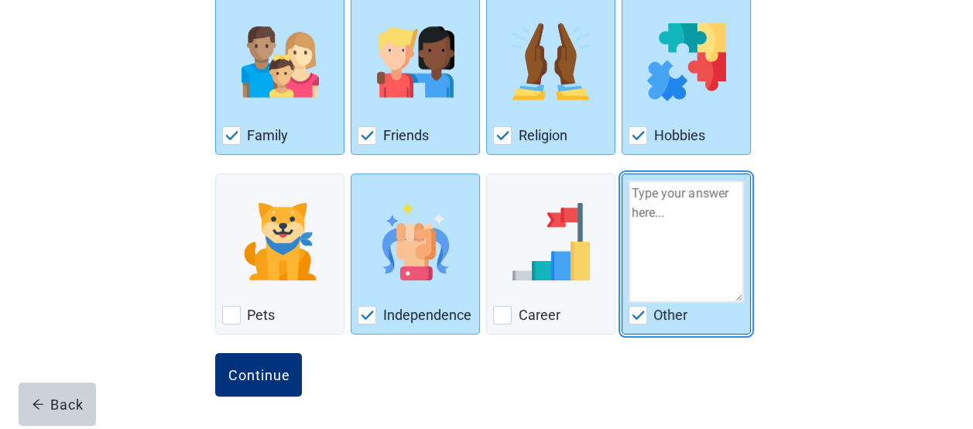
click at [639, 311] on img "Other, checkbox, checked" at bounding box center [638, 314] width 14 height 9
click at [622, 174] on input "Other" at bounding box center [621, 173] width 1 height 1
checkbox input "false"
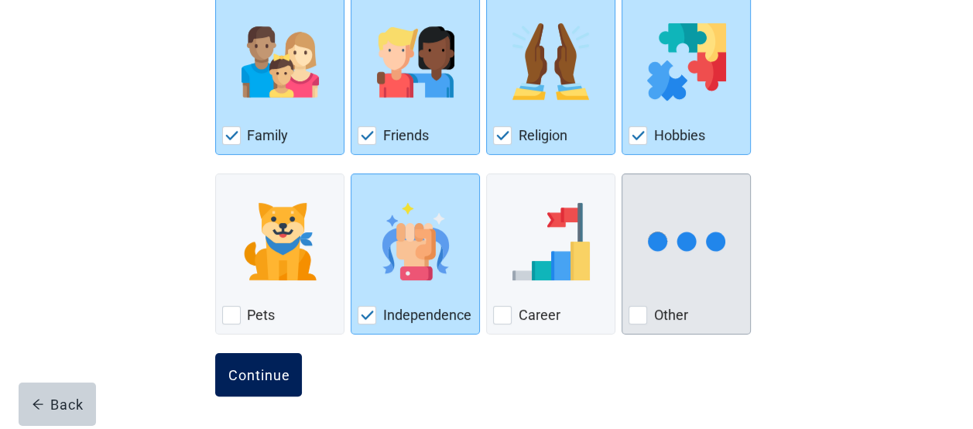
click at [244, 368] on div "Continue" at bounding box center [259, 374] width 62 height 15
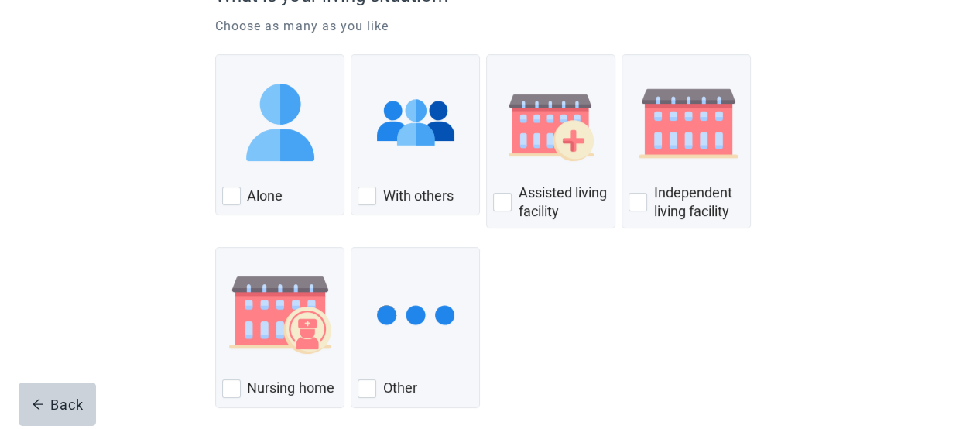
scroll to position [217, 0]
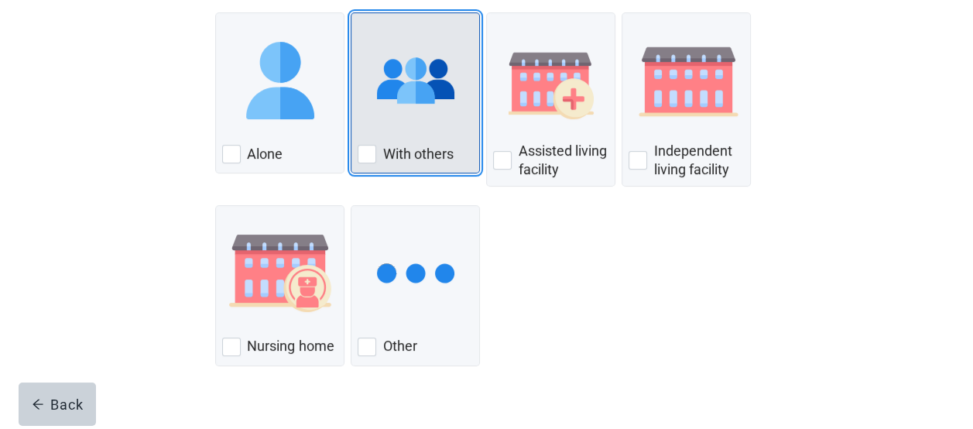
click at [365, 156] on div "With Others, checkbox, not checked" at bounding box center [367, 154] width 19 height 19
click at [351, 13] on input "With others" at bounding box center [351, 12] width 1 height 1
checkbox input "true"
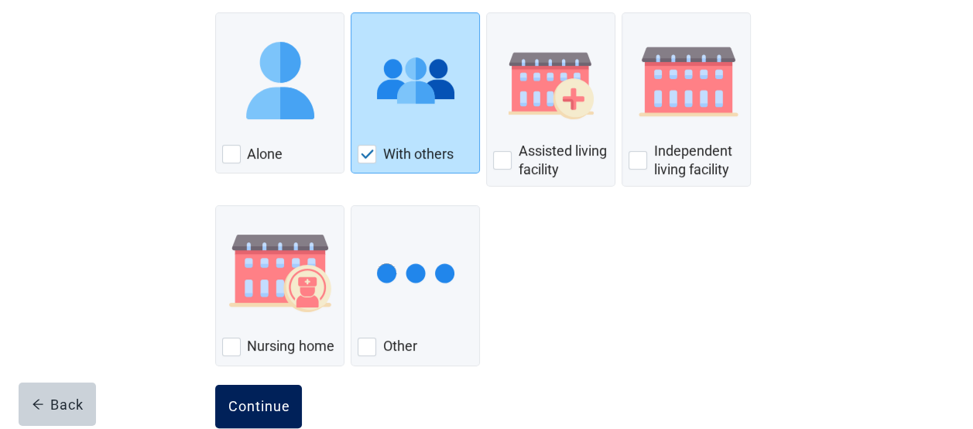
click at [260, 407] on div "Continue" at bounding box center [259, 406] width 62 height 15
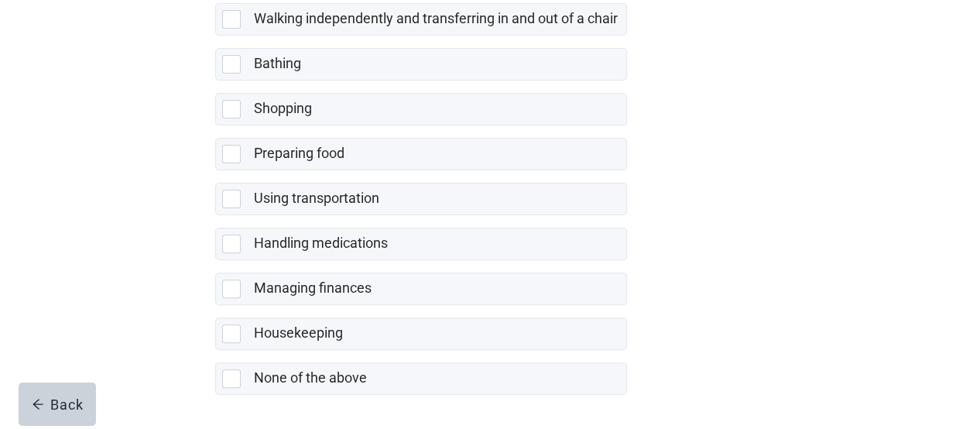
scroll to position [423, 0]
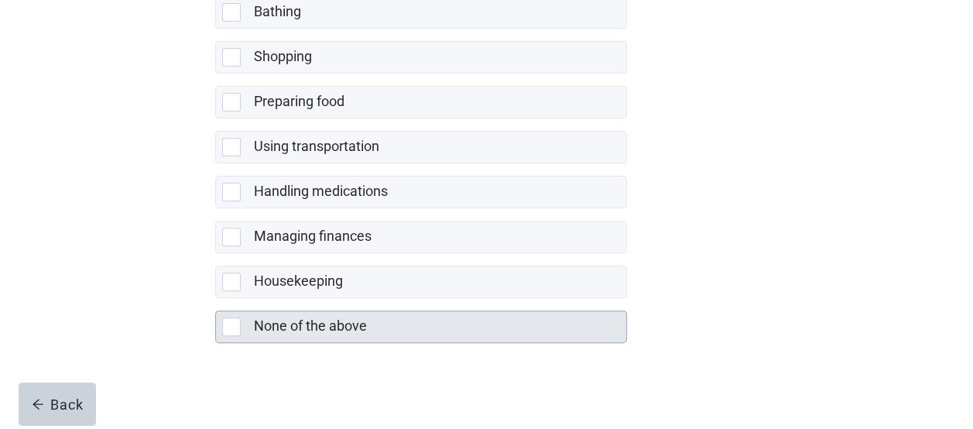
click at [232, 321] on div "None of the above, checkbox, not selected" at bounding box center [231, 326] width 19 height 19
click at [216, 299] on input "None of the above" at bounding box center [215, 298] width 1 height 1
checkbox input "true"
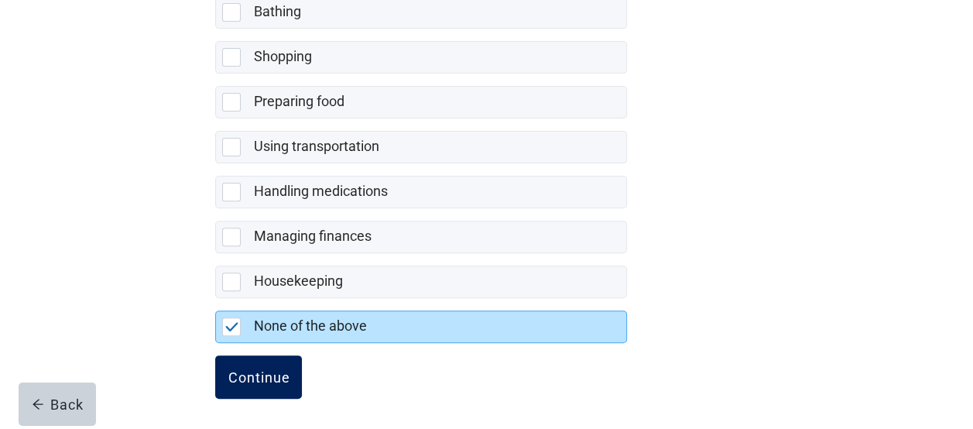
click at [263, 359] on button "Continue" at bounding box center [258, 376] width 87 height 43
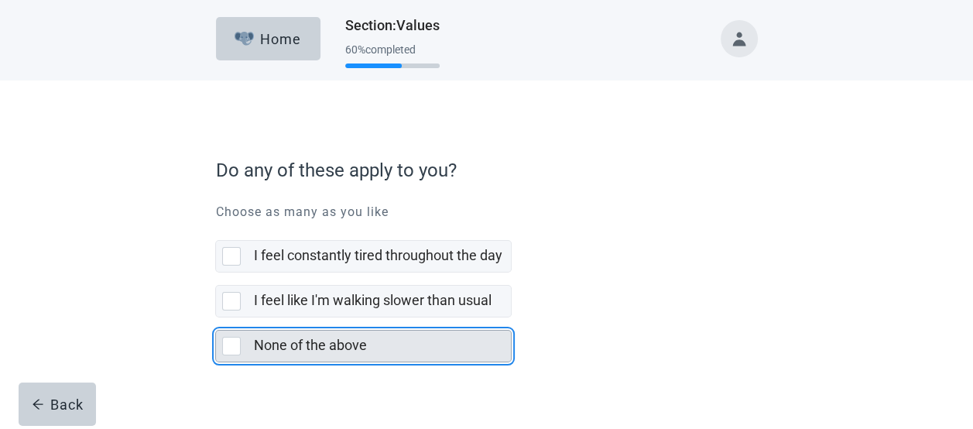
click at [229, 343] on div "None of the above, checkbox, not selected" at bounding box center [231, 346] width 19 height 19
click at [216, 318] on input "None of the above" at bounding box center [215, 317] width 1 height 1
checkbox input "true"
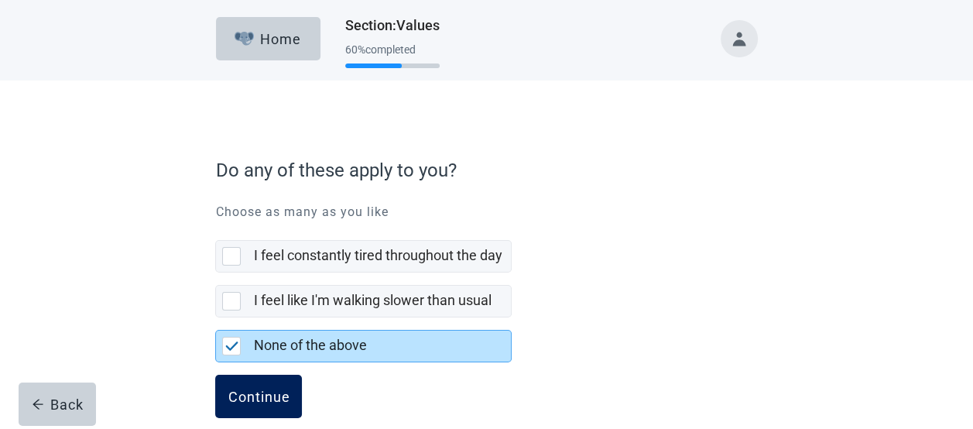
click at [240, 390] on div "Continue" at bounding box center [259, 395] width 62 height 15
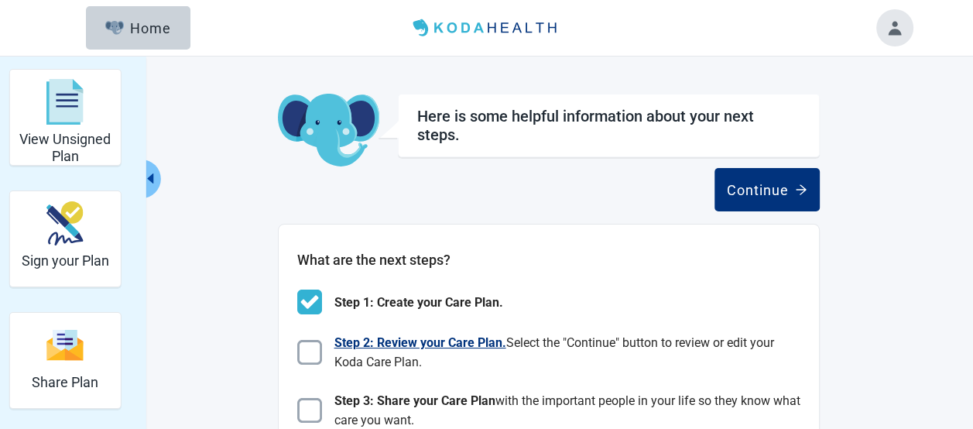
click at [310, 357] on img "Main content" at bounding box center [309, 352] width 25 height 25
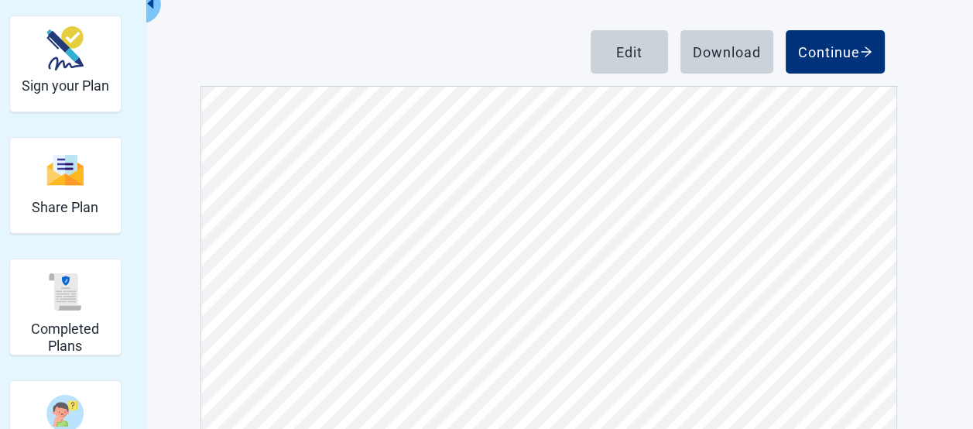
scroll to position [200, 0]
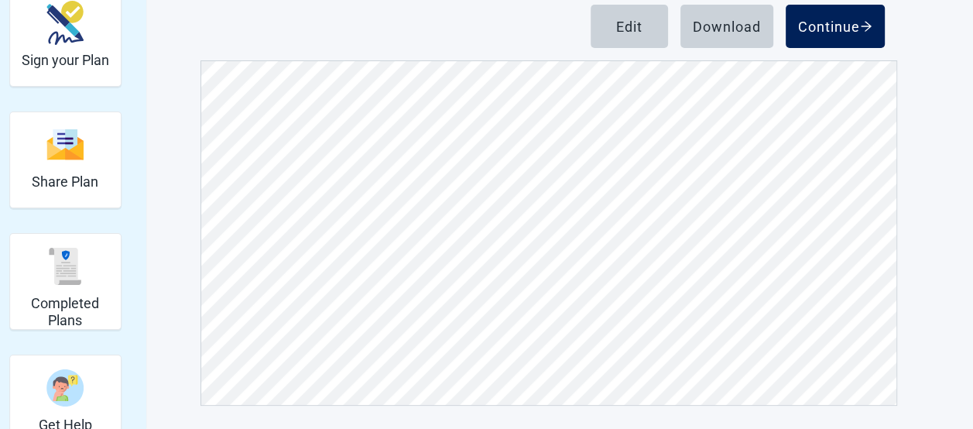
click at [823, 19] on div "Continue" at bounding box center [835, 26] width 74 height 15
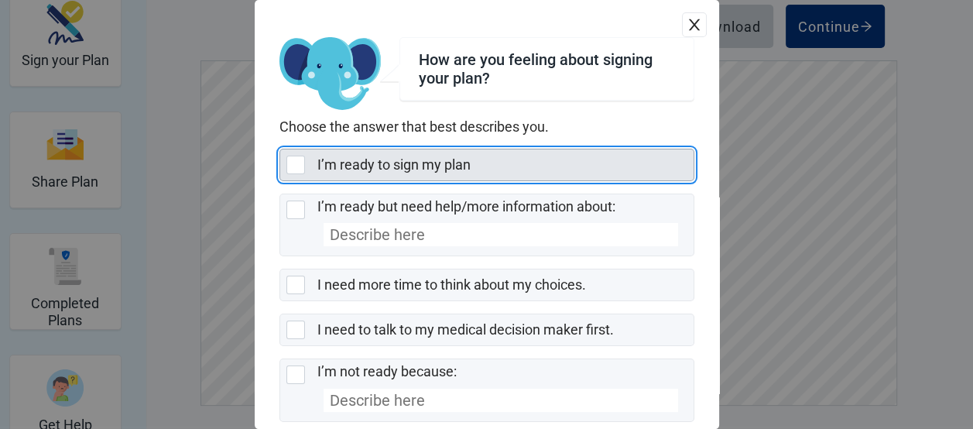
click at [293, 166] on div "I’m ready to sign my plan, checkbox, not selected" at bounding box center [295, 165] width 19 height 19
click at [280, 149] on input "I’m ready to sign my plan" at bounding box center [279, 149] width 1 height 1
checkbox input "true"
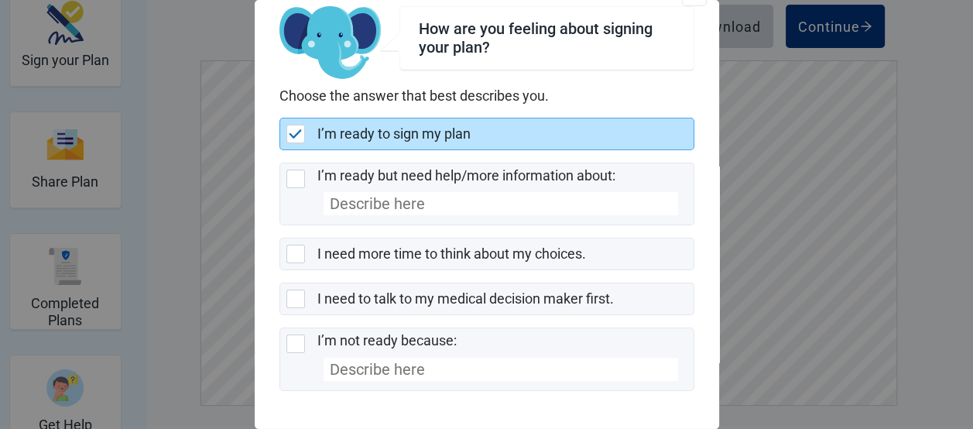
scroll to position [90, 0]
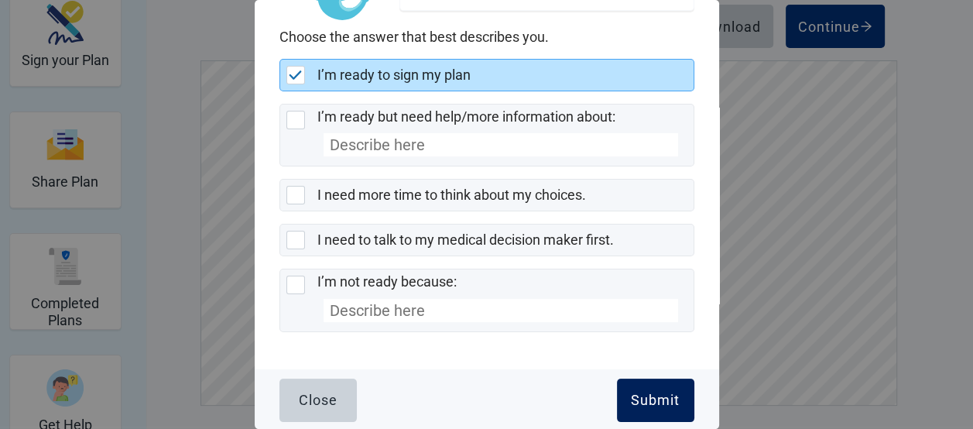
click at [642, 401] on div "Submit" at bounding box center [655, 399] width 49 height 15
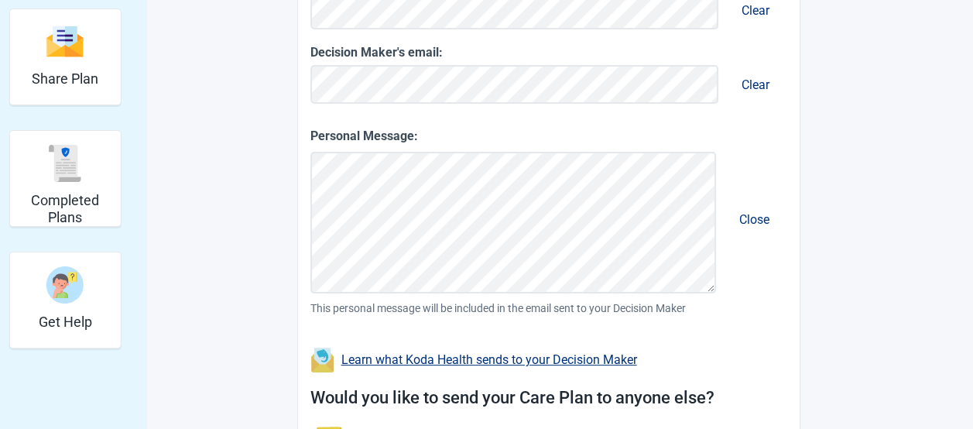
scroll to position [313, 0]
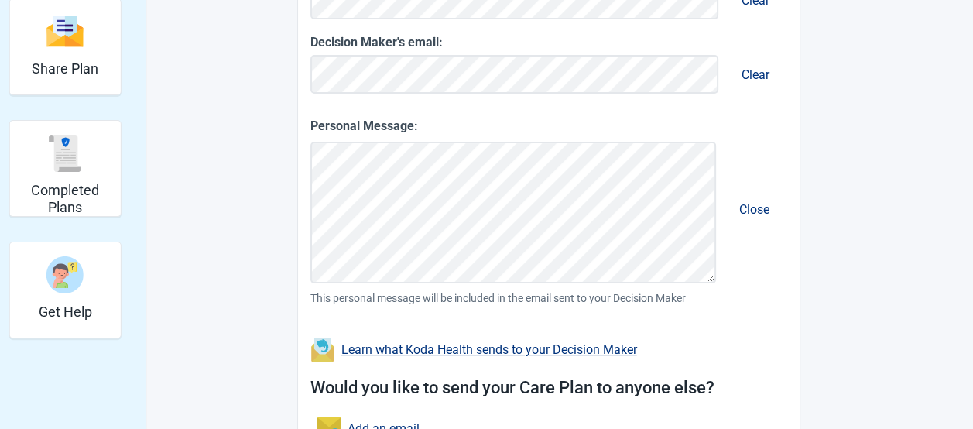
click at [743, 208] on button "Close" at bounding box center [754, 209] width 55 height 44
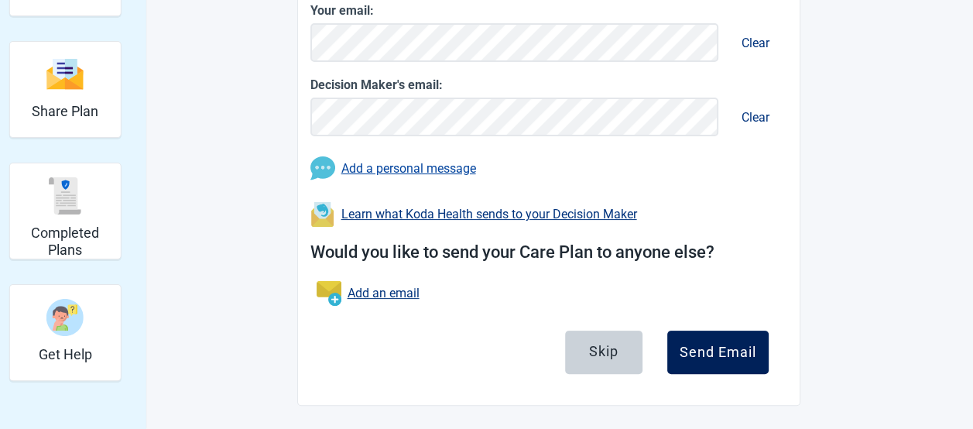
click at [746, 348] on div "Send Email" at bounding box center [717, 351] width 77 height 15
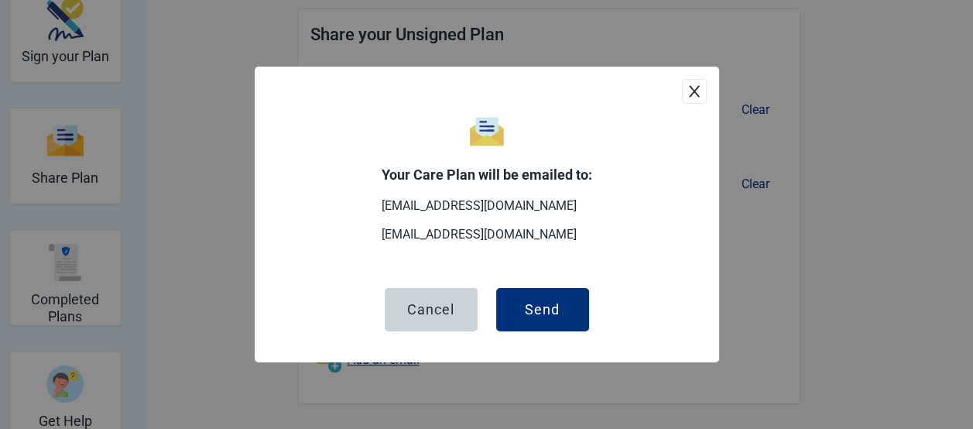
scroll to position [203, 0]
click at [566, 301] on button "Send" at bounding box center [542, 309] width 93 height 43
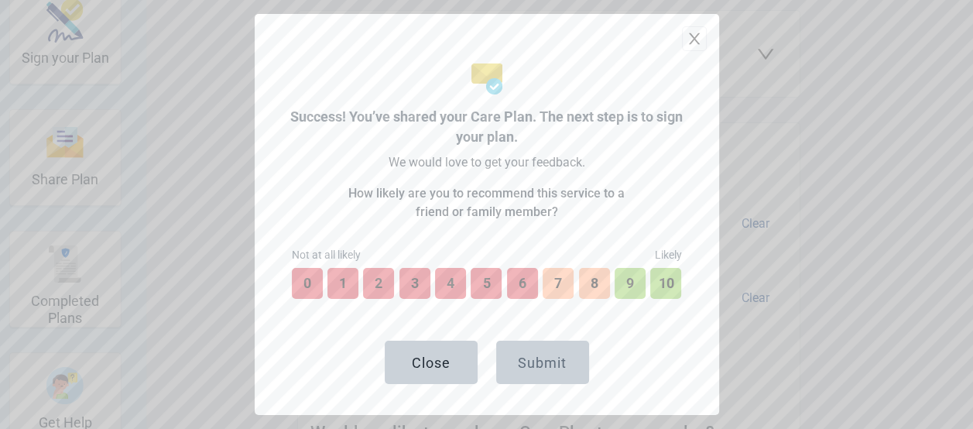
scroll to position [315, 0]
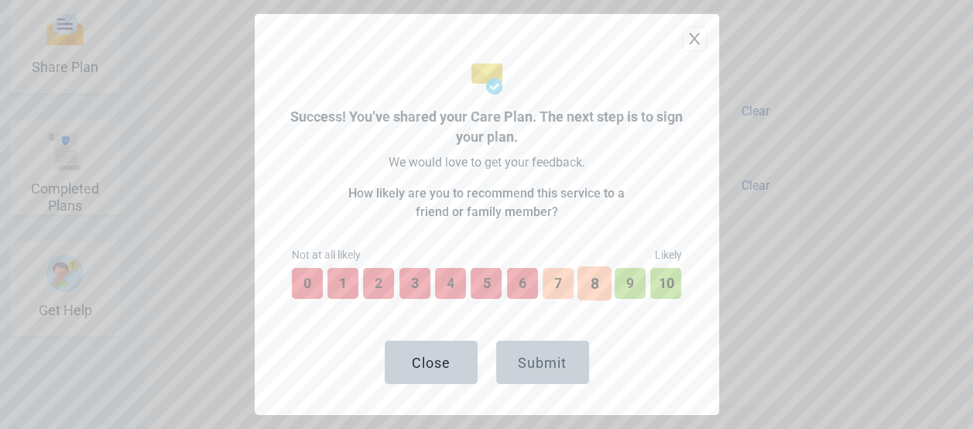
click at [604, 292] on button "8" at bounding box center [594, 283] width 34 height 34
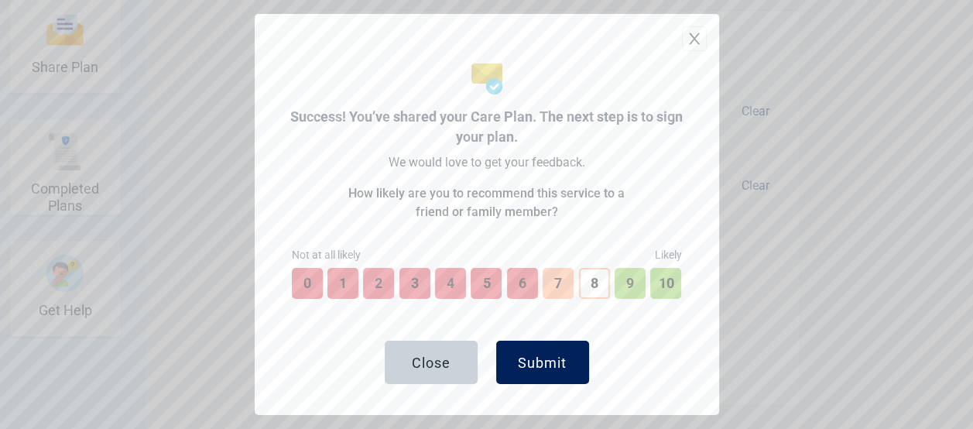
click at [516, 359] on button "Submit" at bounding box center [542, 362] width 93 height 43
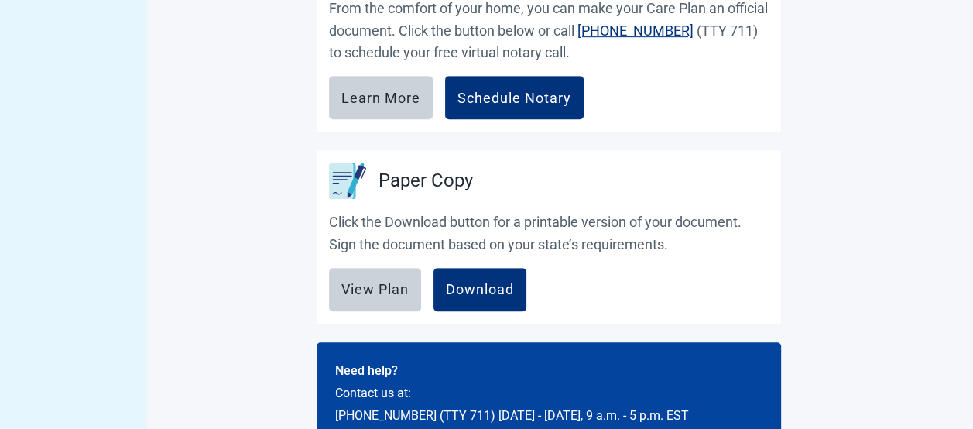
scroll to position [757, 0]
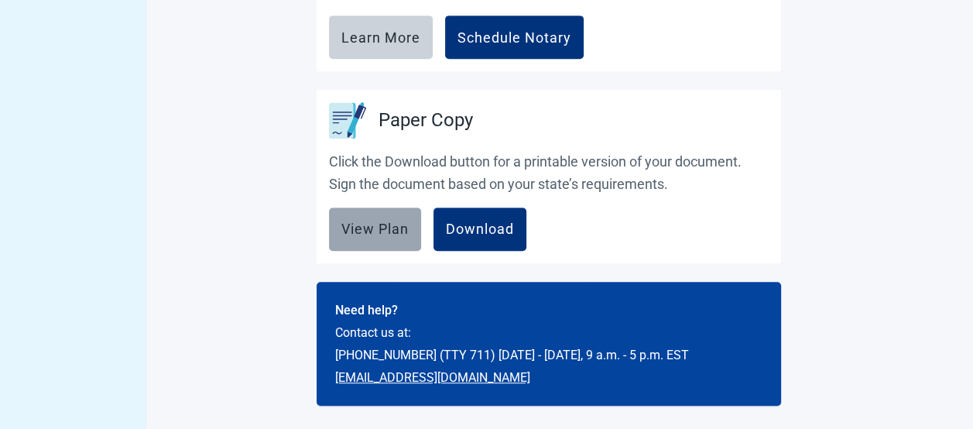
click at [395, 229] on div "View Plan" at bounding box center [374, 228] width 67 height 15
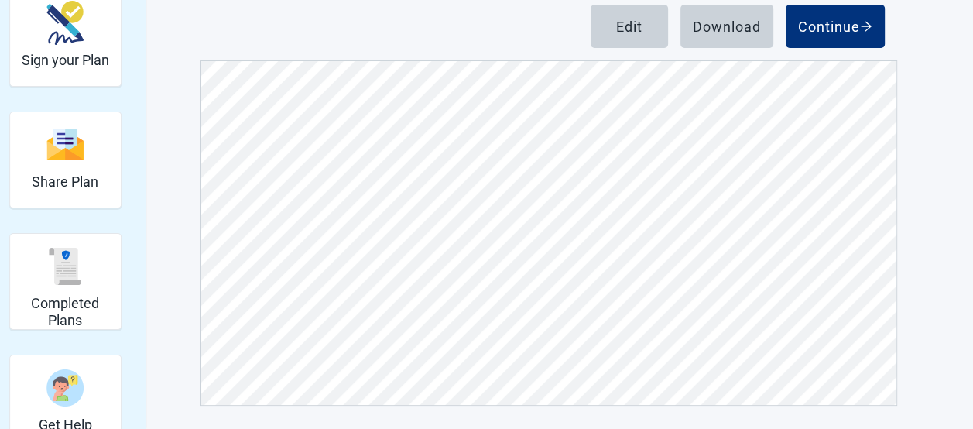
scroll to position [854, 0]
click at [901, 107] on main "Below is a copy of your unsigned plan. Click Edit to update your preferences. C…" at bounding box center [548, 149] width 727 height 512
click at [847, 21] on div "Continue" at bounding box center [835, 26] width 74 height 15
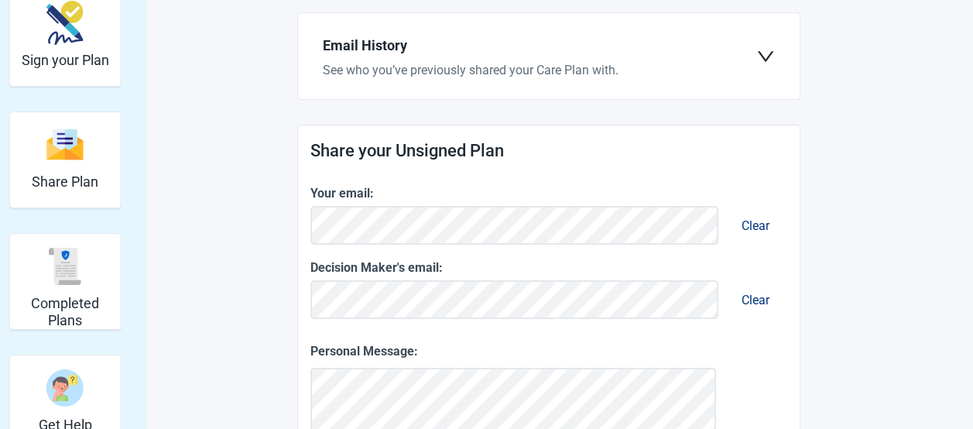
click at [862, 16] on main "You can share your Care Plan. It's also important to talk to the people who mat…" at bounding box center [548, 329] width 727 height 873
click at [66, 21] on img "Sign your Plan" at bounding box center [64, 23] width 37 height 44
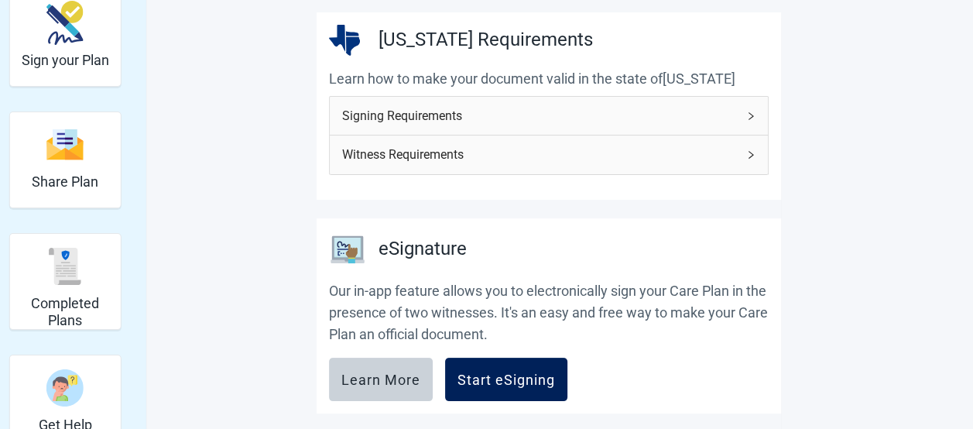
click at [541, 371] on div "Start eSigning" at bounding box center [506, 378] width 98 height 15
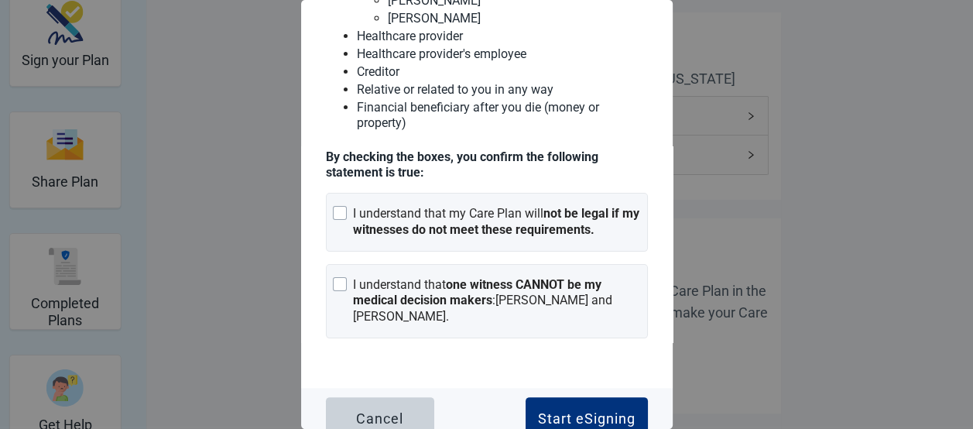
scroll to position [279, 0]
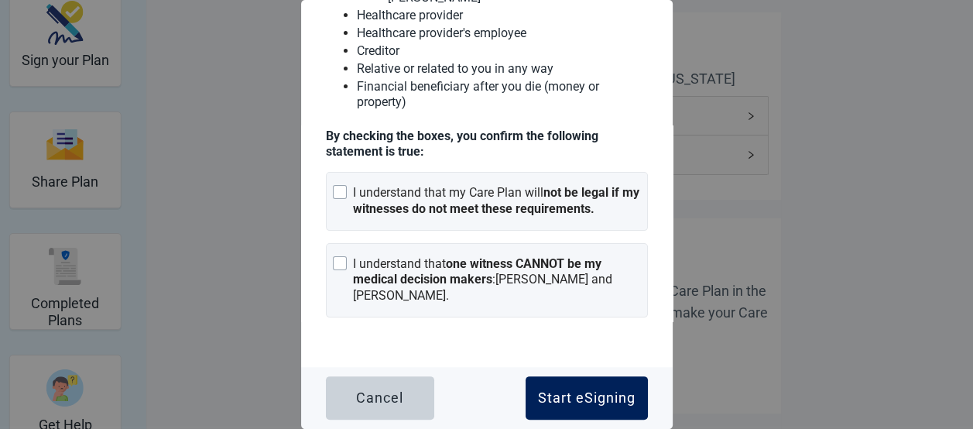
click at [598, 412] on button "Start eSigning" at bounding box center [586, 397] width 122 height 43
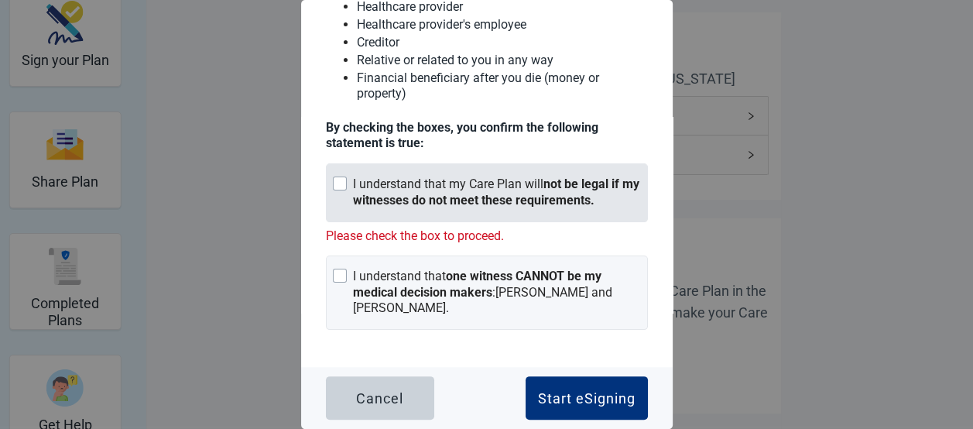
click at [337, 190] on div "Main content" at bounding box center [340, 183] width 14 height 14
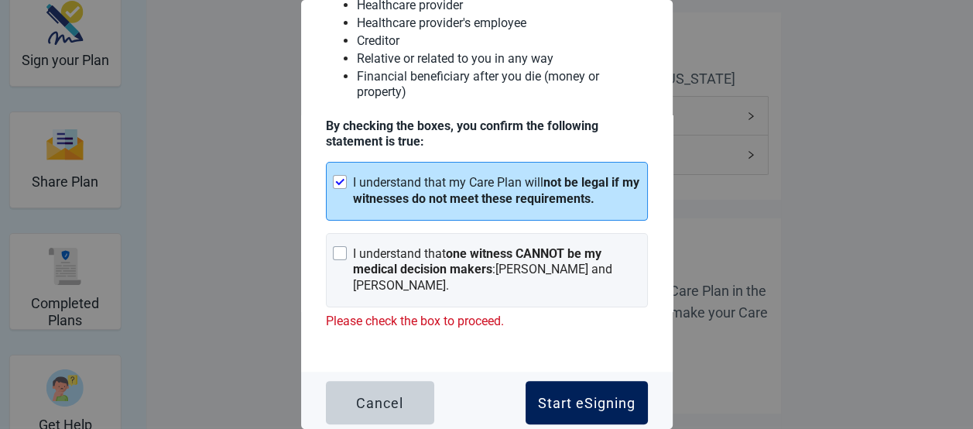
click at [581, 423] on button "Start eSigning" at bounding box center [586, 402] width 122 height 43
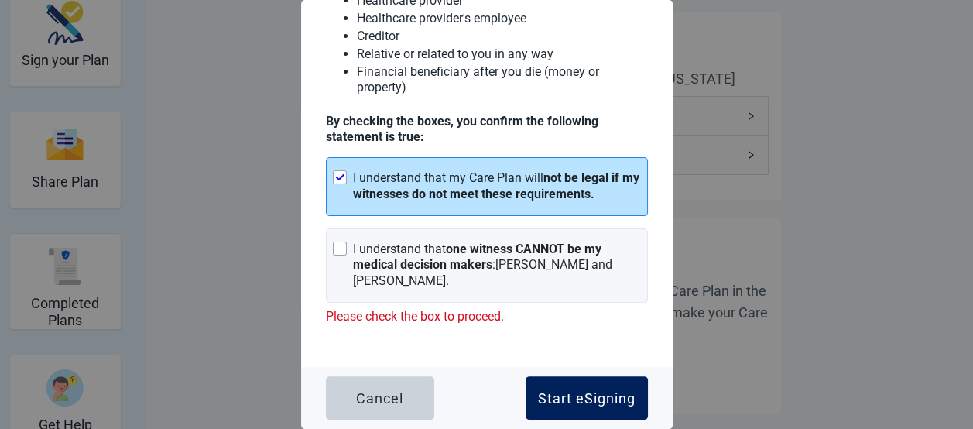
click at [580, 405] on div "Start eSigning" at bounding box center [587, 397] width 98 height 15
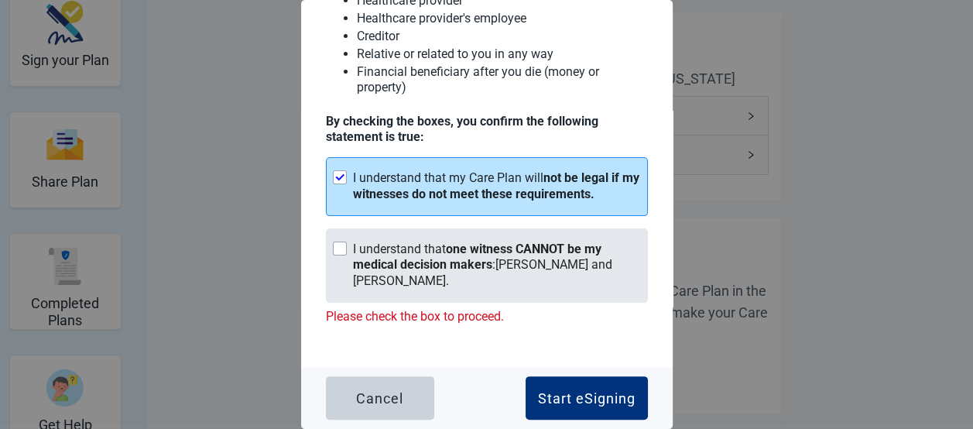
click at [338, 247] on div "Main content" at bounding box center [340, 248] width 14 height 14
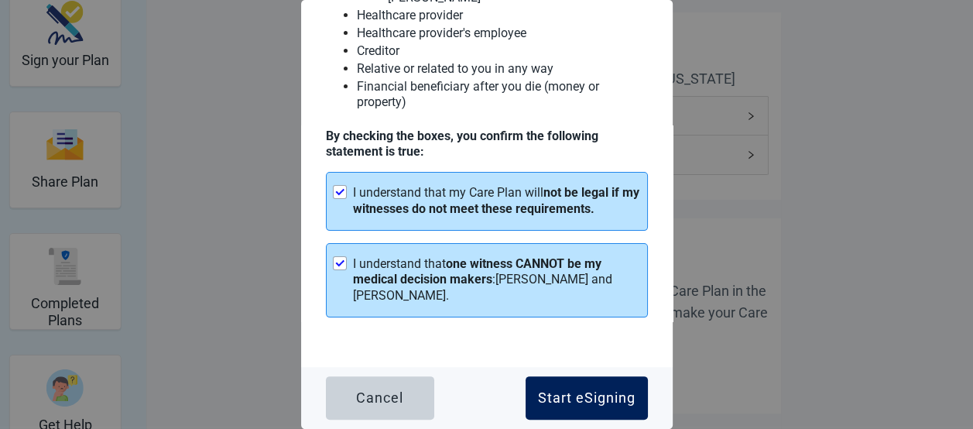
click at [618, 398] on div "Start eSigning" at bounding box center [587, 397] width 98 height 15
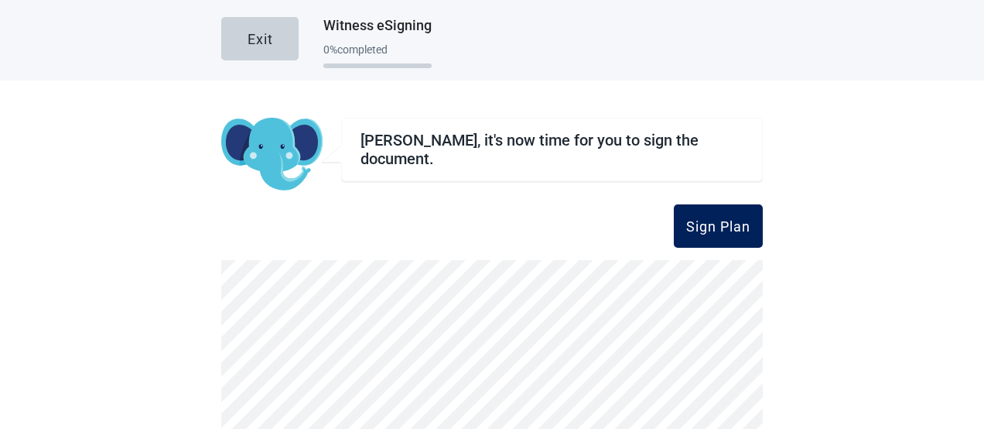
click at [715, 221] on div "Sign Plan" at bounding box center [718, 225] width 64 height 15
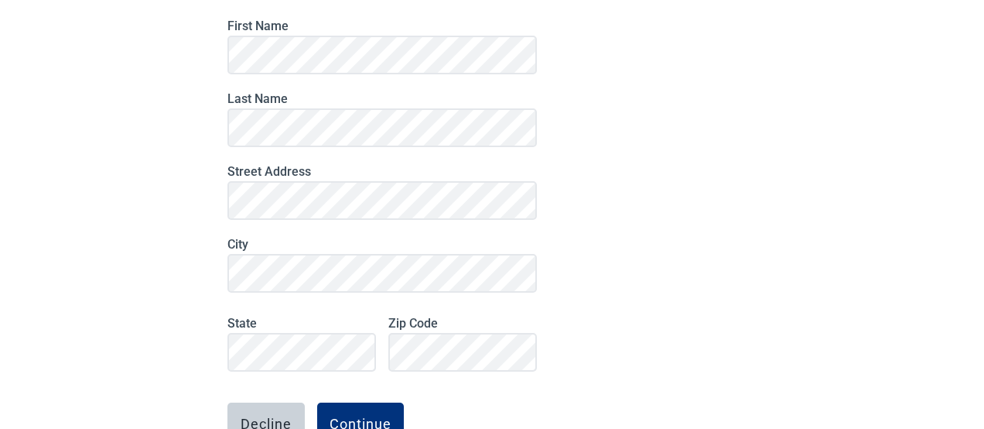
scroll to position [237, 0]
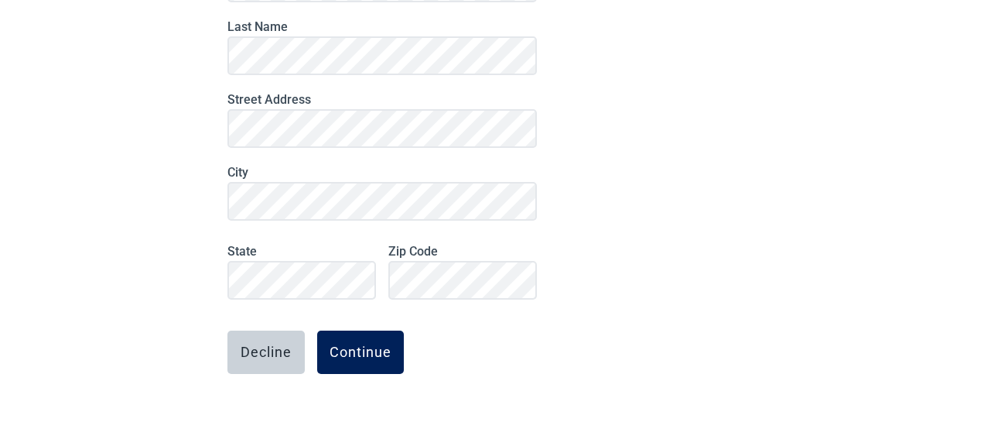
click at [332, 347] on div "Continue" at bounding box center [361, 351] width 62 height 15
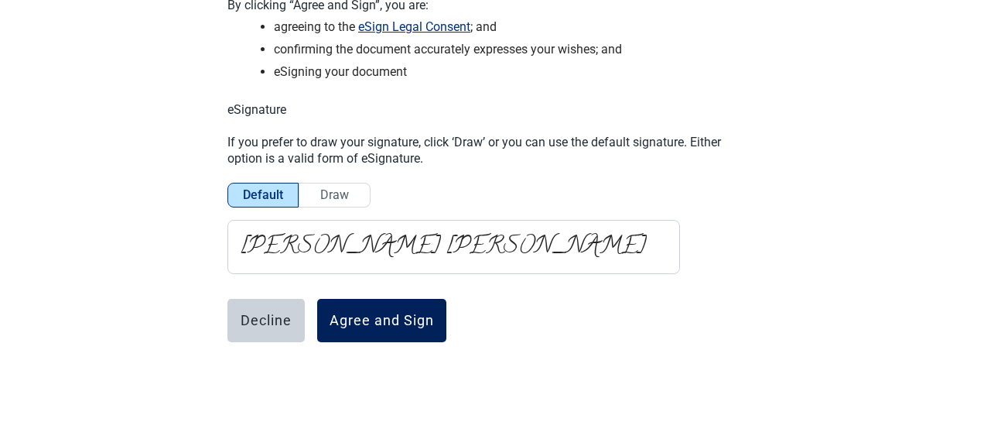
scroll to position [121, 0]
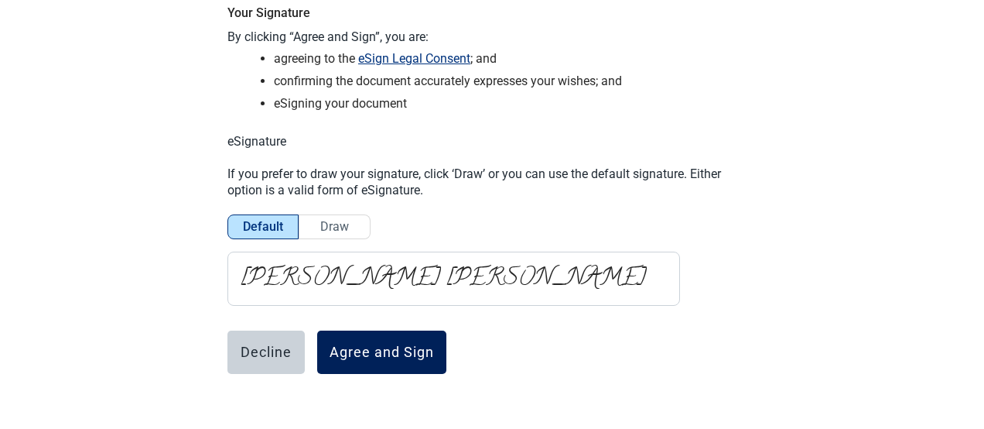
click at [332, 347] on div "Agree and Sign" at bounding box center [382, 351] width 104 height 15
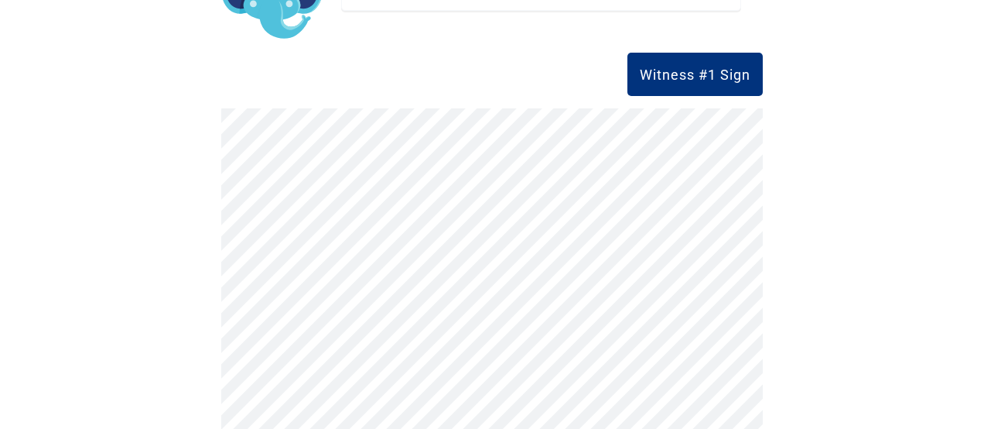
scroll to position [175, 0]
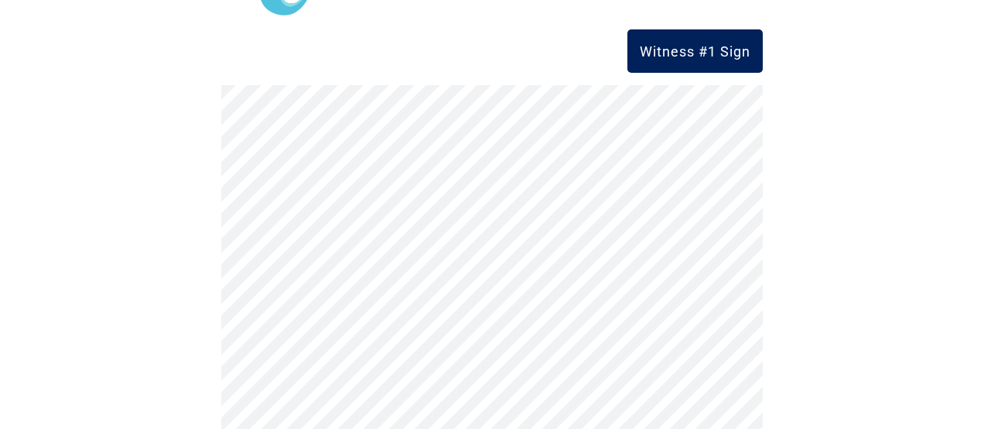
click at [690, 51] on div "Witness #1 Sign" at bounding box center [695, 50] width 111 height 15
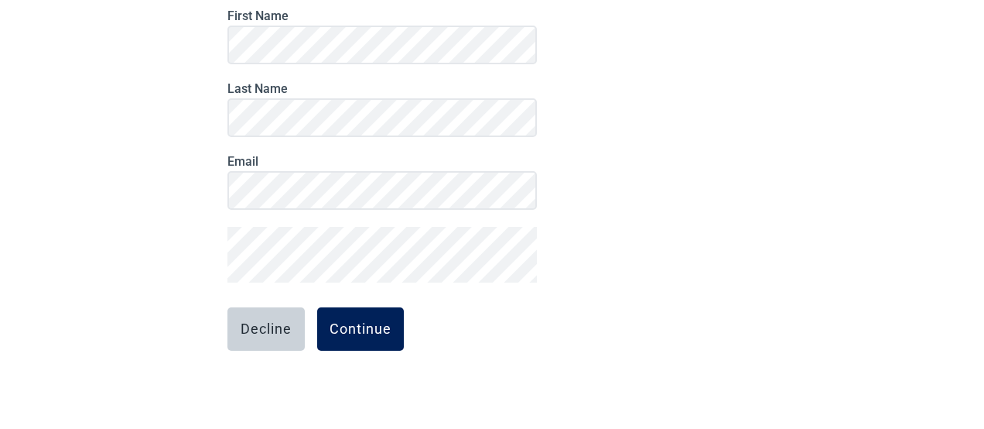
click at [359, 326] on div "Continue" at bounding box center [361, 328] width 62 height 15
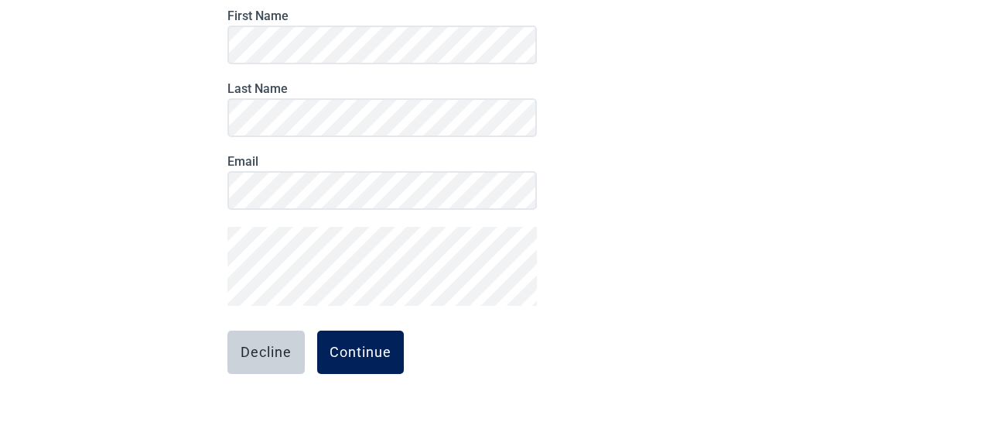
scroll to position [207, 0]
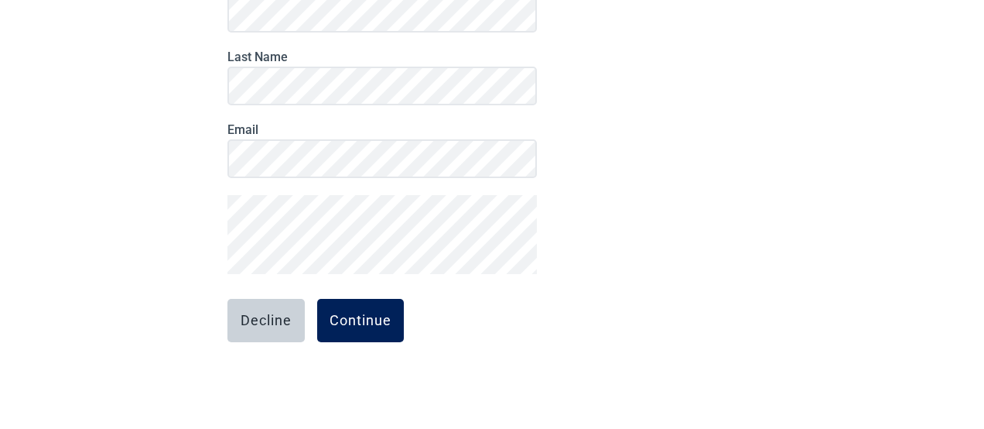
click at [350, 316] on div "Continue" at bounding box center [361, 320] width 62 height 15
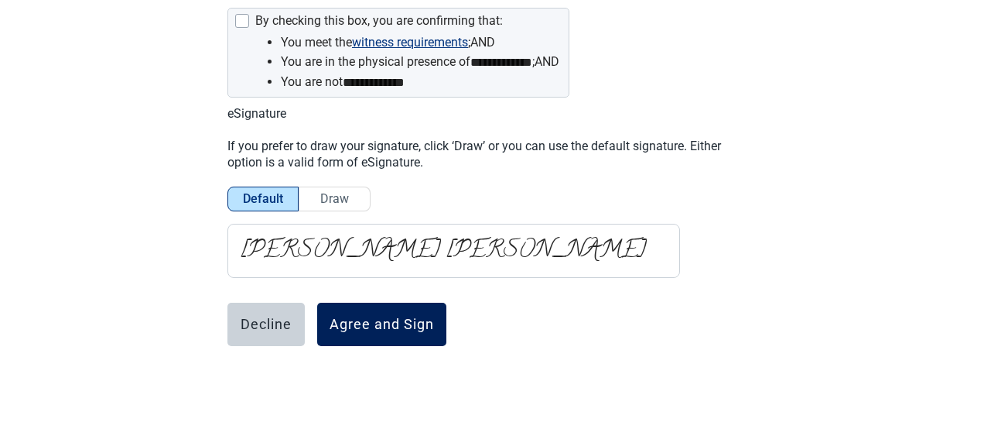
scroll to position [183, 0]
click at [353, 324] on div "Agree and Sign" at bounding box center [382, 323] width 104 height 15
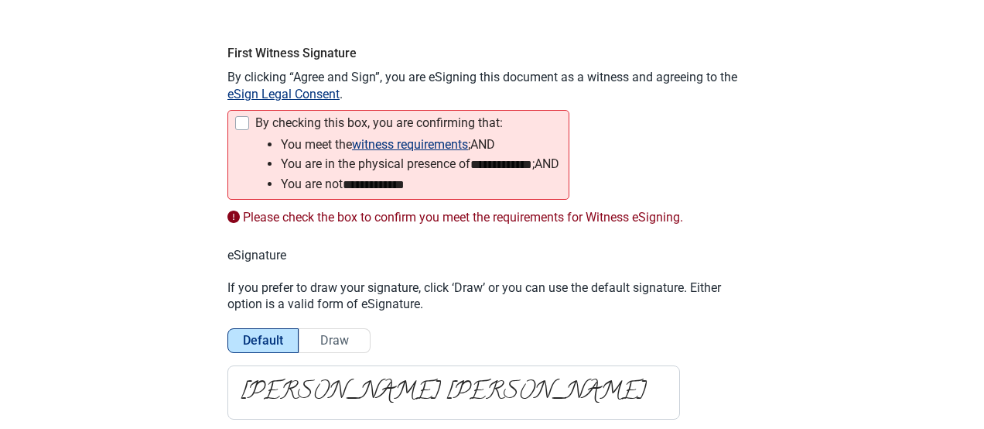
scroll to position [60, 0]
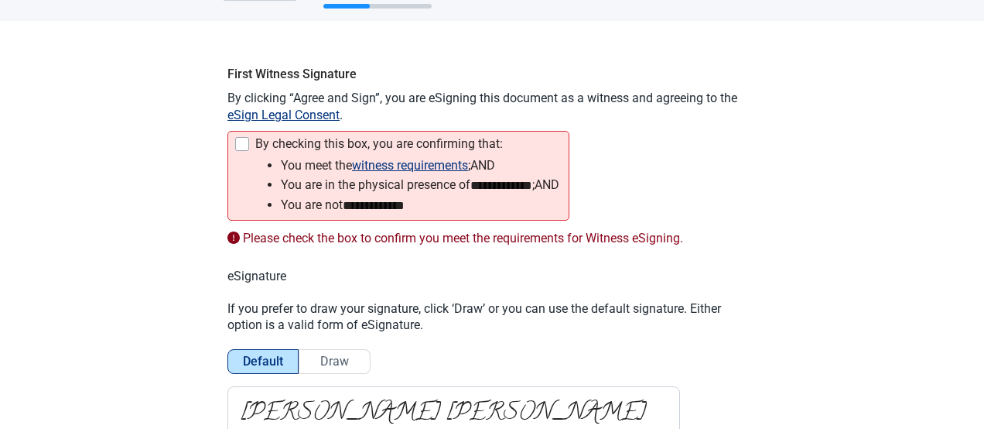
click at [235, 142] on div at bounding box center [242, 144] width 14 height 14
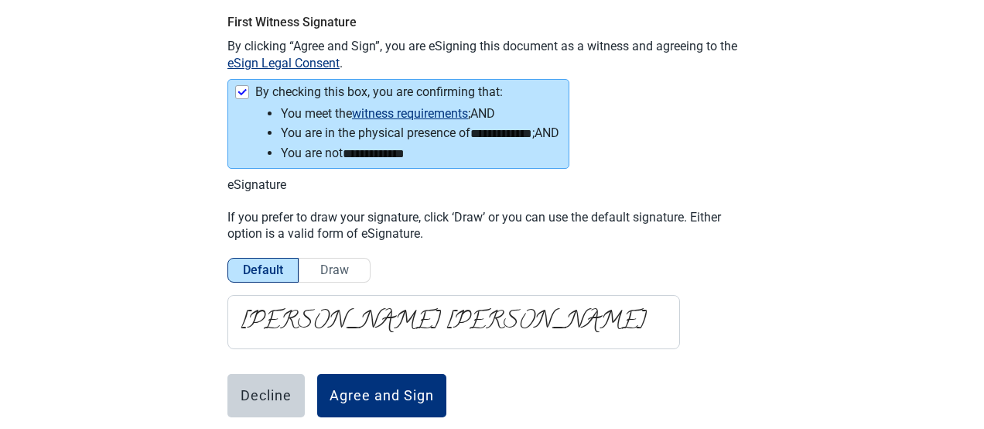
scroll to position [183, 0]
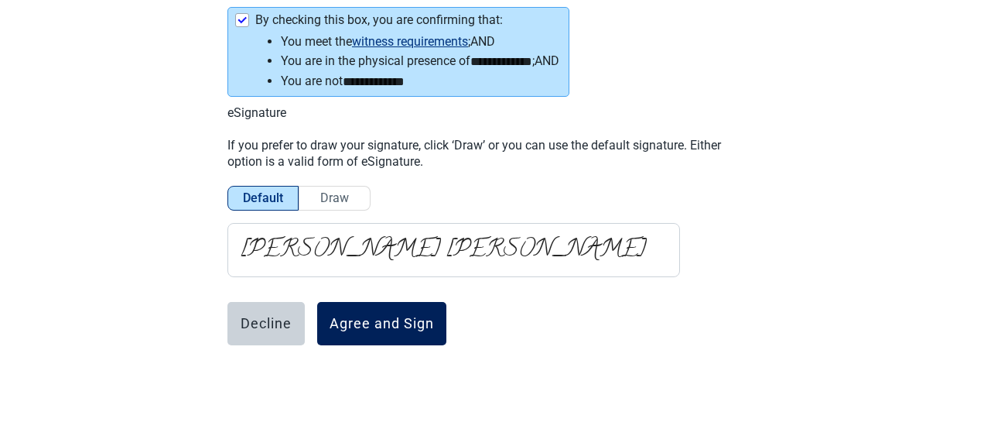
click at [373, 319] on div "Agree and Sign" at bounding box center [382, 323] width 104 height 15
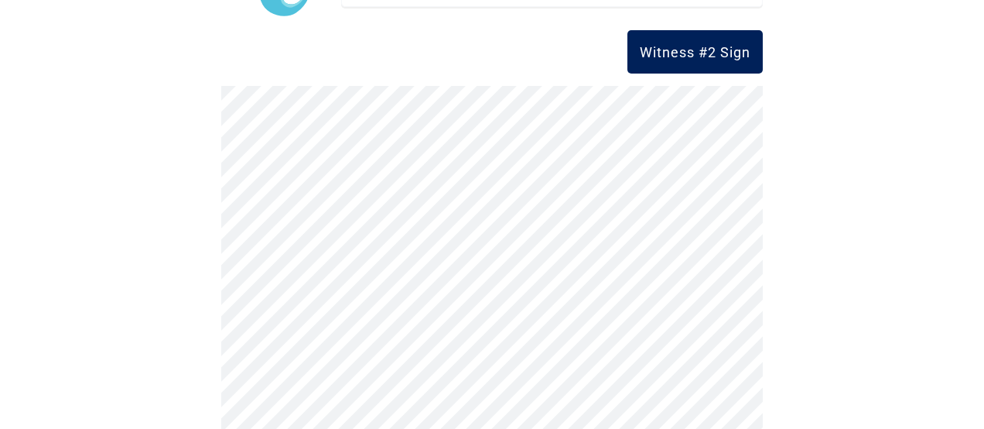
click at [696, 55] on div "Witness #2 Sign" at bounding box center [695, 51] width 111 height 15
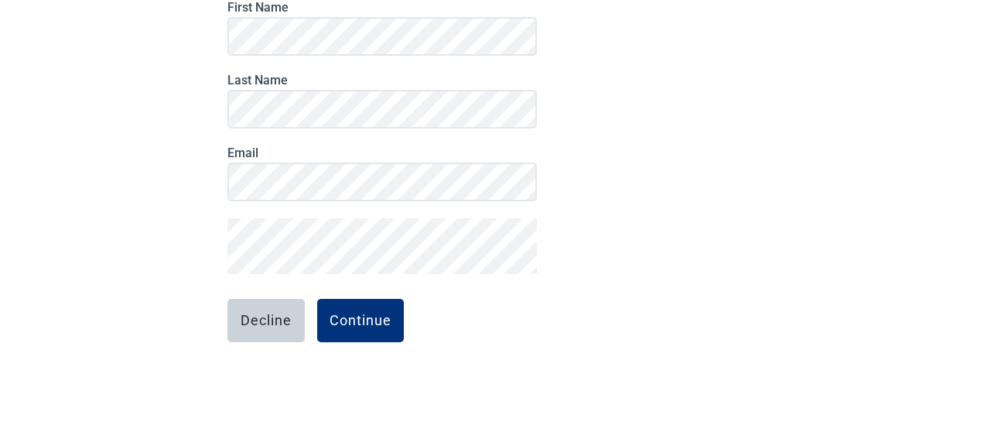
scroll to position [173, 0]
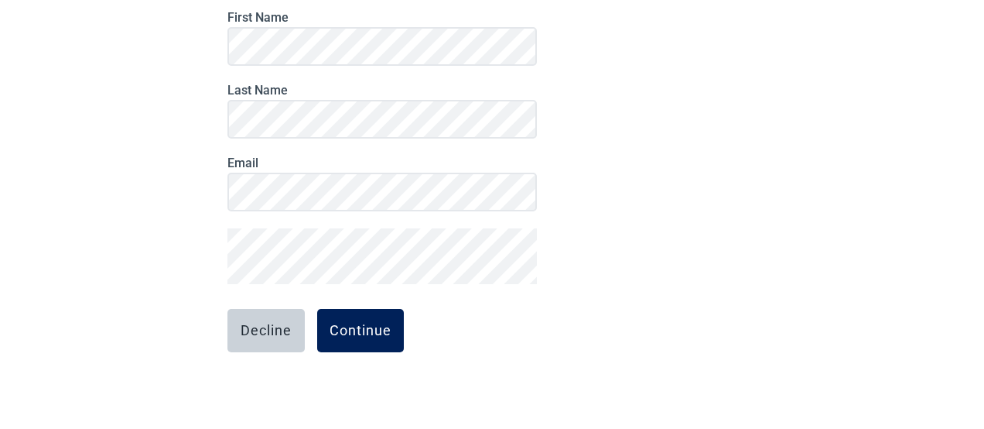
click at [371, 333] on div "Continue" at bounding box center [361, 330] width 62 height 15
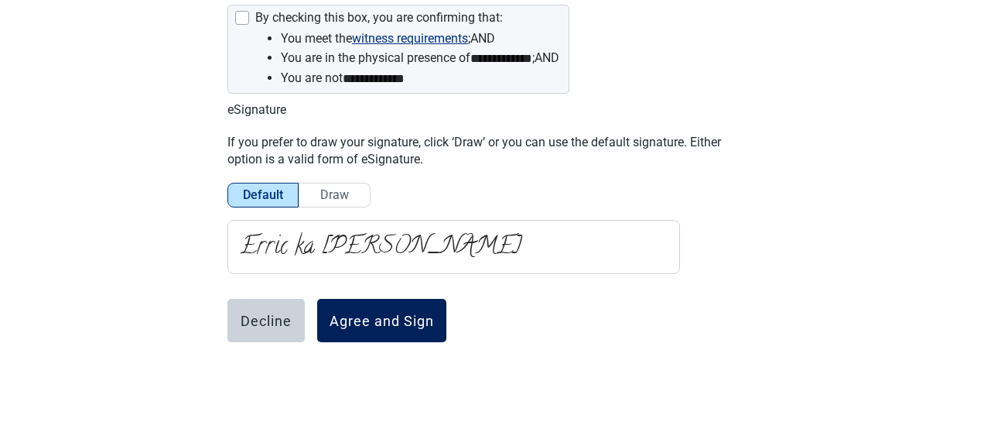
scroll to position [158, 0]
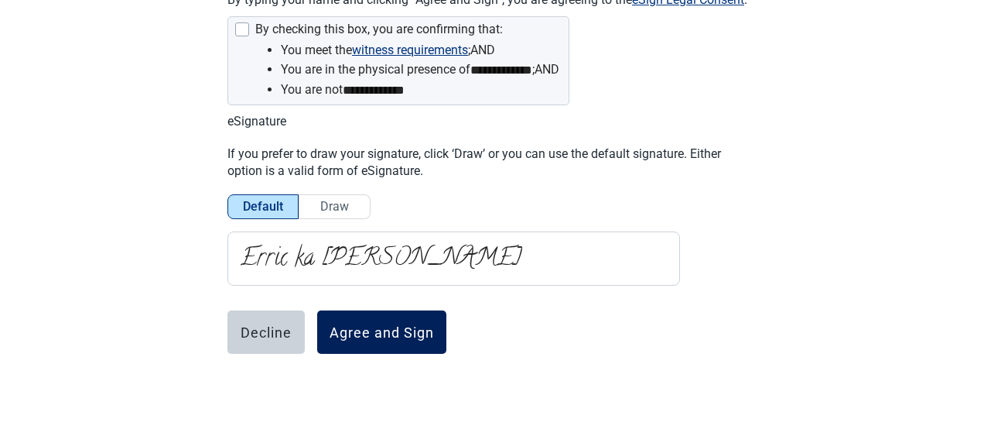
click at [365, 328] on div "Agree and Sign" at bounding box center [382, 331] width 104 height 15
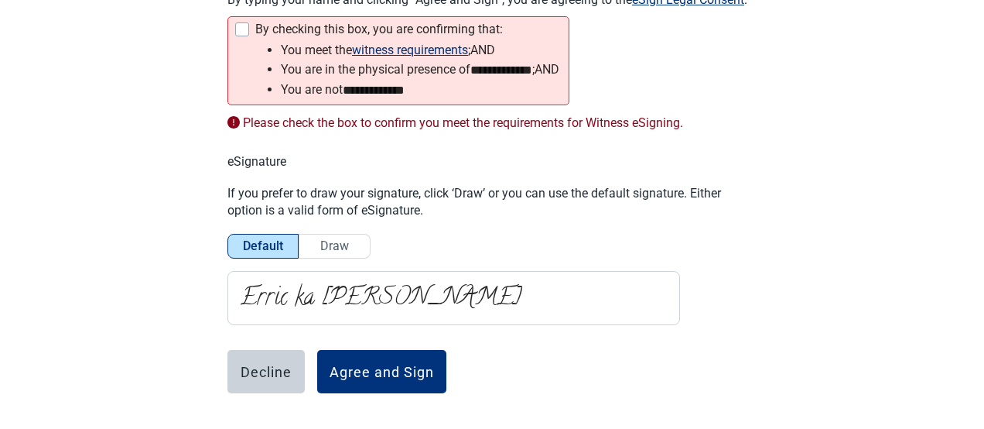
click at [235, 28] on div at bounding box center [242, 29] width 14 height 14
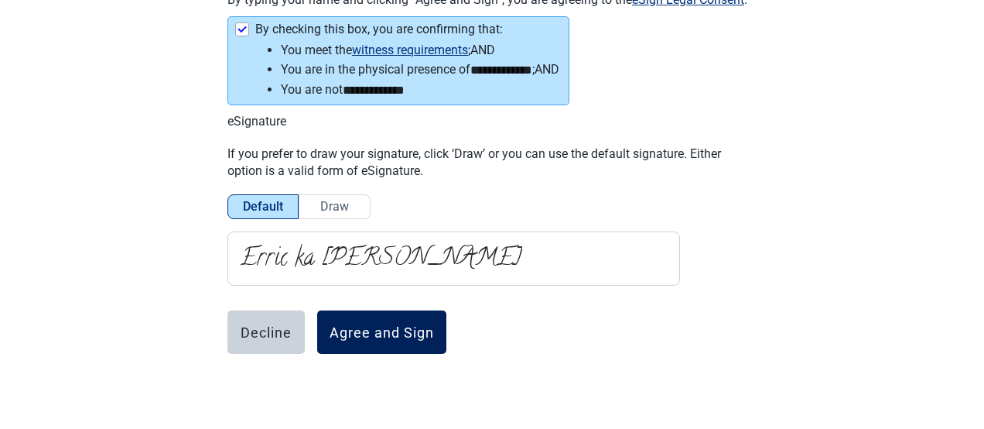
click at [359, 330] on div "Agree and Sign" at bounding box center [382, 331] width 104 height 15
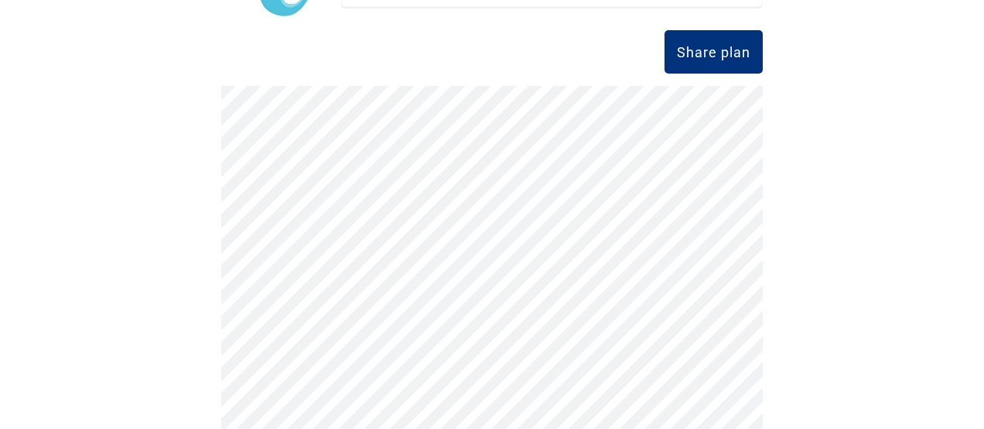
scroll to position [175, 0]
drag, startPoint x: 757, startPoint y: 213, endPoint x: 786, endPoint y: 324, distance: 115.3
drag, startPoint x: 786, startPoint y: 324, endPoint x: 775, endPoint y: 330, distance: 12.1
drag, startPoint x: 775, startPoint y: 330, endPoint x: 792, endPoint y: 344, distance: 22.0
drag, startPoint x: 792, startPoint y: 344, endPoint x: 794, endPoint y: 376, distance: 32.5
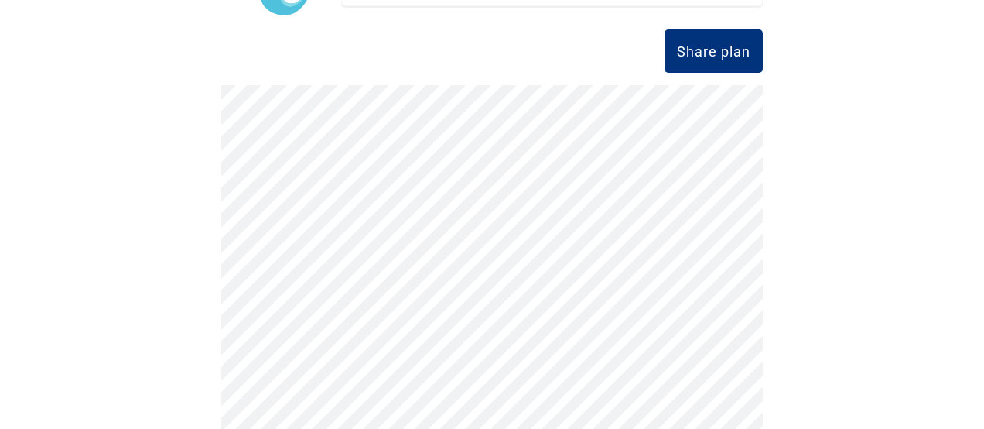
drag, startPoint x: 758, startPoint y: 409, endPoint x: 597, endPoint y: 32, distance: 410.2
click at [597, 32] on div "Share plan" at bounding box center [492, 50] width 542 height 43
